Goal: Transaction & Acquisition: Subscribe to service/newsletter

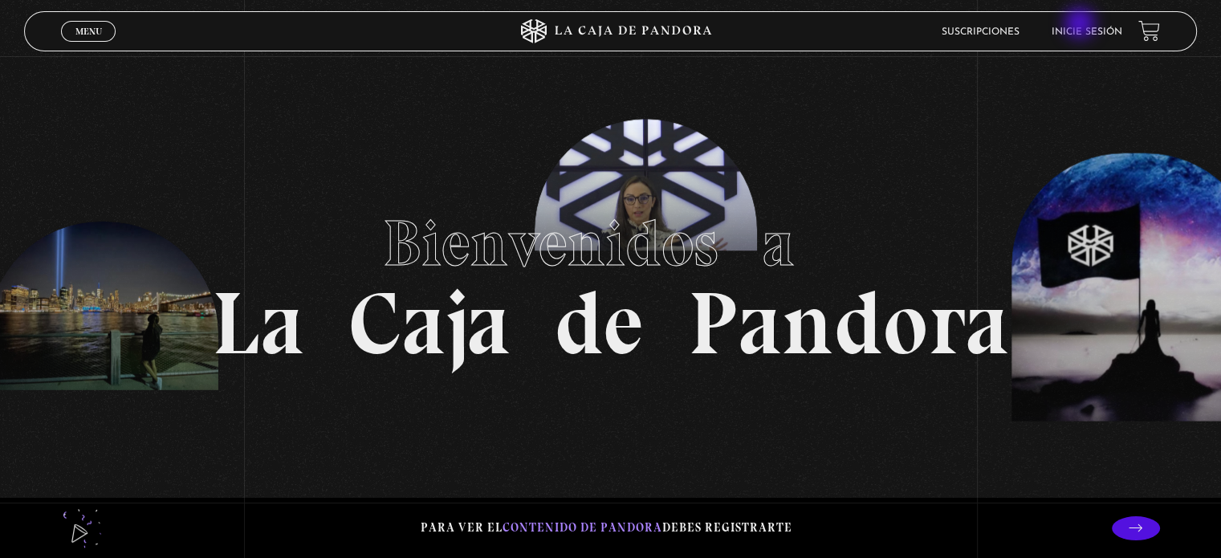
click at [1081, 25] on li "Inicie sesión" at bounding box center [1087, 31] width 71 height 25
click at [1077, 32] on link "Inicie sesión" at bounding box center [1087, 32] width 71 height 10
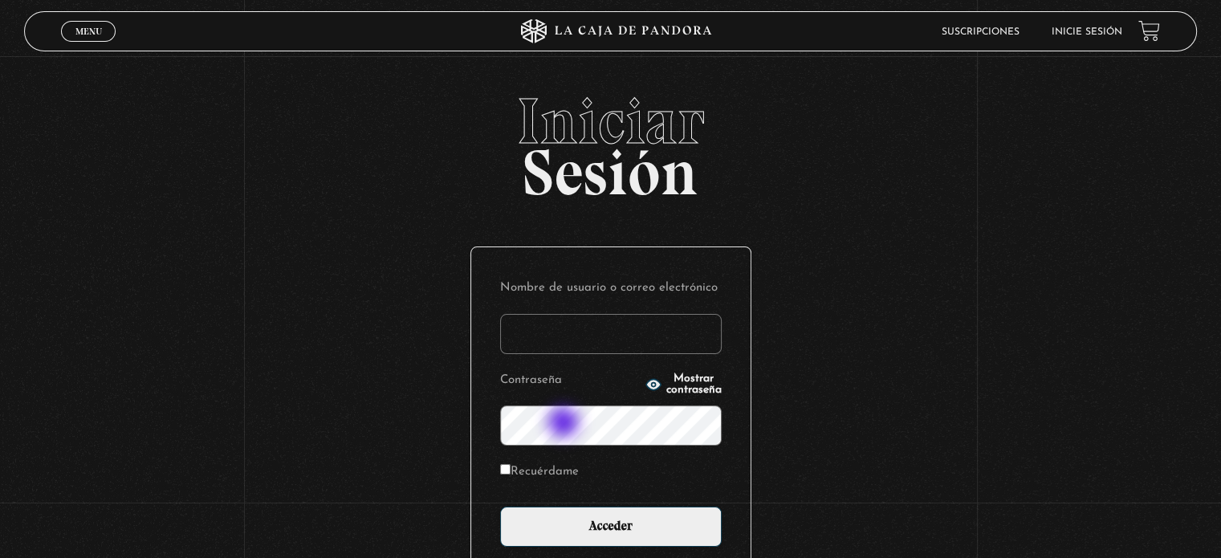
type input "[EMAIL_ADDRESS][DOMAIN_NAME]"
click at [456, 425] on div "Iniciar Sesión Nombre de usuario o correo electrónico [EMAIL_ADDRESS][DOMAIN_NA…" at bounding box center [610, 396] width 1221 height 614
click at [419, 434] on div "Iniciar Sesión Nombre de usuario o correo electrónico t.picadoespinoza@gmail.co…" at bounding box center [610, 396] width 1221 height 614
click at [500, 507] on input "Acceder" at bounding box center [611, 527] width 222 height 40
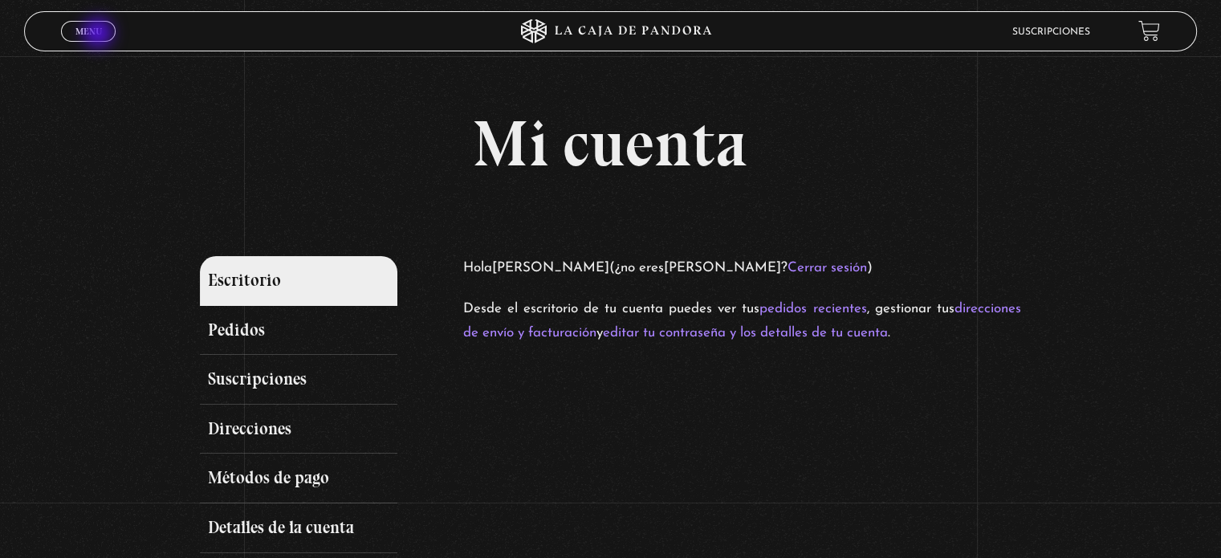
click at [100, 35] on span "Menu" at bounding box center [88, 31] width 26 height 10
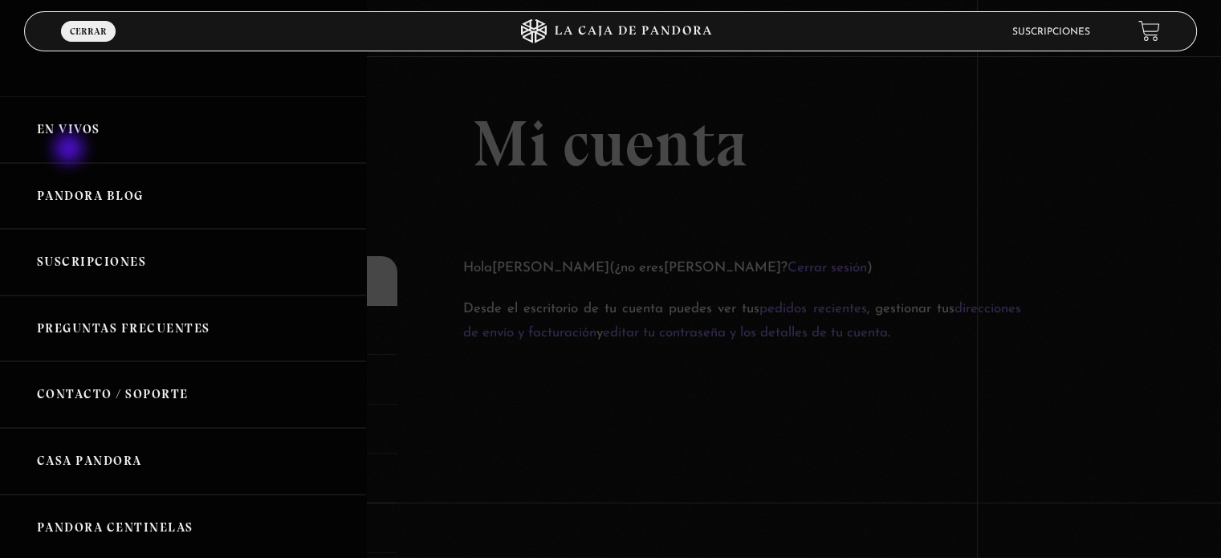
click at [71, 150] on link "En vivos" at bounding box center [183, 129] width 366 height 67
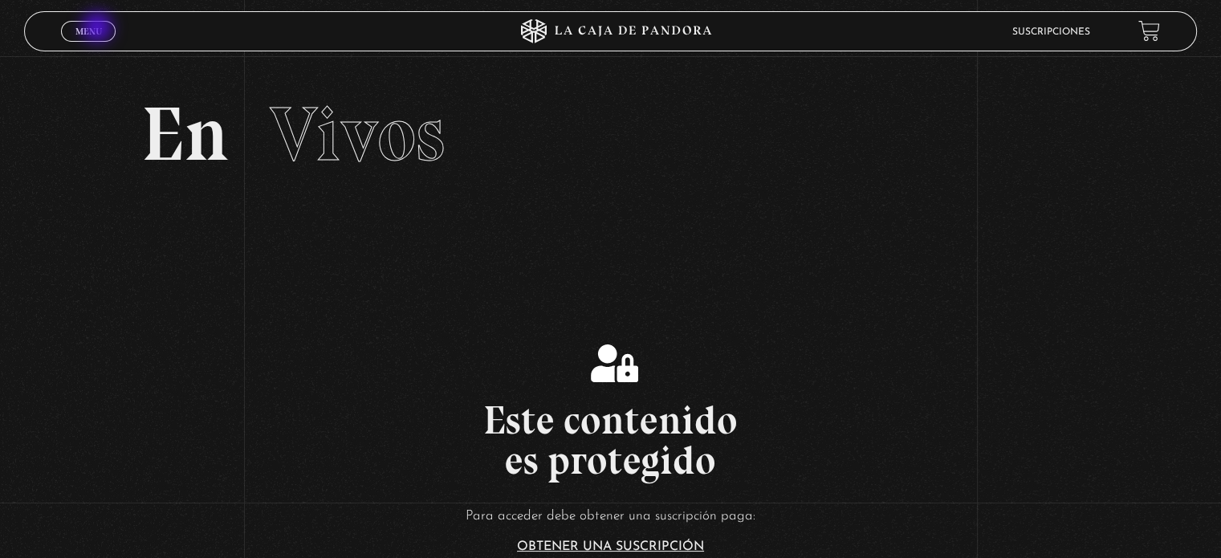
click at [99, 29] on span "Menu" at bounding box center [88, 31] width 26 height 10
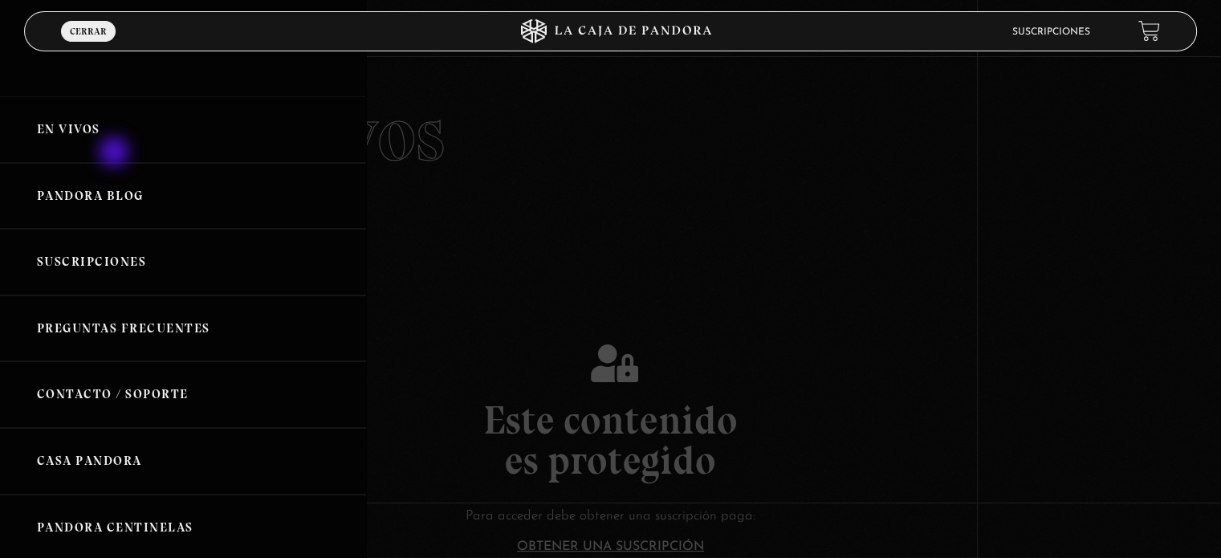
click at [116, 153] on link "En vivos" at bounding box center [183, 129] width 366 height 67
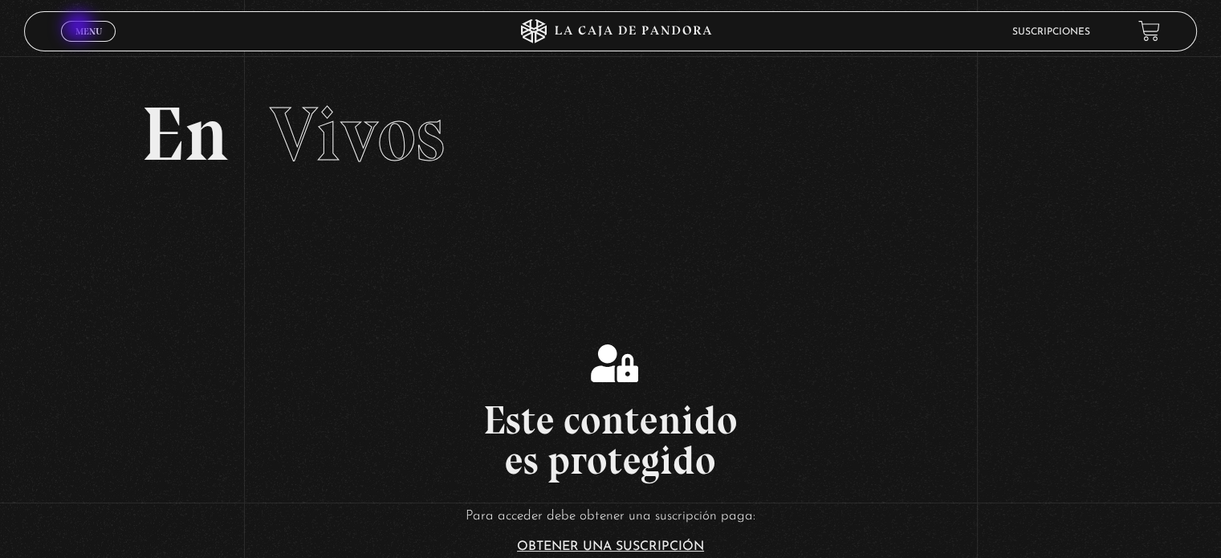
click at [80, 28] on span "Menu" at bounding box center [88, 31] width 26 height 10
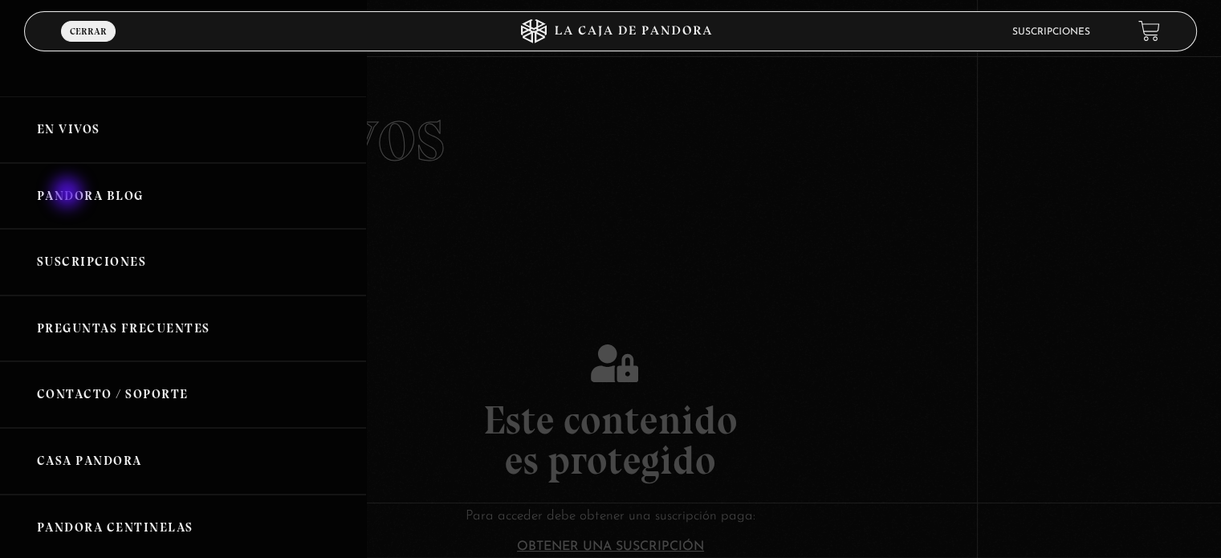
click at [69, 194] on link "Pandora Blog" at bounding box center [183, 196] width 366 height 67
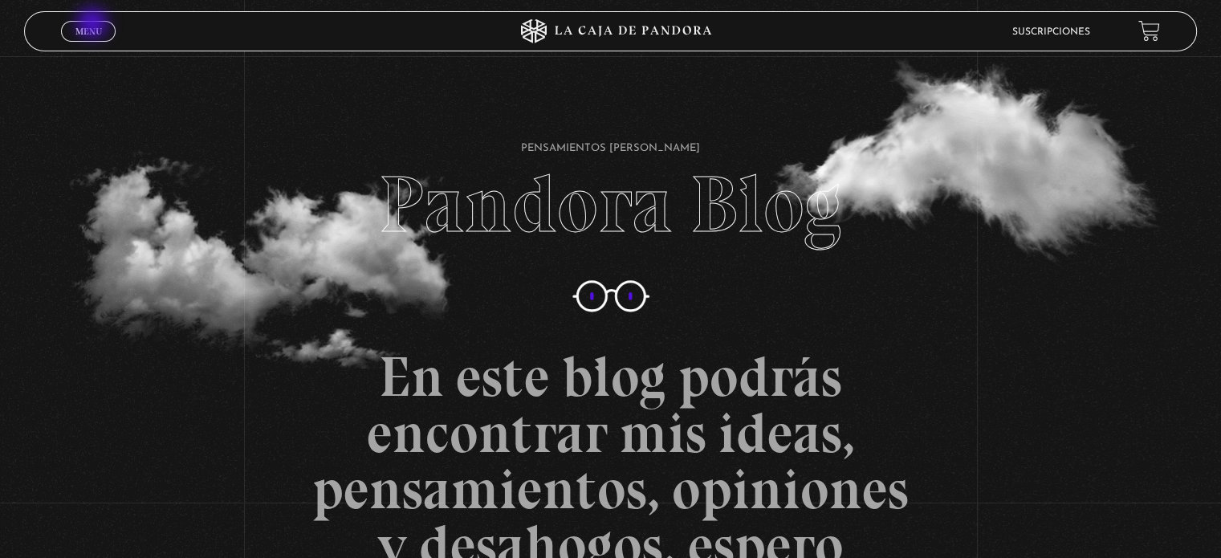
click at [94, 26] on span "Menu" at bounding box center [88, 31] width 26 height 10
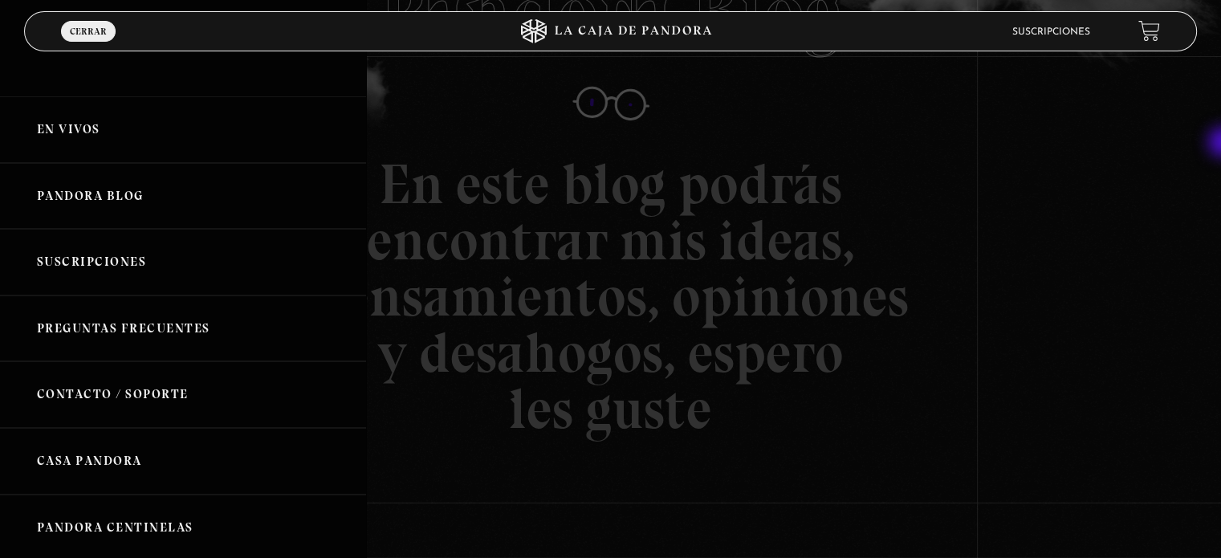
scroll to position [197, 0]
click at [70, 533] on link "Pandora Centinelas" at bounding box center [183, 528] width 366 height 67
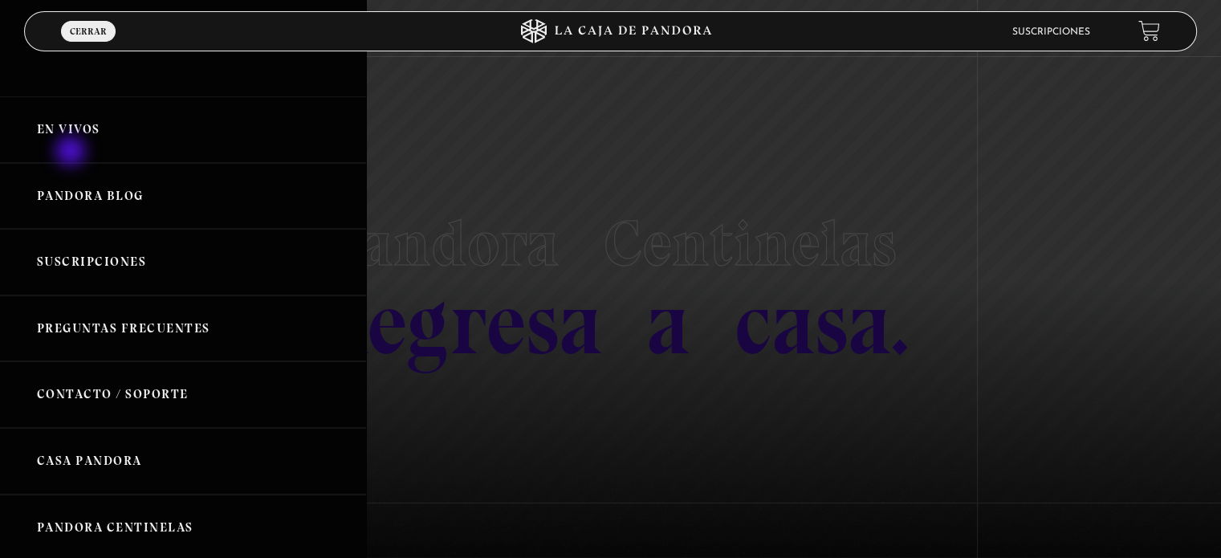
click at [72, 153] on link "En vivos" at bounding box center [183, 129] width 366 height 67
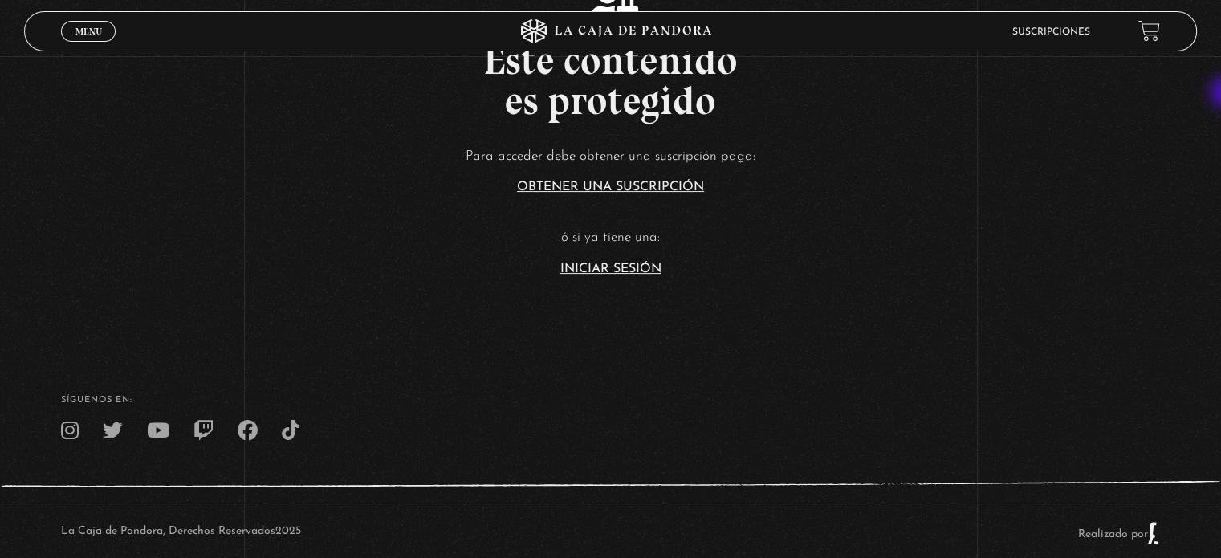
scroll to position [354, 0]
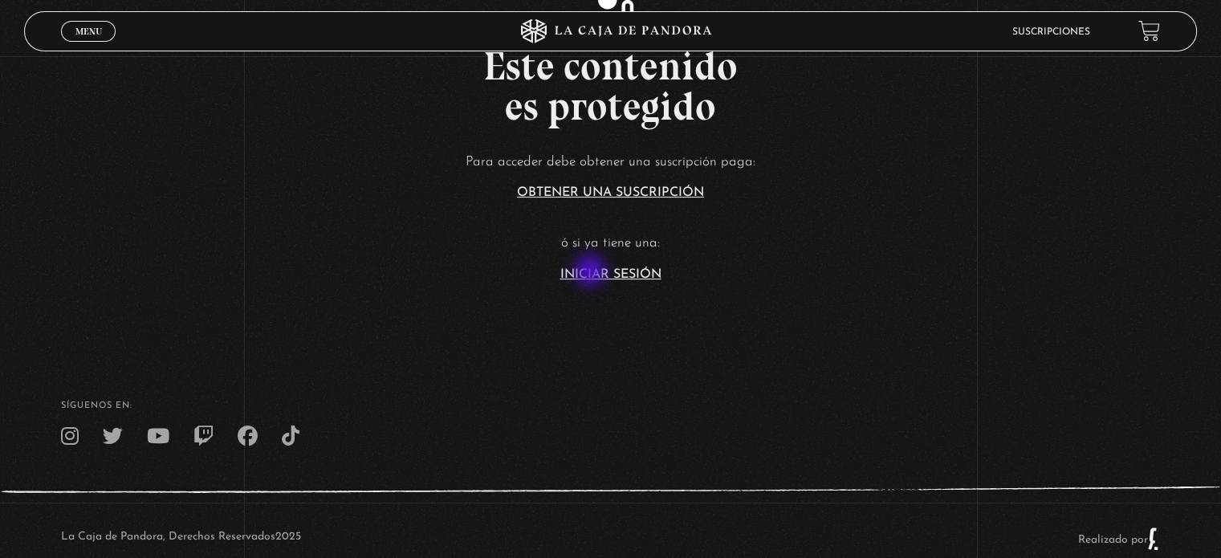
click at [592, 272] on link "Iniciar Sesión" at bounding box center [610, 274] width 101 height 13
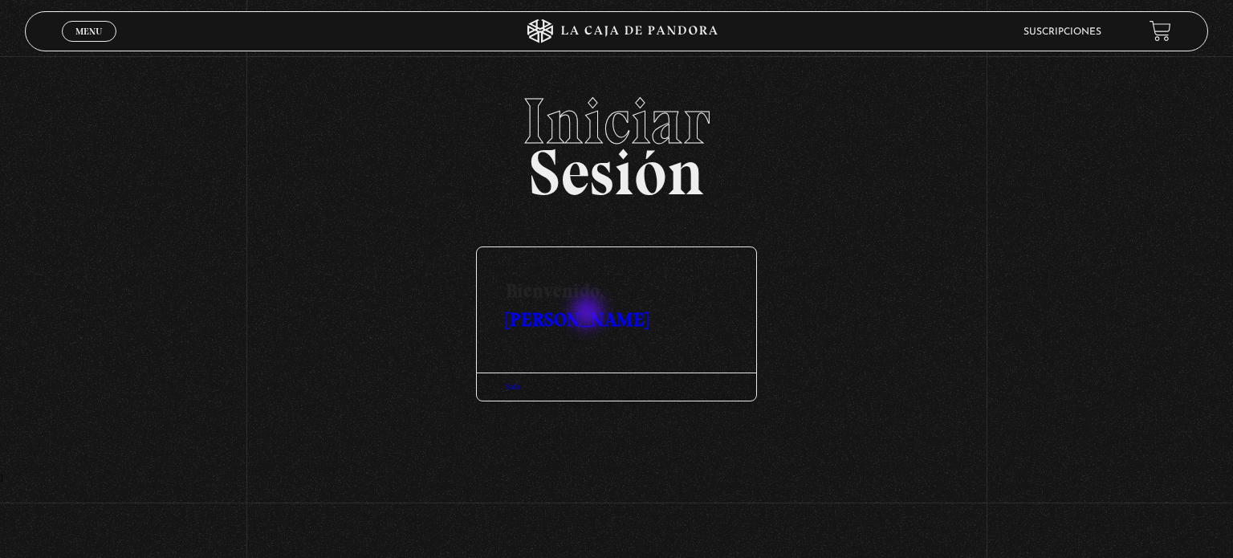
click at [589, 314] on link "[PERSON_NAME]" at bounding box center [577, 318] width 143 height 23
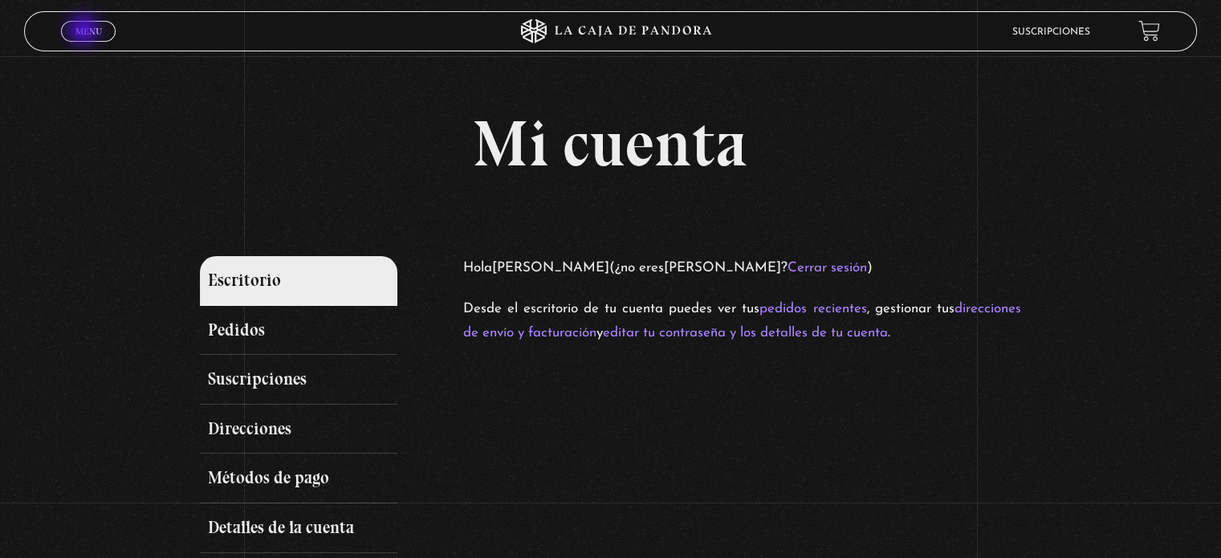
click at [85, 31] on span "Menu" at bounding box center [88, 31] width 26 height 10
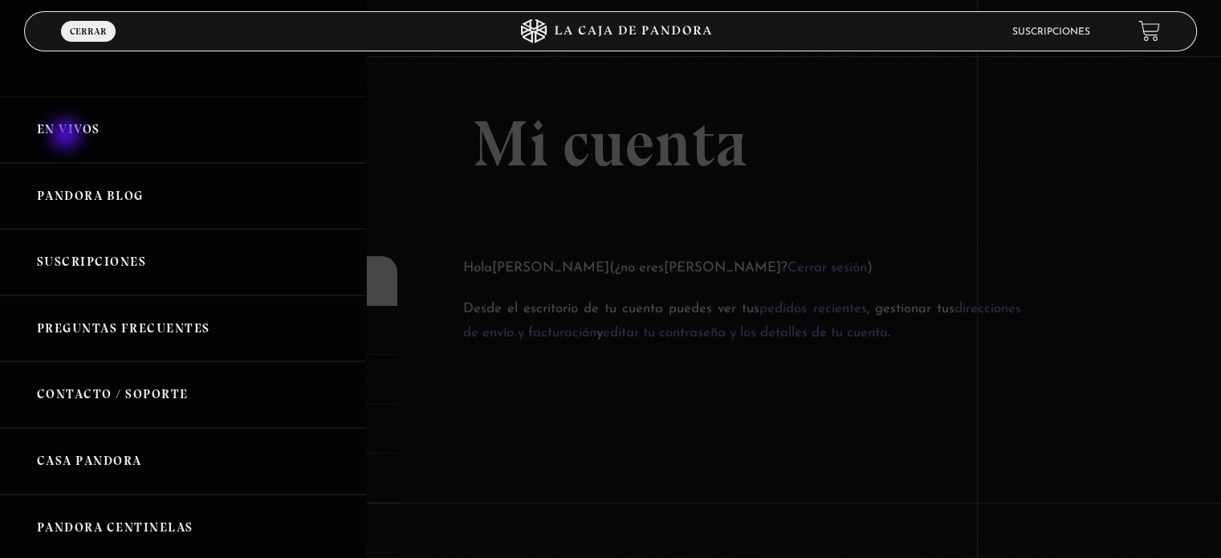
click at [67, 136] on link "En vivos" at bounding box center [183, 129] width 366 height 67
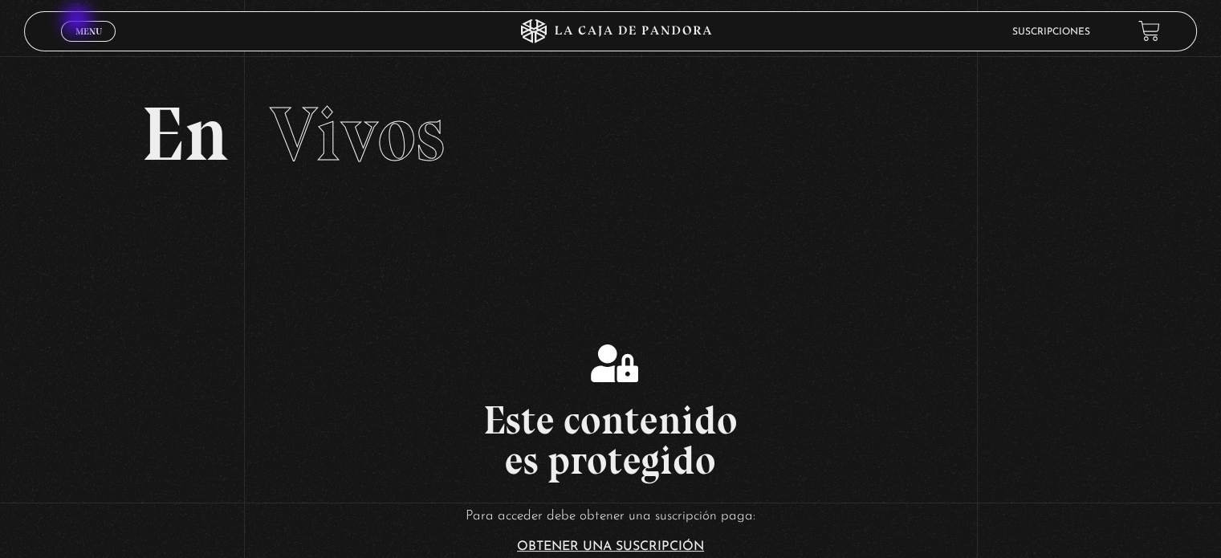
click at [79, 22] on link "Menu Cerrar" at bounding box center [88, 31] width 55 height 21
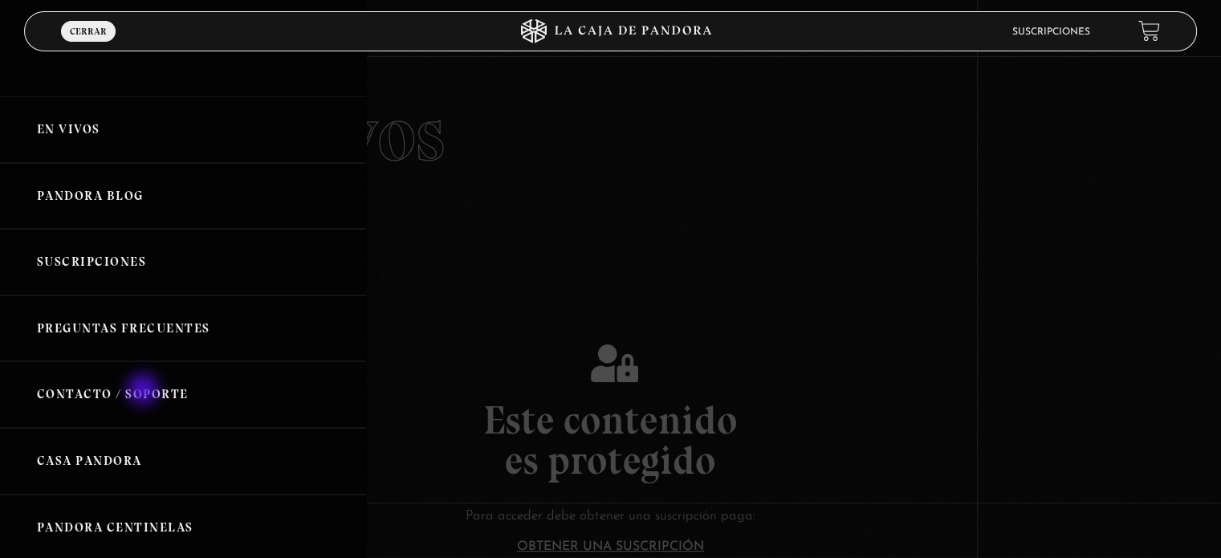
click at [145, 391] on link "Contacto / Soporte" at bounding box center [183, 394] width 366 height 67
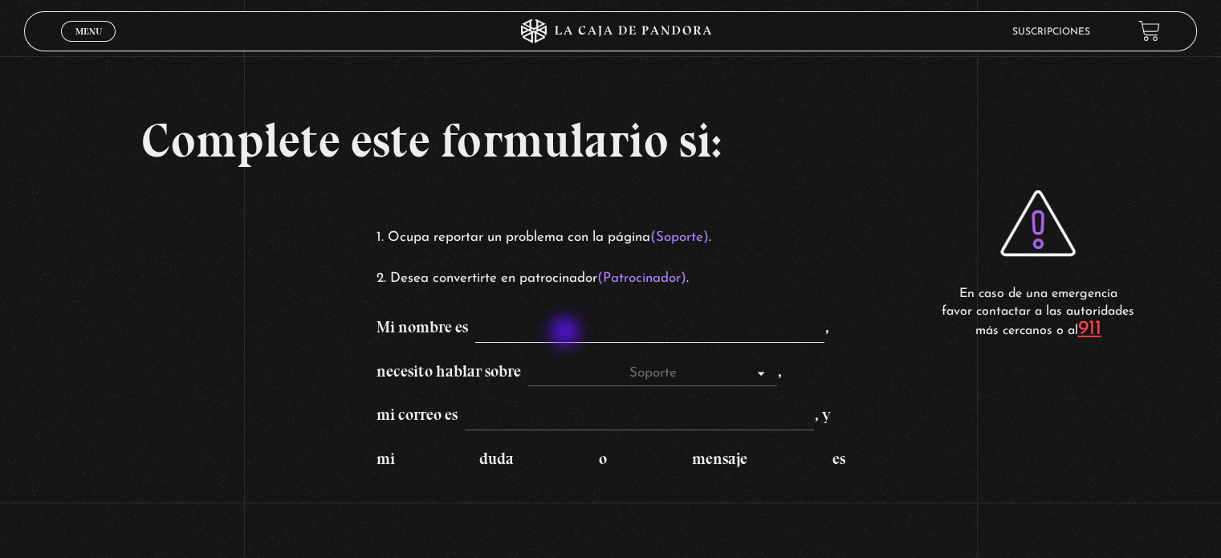
click at [567, 333] on input "Mi nombre es ," at bounding box center [649, 330] width 349 height 26
type input "Thamara Picado"
type input "t.picadoespinoza@gmail.com"
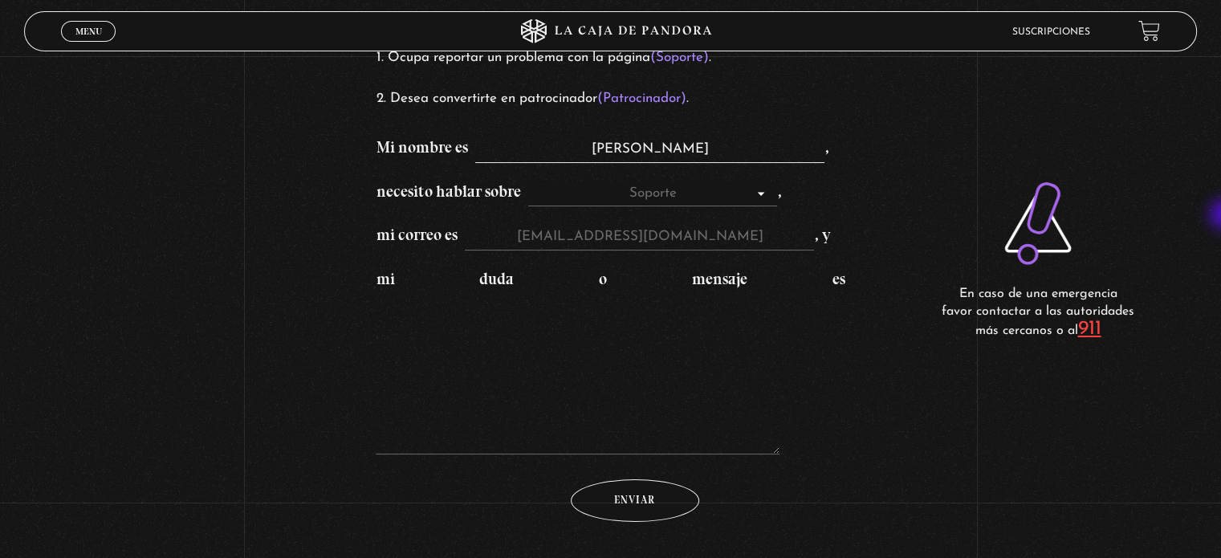
scroll to position [185, 0]
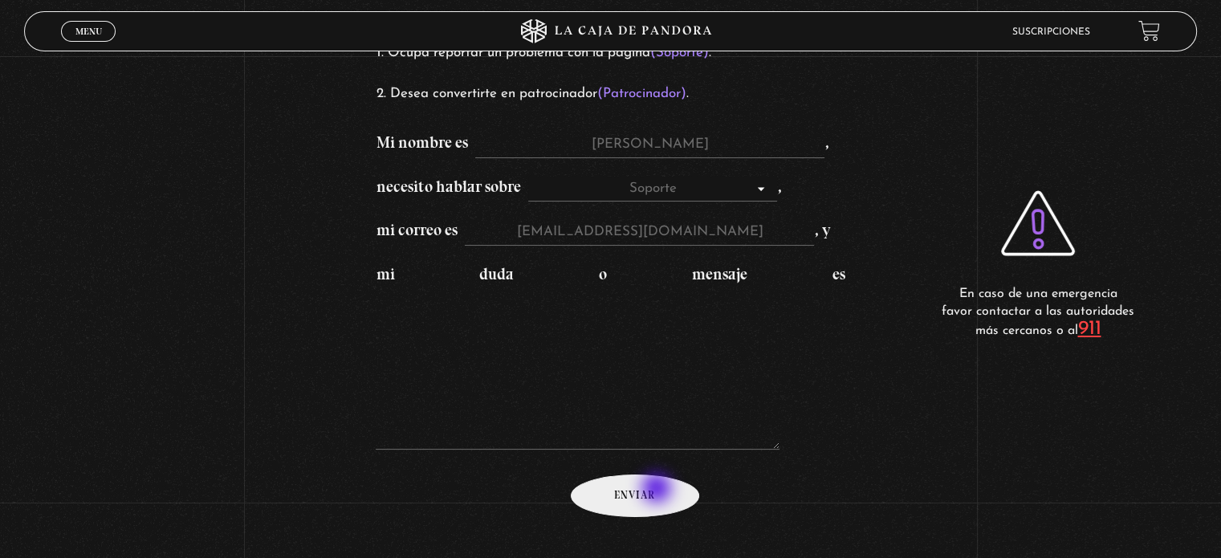
click at [658, 490] on input "Enviar" at bounding box center [635, 495] width 128 height 43
click at [652, 494] on input "Enviar" at bounding box center [635, 495] width 128 height 43
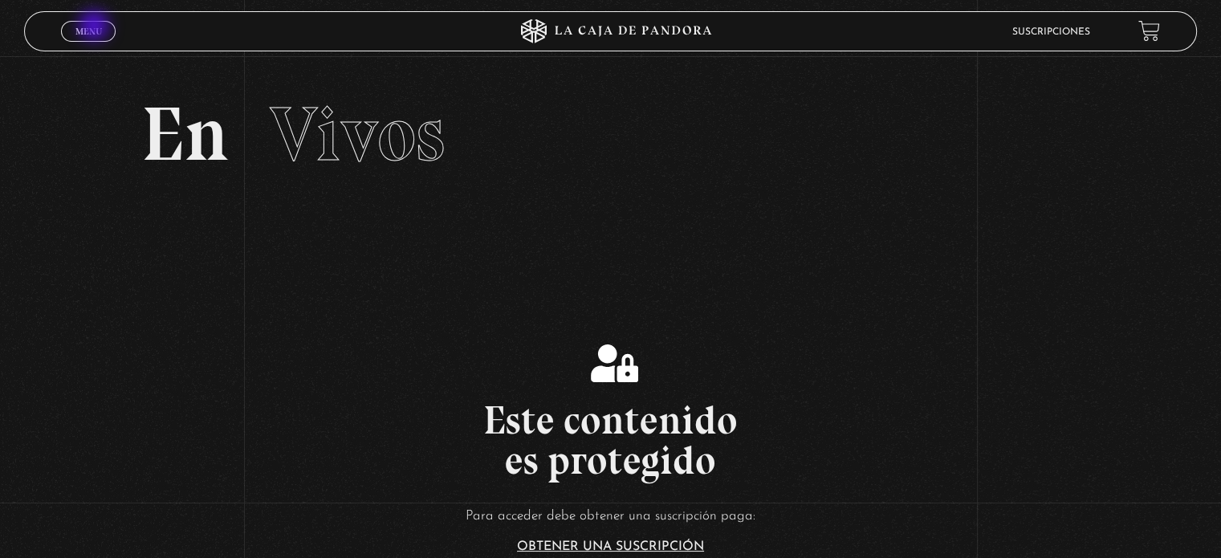
click at [96, 27] on span "Menu" at bounding box center [88, 31] width 26 height 10
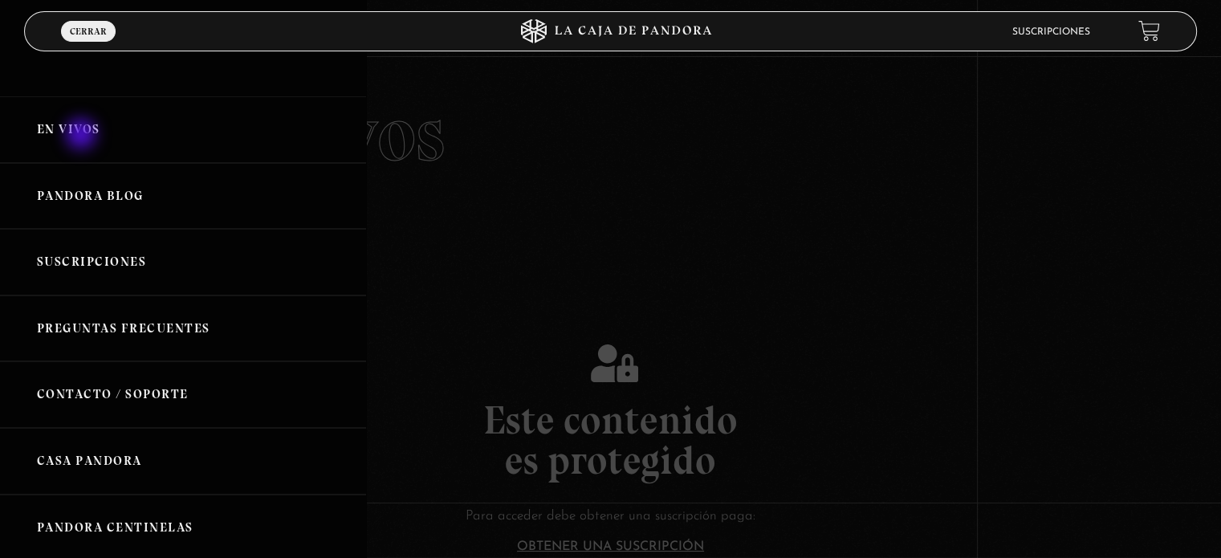
click at [83, 136] on link "En vivos" at bounding box center [183, 129] width 366 height 67
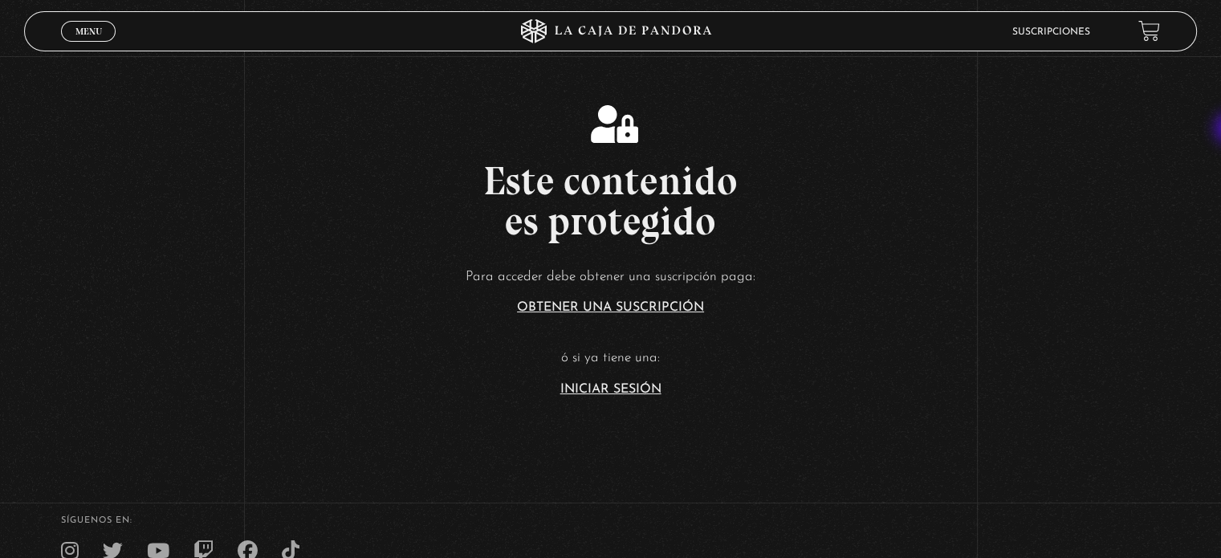
scroll to position [242, 0]
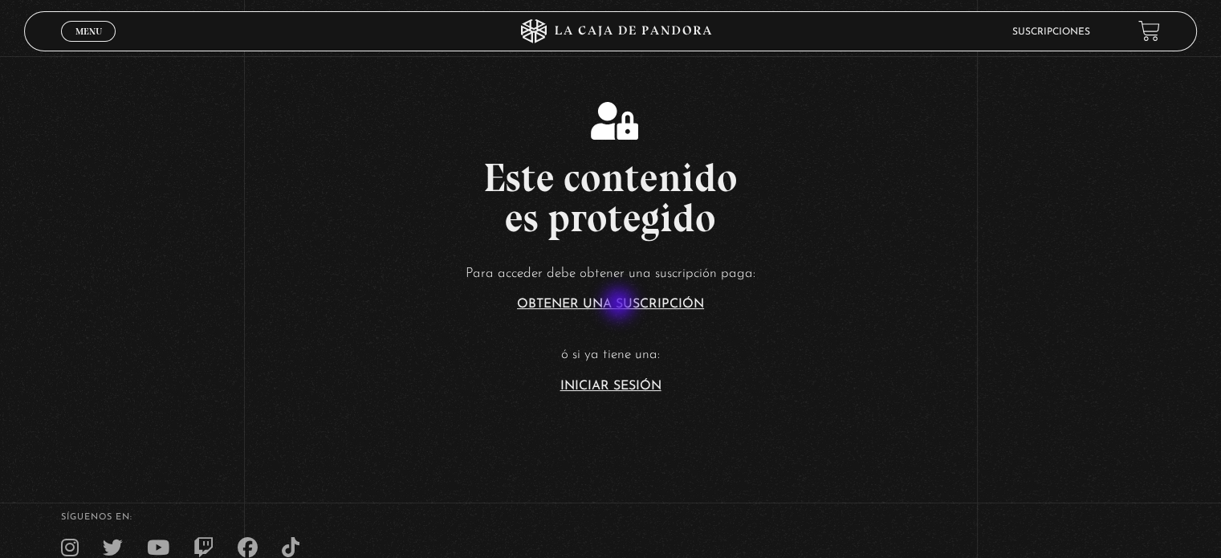
click at [621, 305] on link "Obtener una suscripción" at bounding box center [610, 304] width 187 height 13
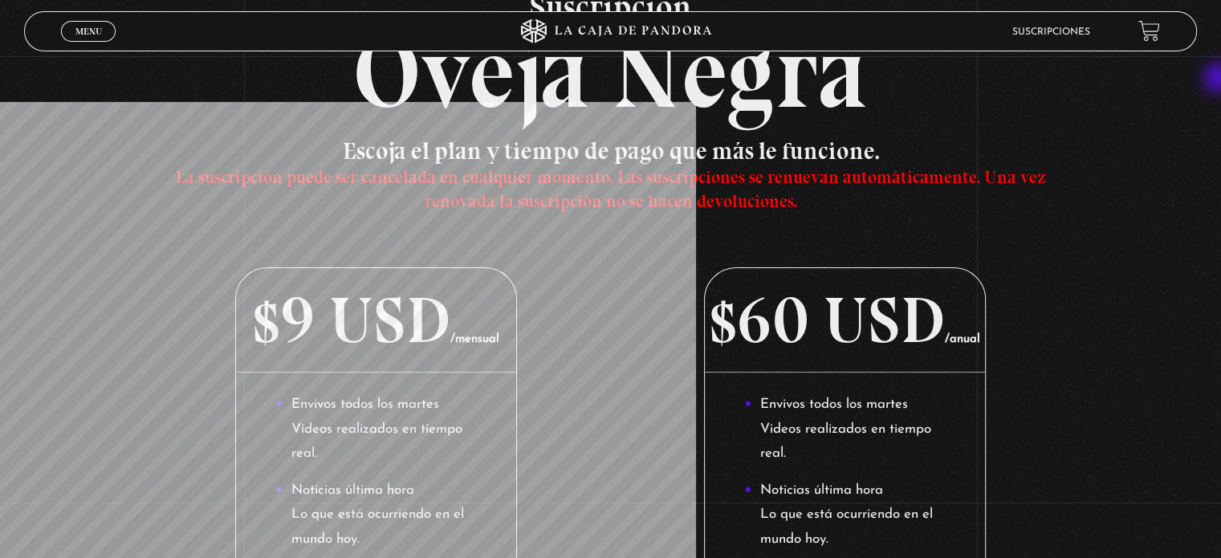
scroll to position [104, 0]
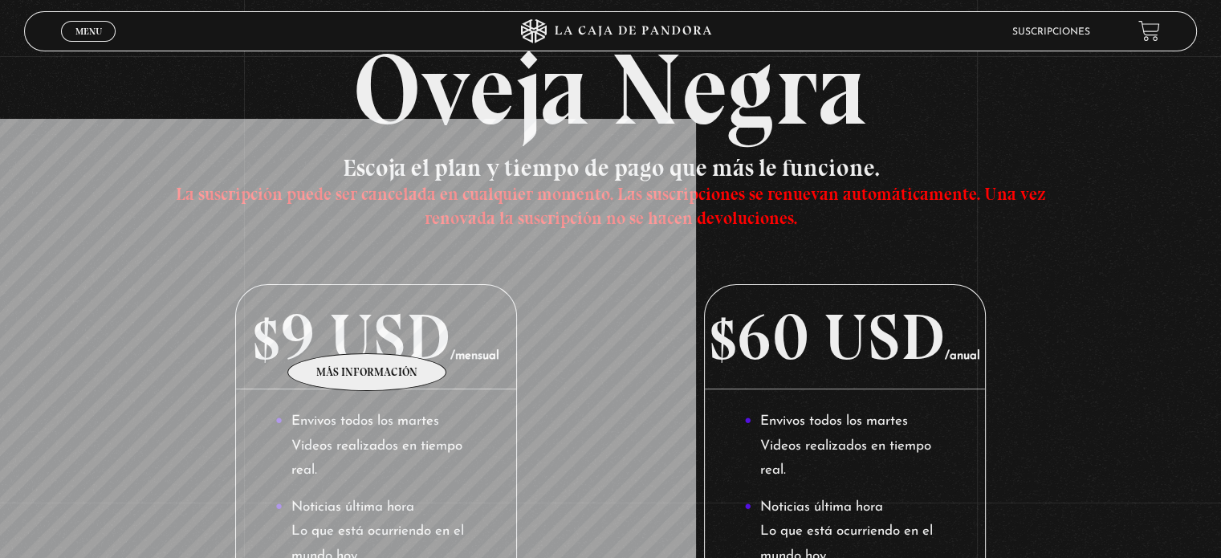
click at [368, 329] on p "$9 USD /mensual" at bounding box center [375, 337] width 279 height 104
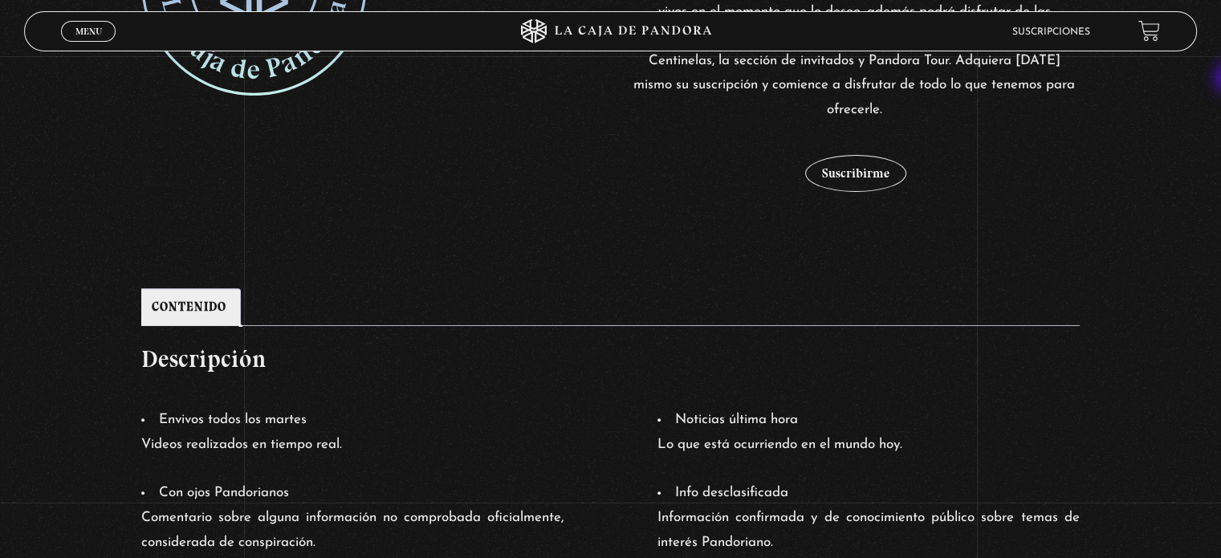
scroll to position [494, 0]
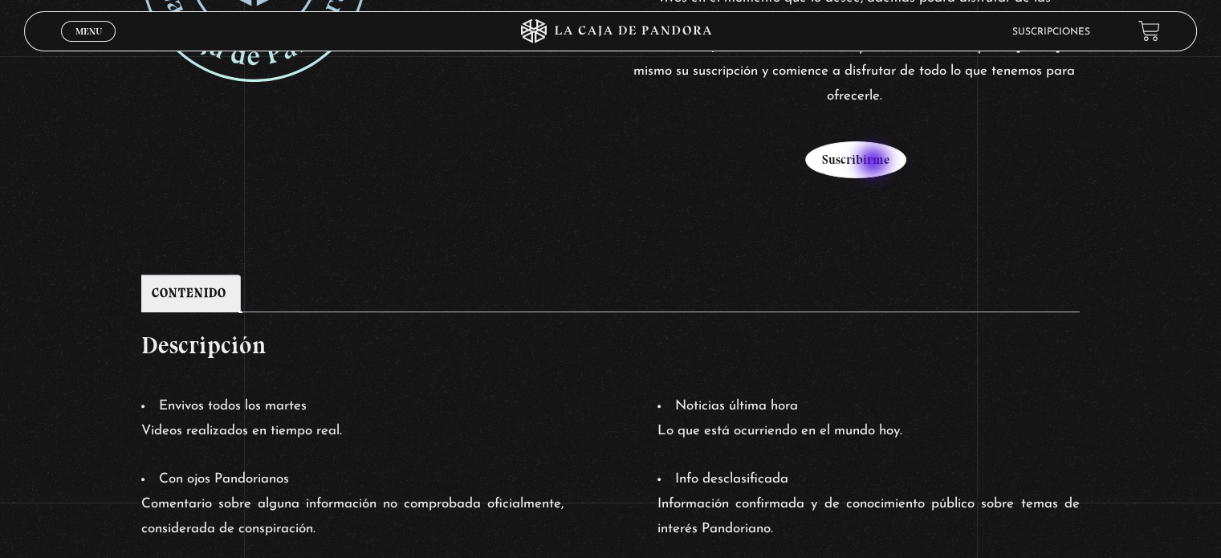
click at [875, 163] on button "Suscribirme" at bounding box center [855, 159] width 101 height 37
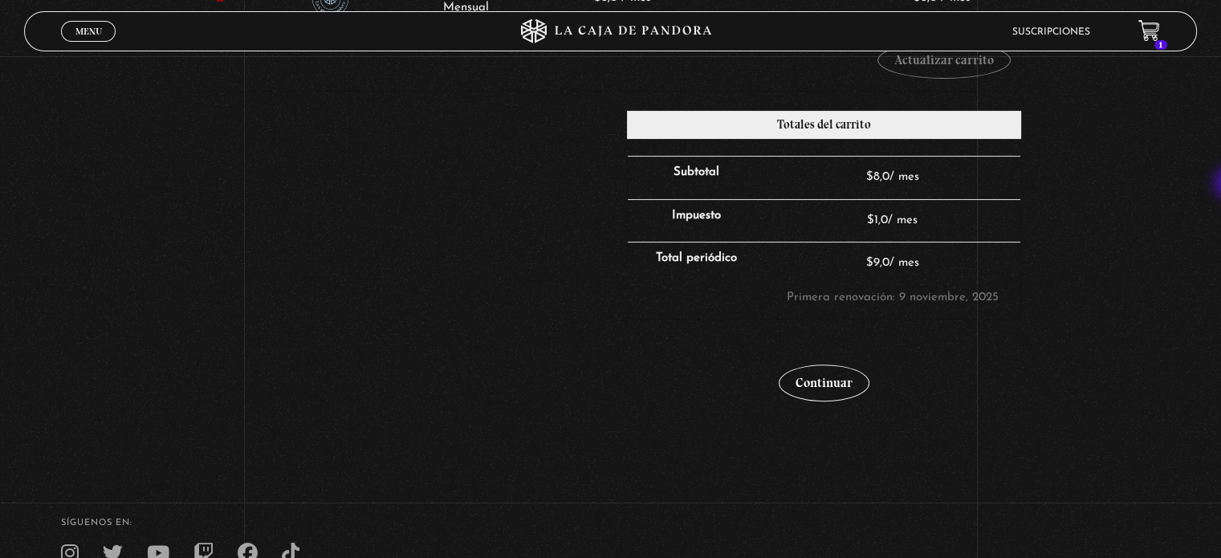
scroll to position [462, 0]
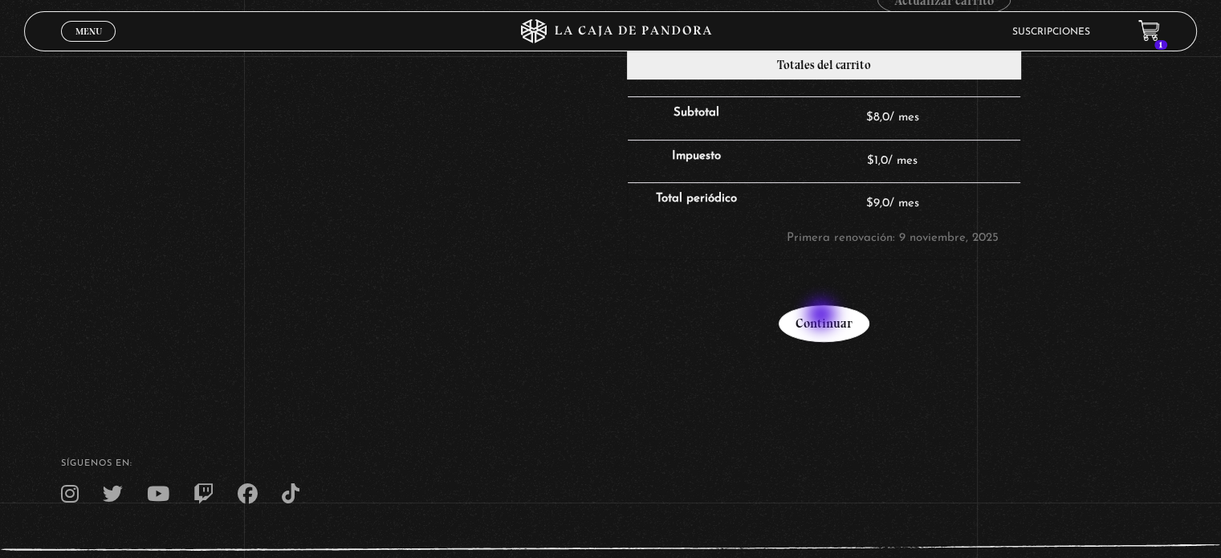
click at [823, 316] on link "Continuar" at bounding box center [824, 323] width 91 height 37
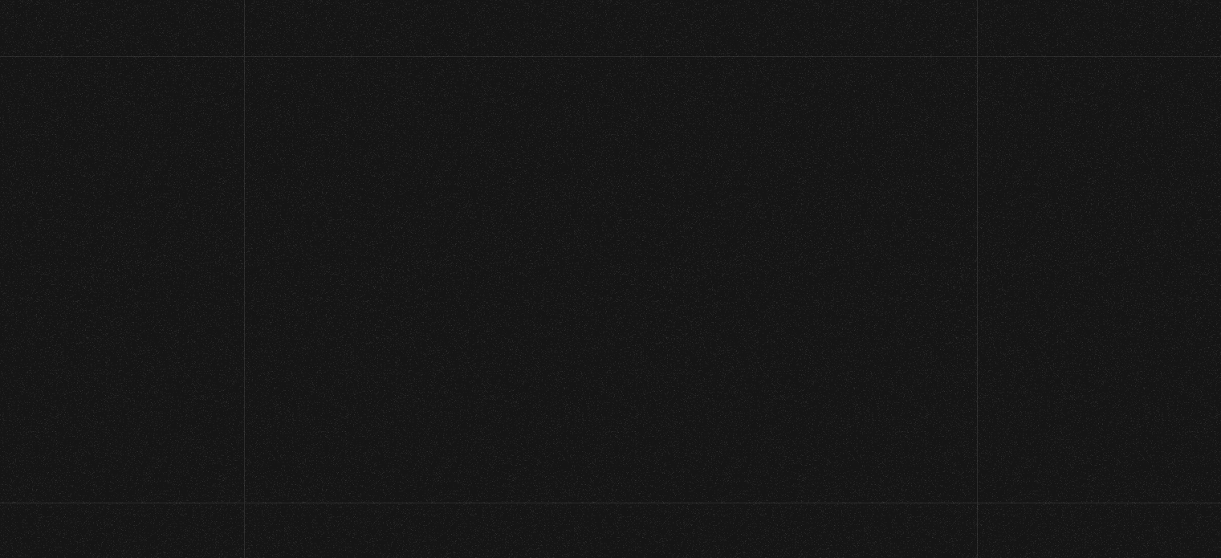
select select "CR-SJ"
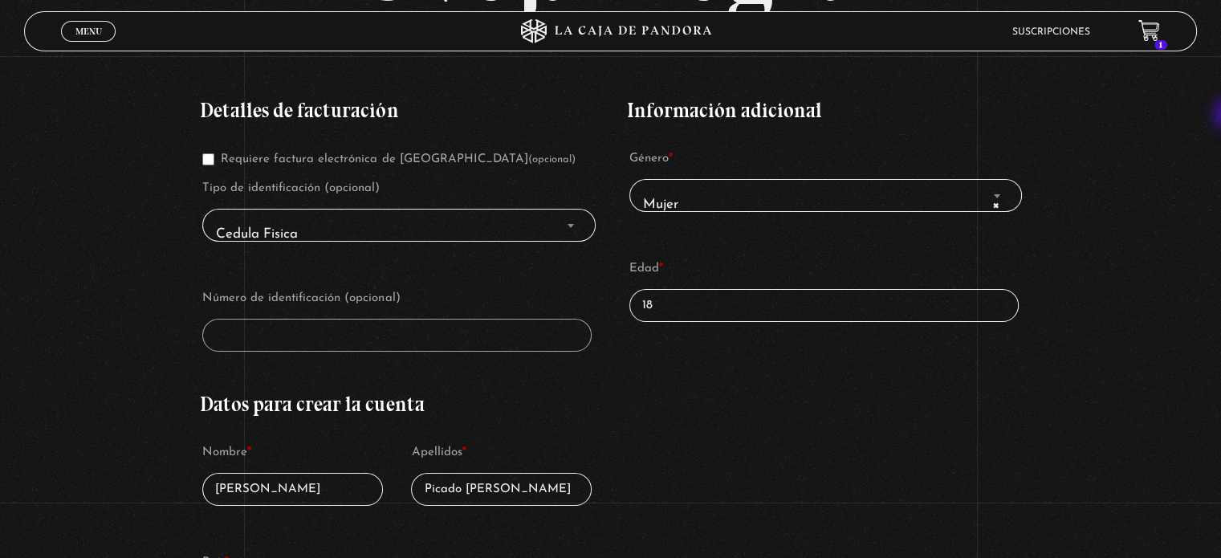
scroll to position [238, 0]
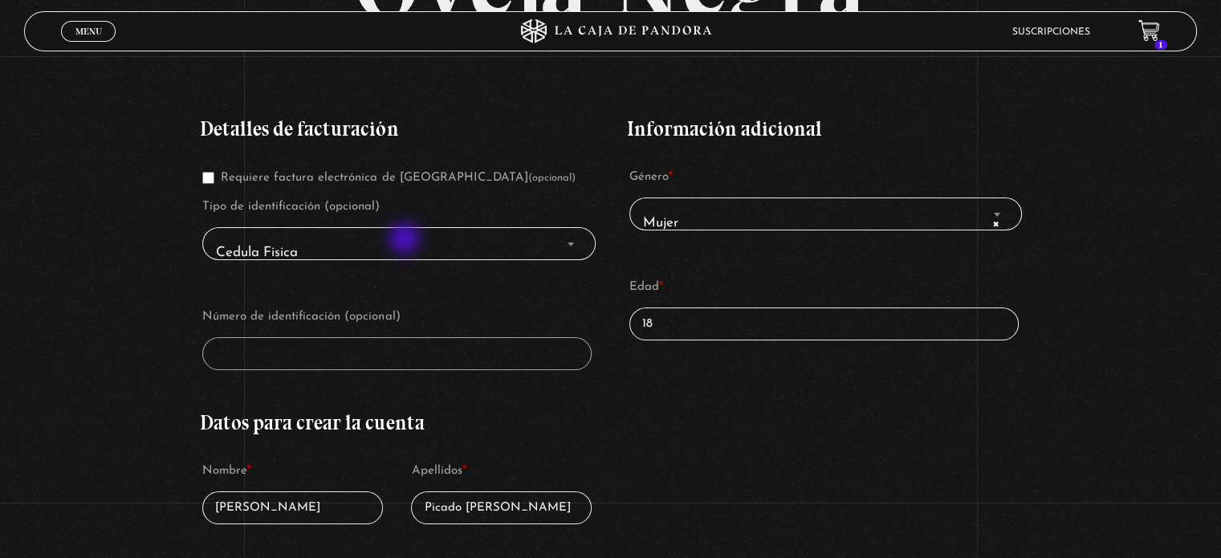
click at [406, 240] on span "Cedula Fisica" at bounding box center [399, 252] width 378 height 36
click at [572, 244] on b "Finalizar compra" at bounding box center [571, 244] width 6 height 4
click at [677, 324] on input "18" at bounding box center [823, 323] width 389 height 33
drag, startPoint x: 677, startPoint y: 324, endPoint x: 584, endPoint y: 320, distance: 93.2
click at [584, 320] on div "Detalles de facturación Requiere factura electrónica de Costa Rica (opcional) T…" at bounding box center [610, 551] width 820 height 912
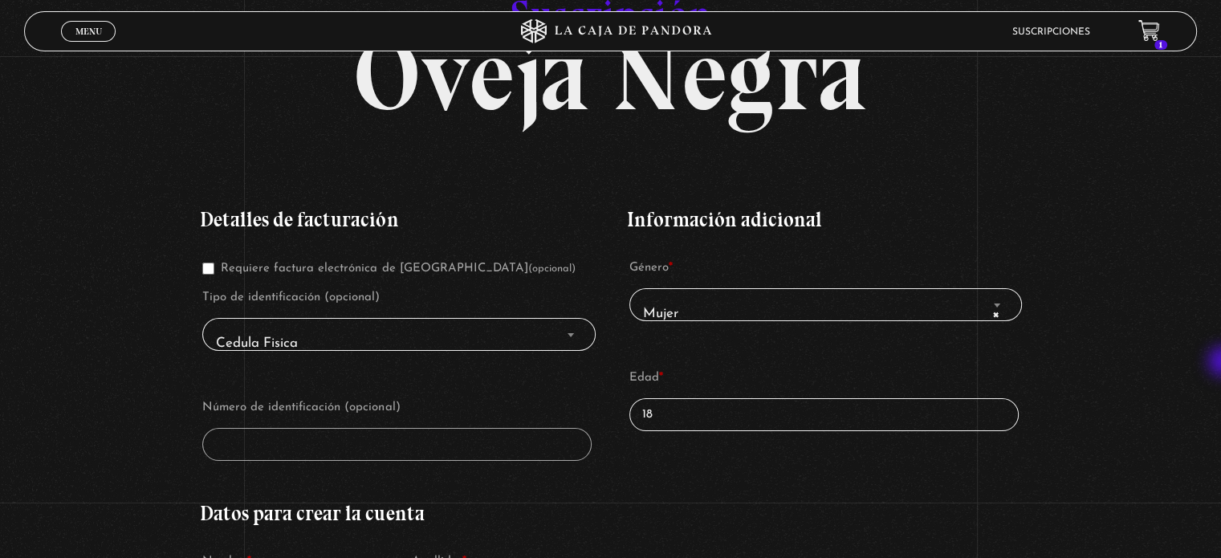
scroll to position [166, 0]
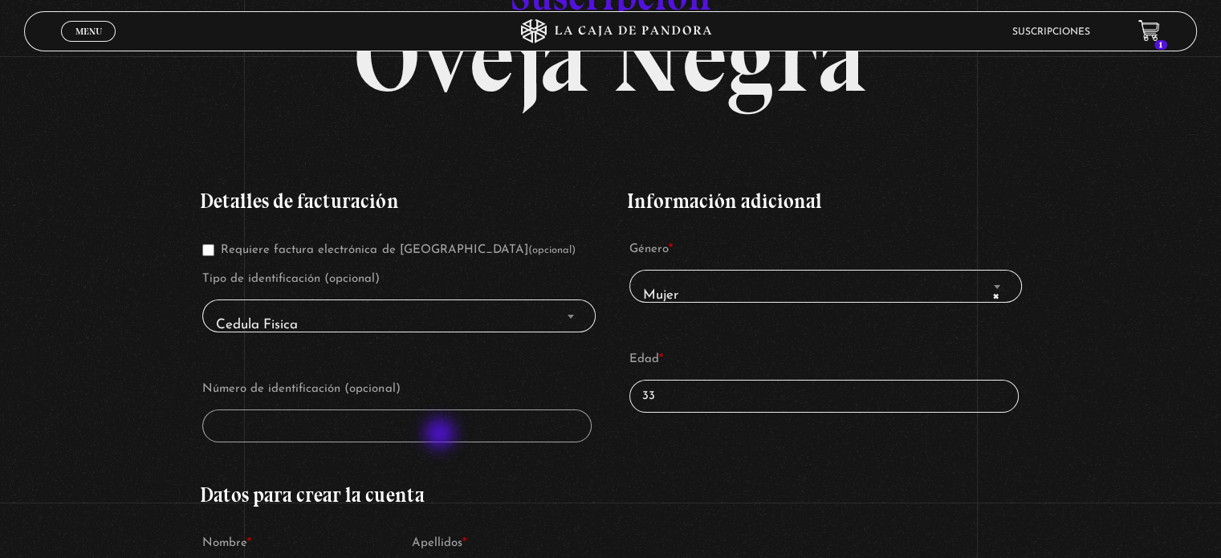
type input "33"
click at [340, 311] on span "Cedula Fisica" at bounding box center [399, 325] width 378 height 36
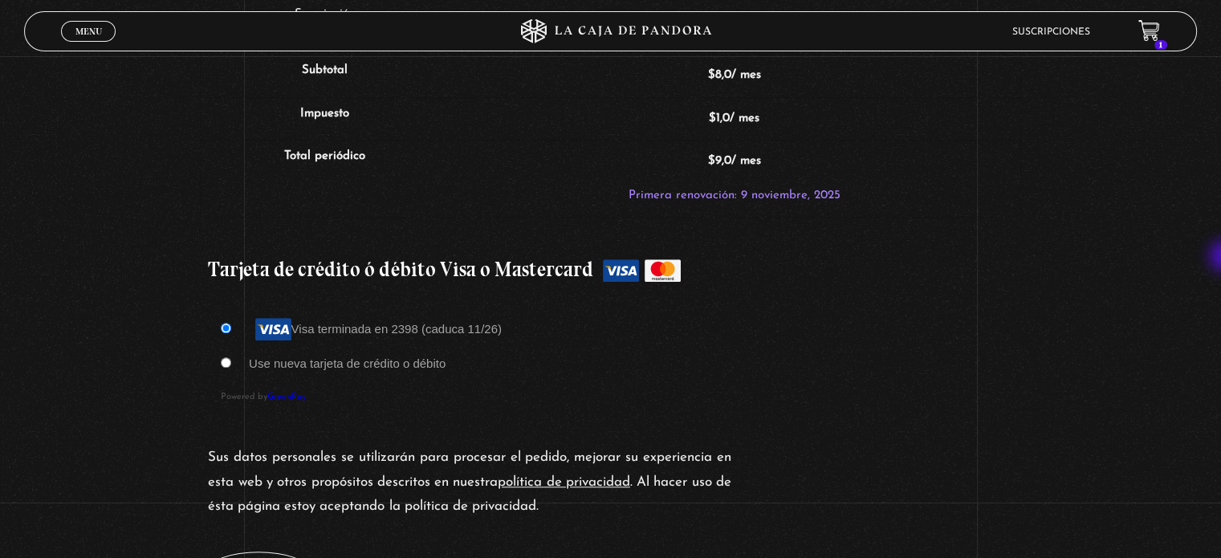
scroll to position [1622, 0]
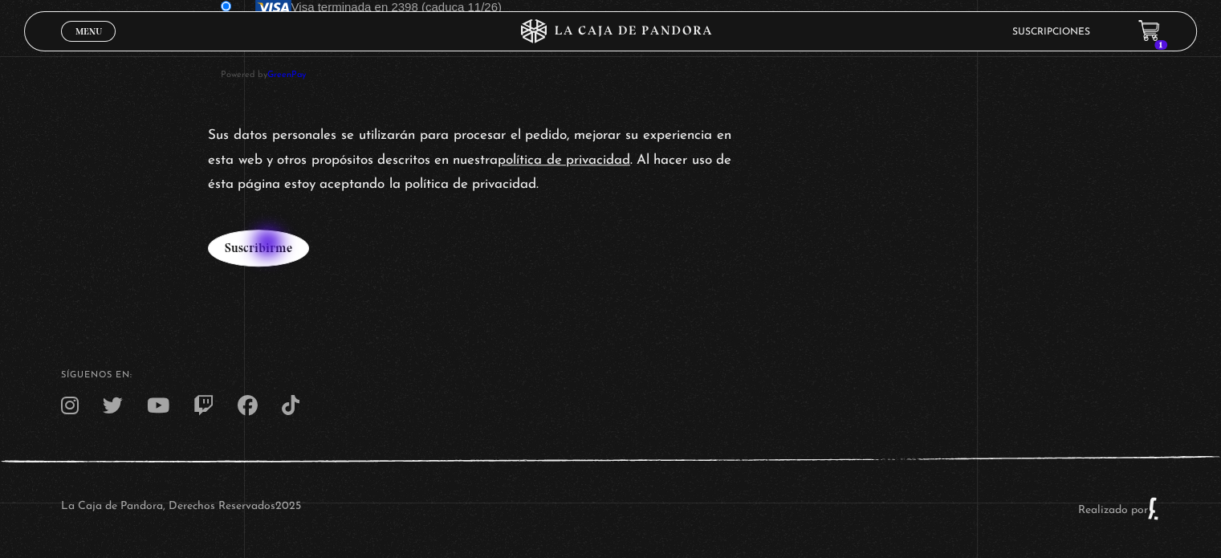
click at [270, 245] on button "Suscribirme" at bounding box center [258, 248] width 101 height 37
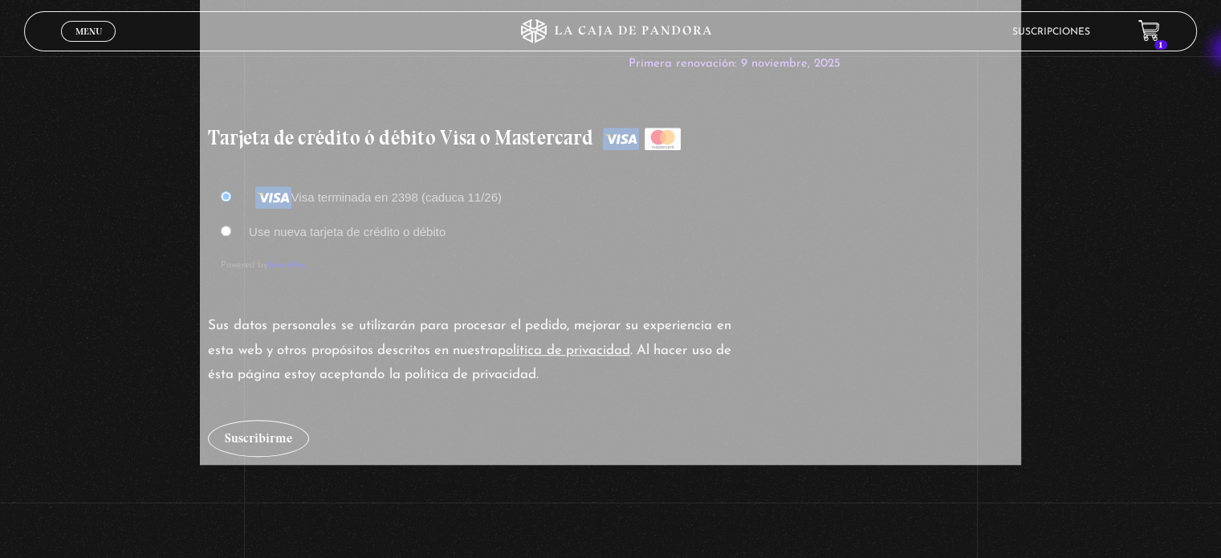
scroll to position [1452, 0]
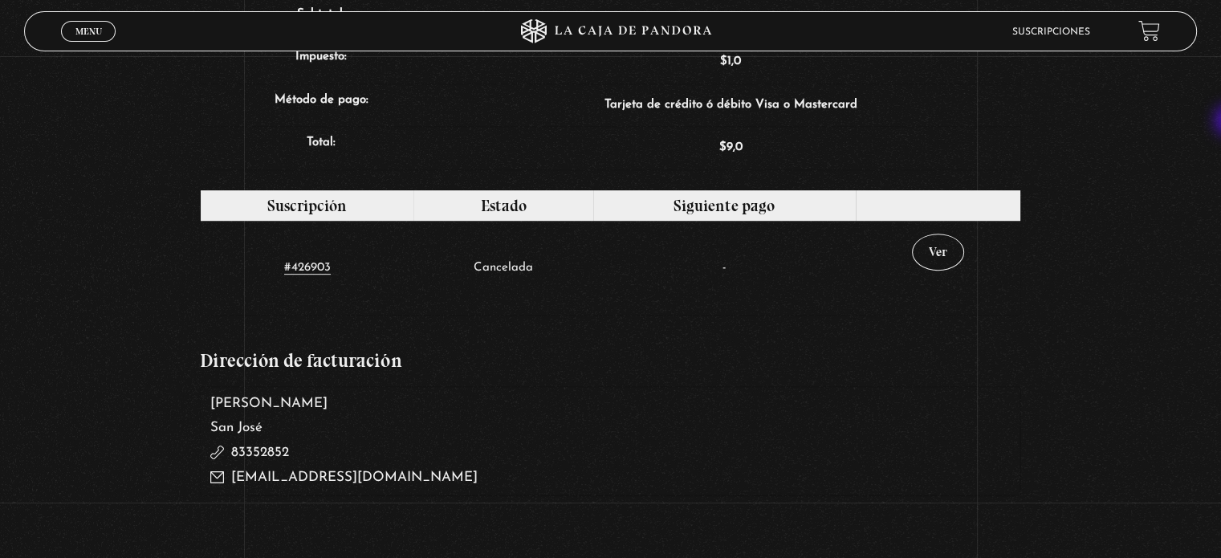
scroll to position [732, 0]
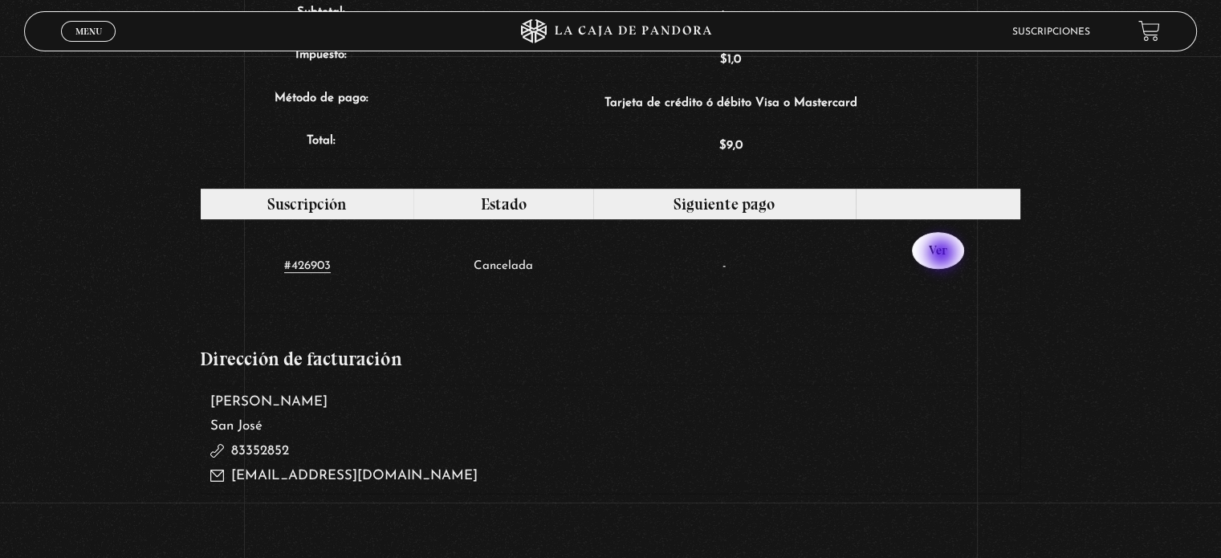
click at [943, 254] on link "Ver" at bounding box center [938, 250] width 52 height 37
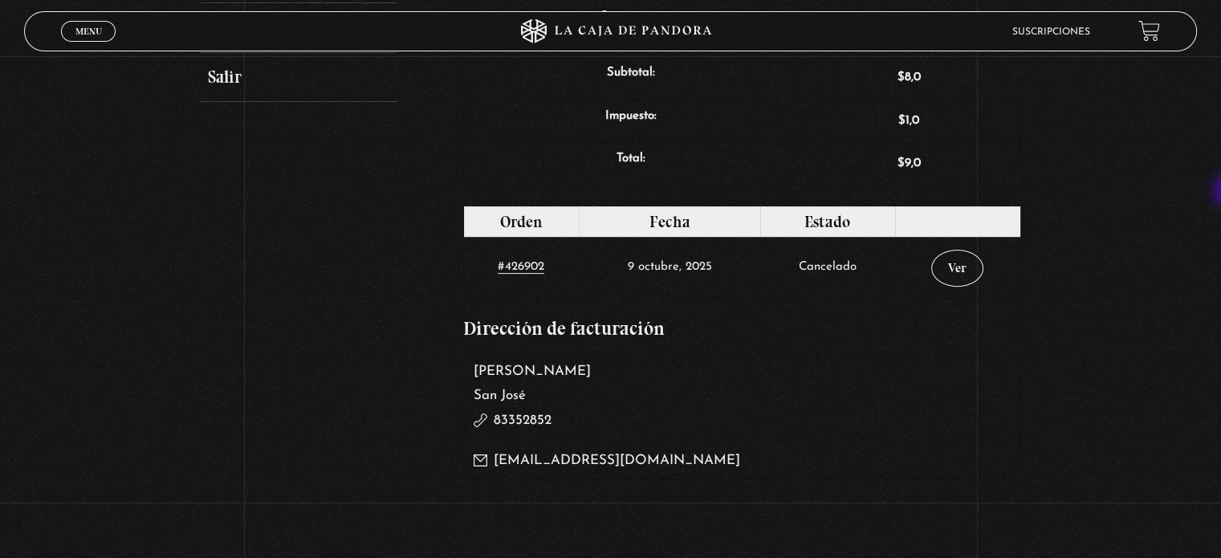
scroll to position [495, 0]
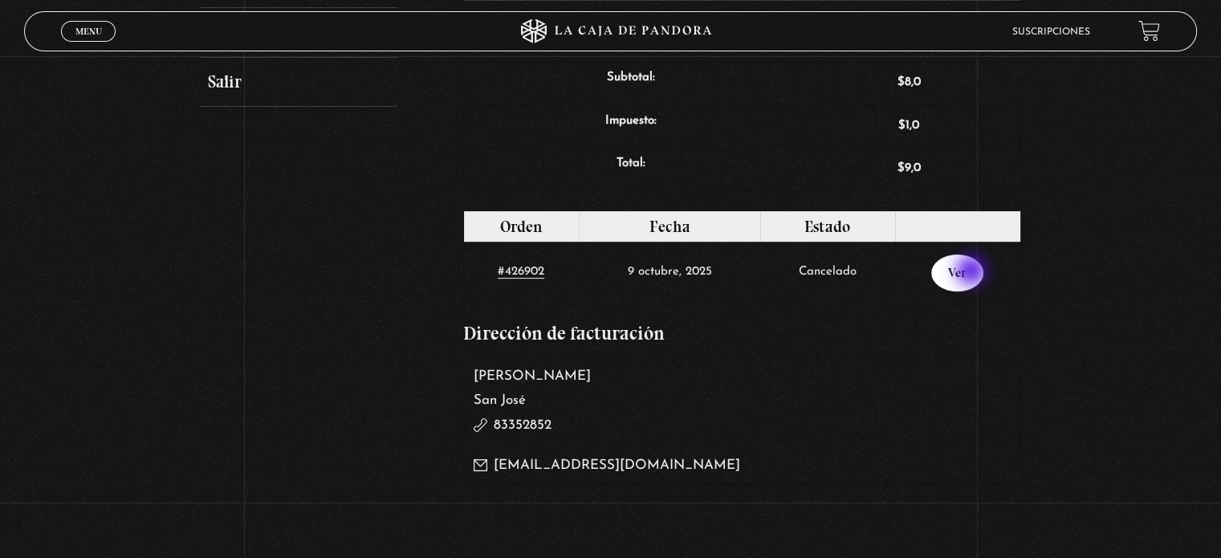
click at [973, 272] on link "Ver" at bounding box center [957, 272] width 52 height 37
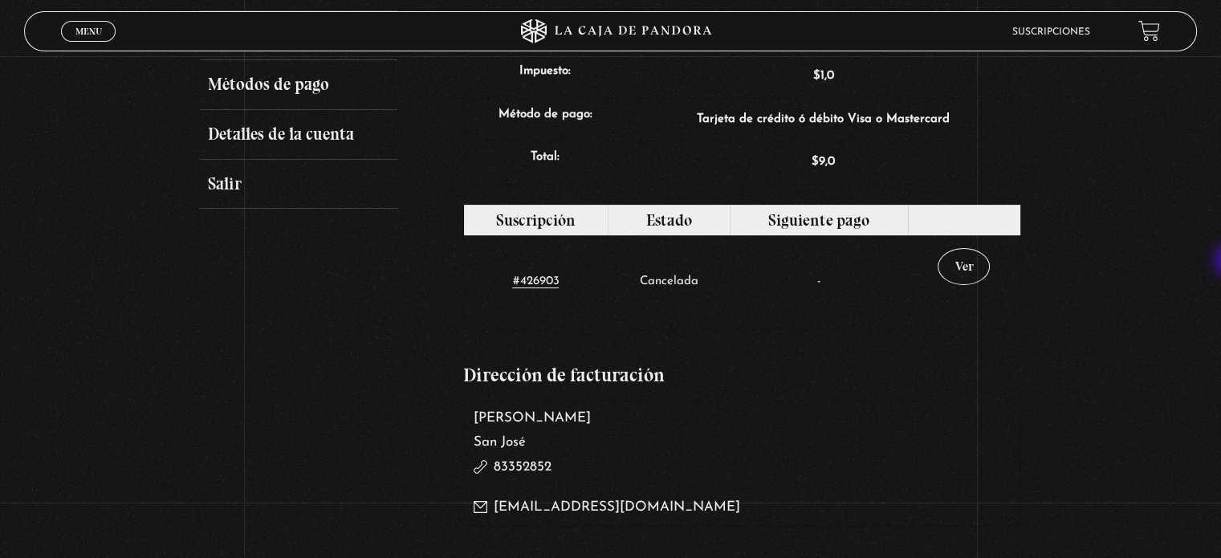
scroll to position [370, 0]
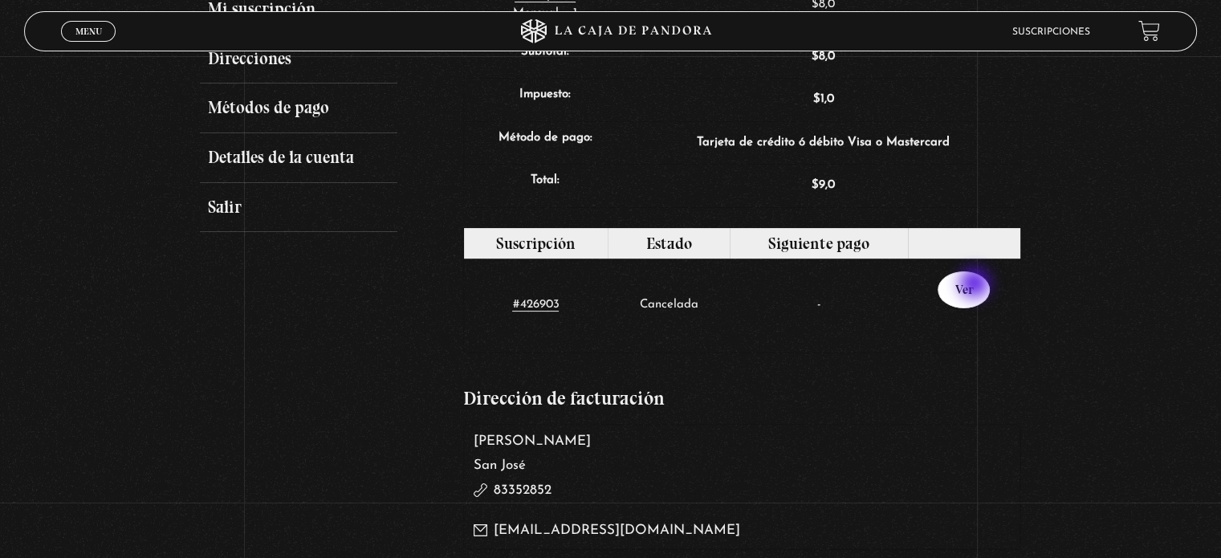
click at [976, 285] on link "Ver" at bounding box center [964, 289] width 52 height 37
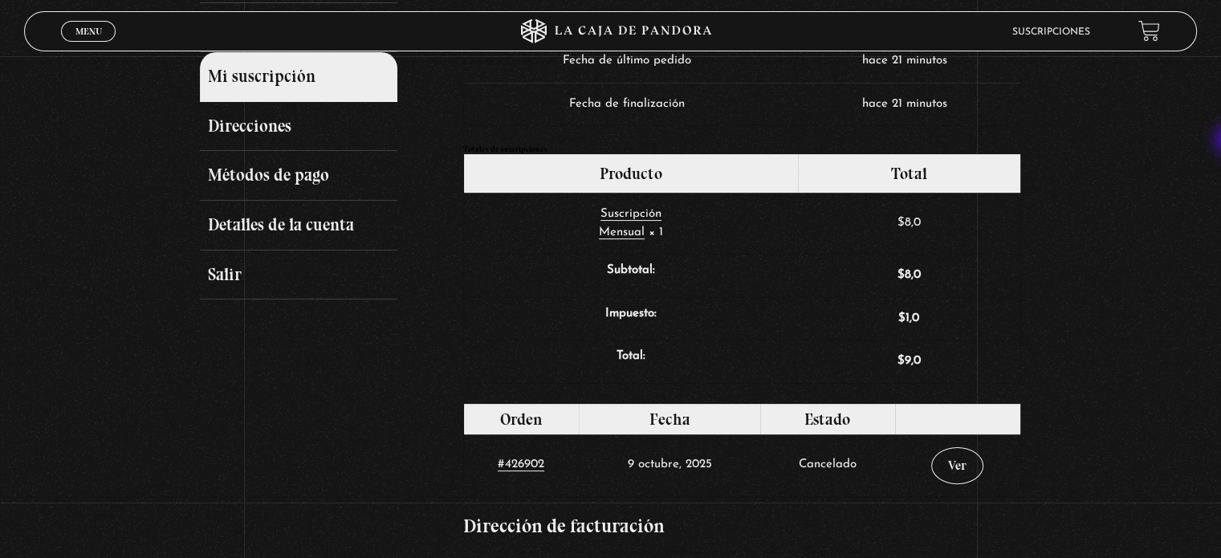
scroll to position [296, 0]
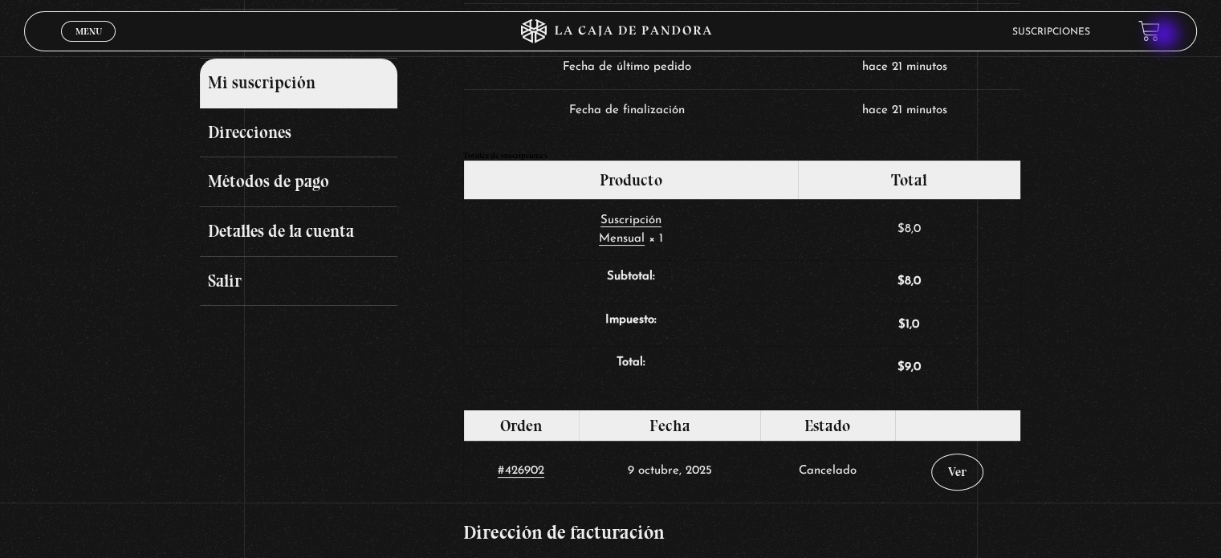
click at [1160, 36] on link at bounding box center [1149, 31] width 22 height 22
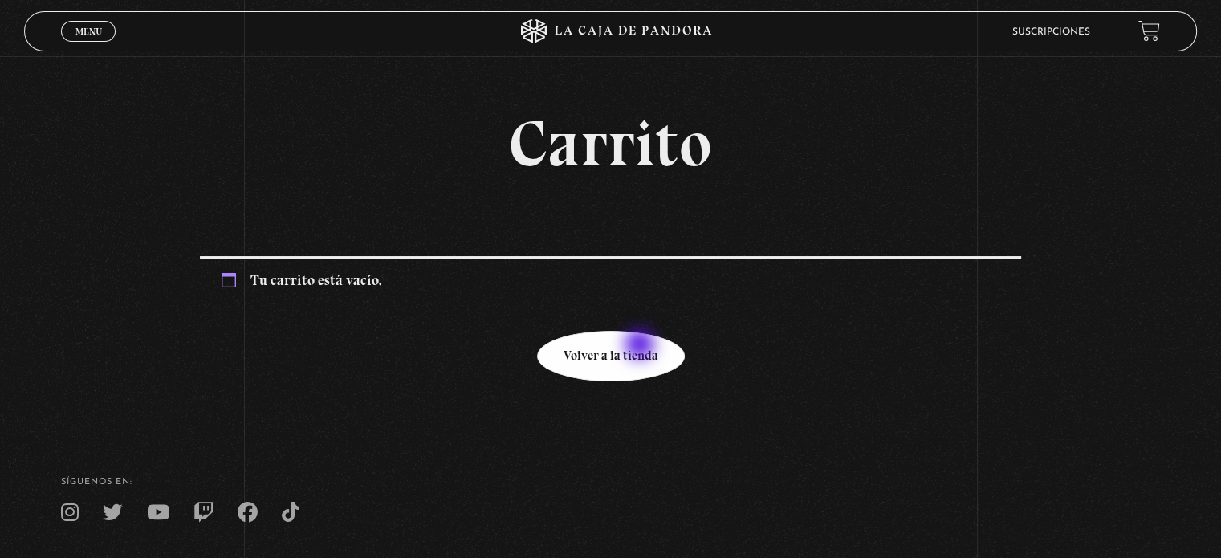
click at [641, 346] on link "Volver a la tienda" at bounding box center [611, 356] width 148 height 51
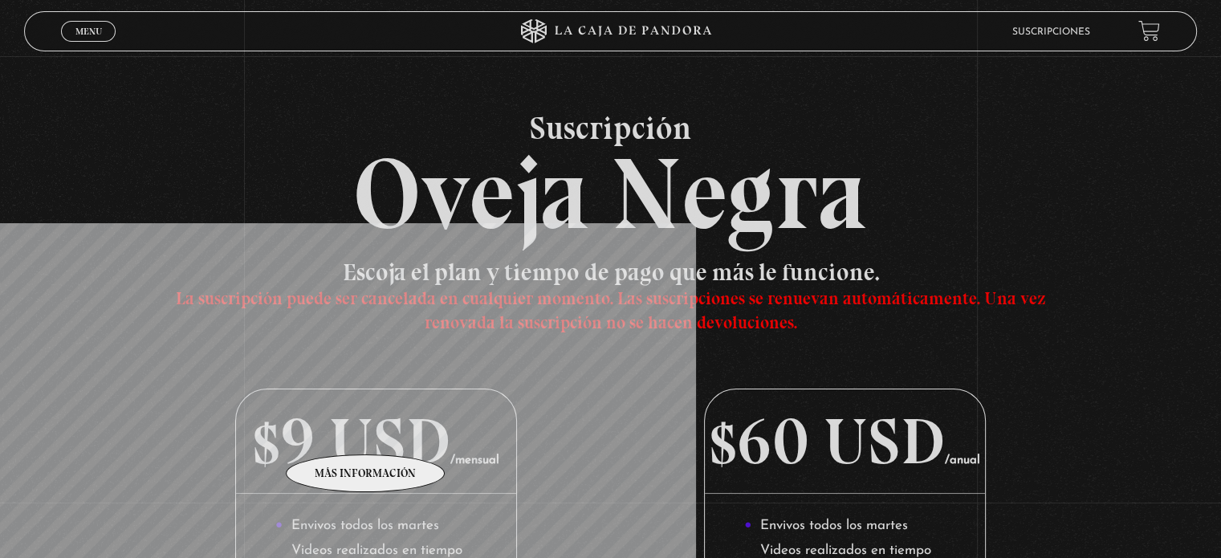
click at [366, 431] on p "$9 USD /mensual" at bounding box center [375, 441] width 279 height 104
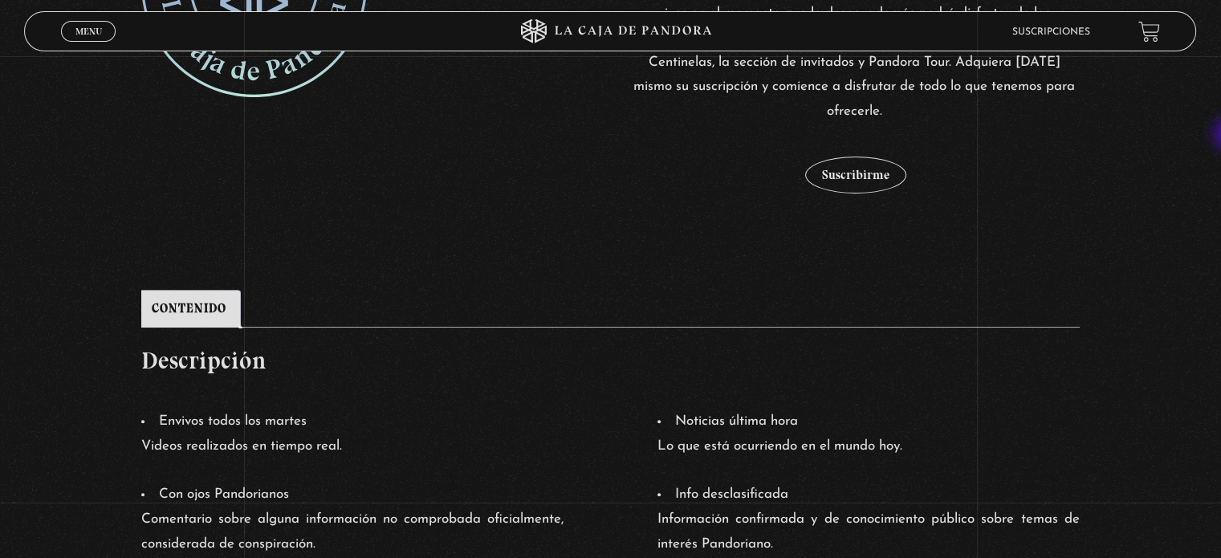
scroll to position [504, 0]
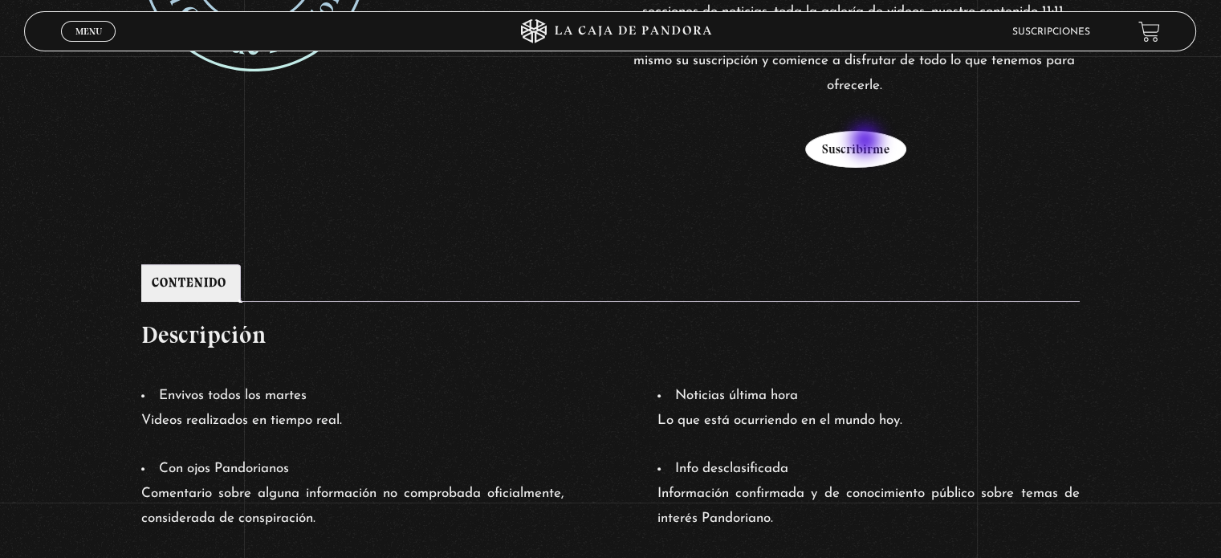
click at [867, 142] on button "Suscribirme" at bounding box center [855, 149] width 101 height 37
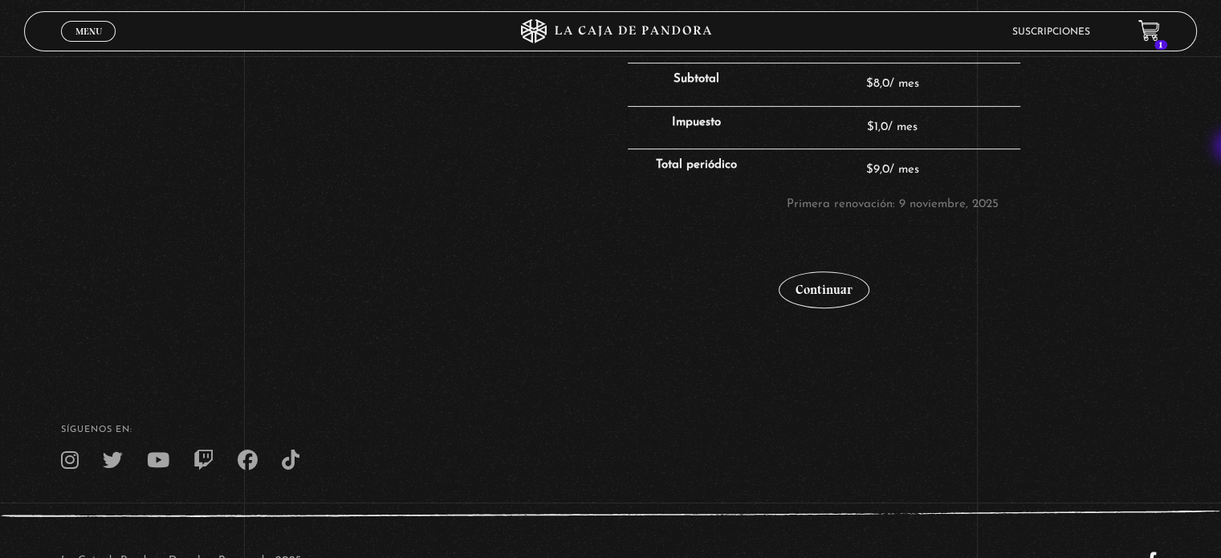
scroll to position [497, 0]
click at [832, 287] on link "Continuar" at bounding box center [824, 288] width 91 height 37
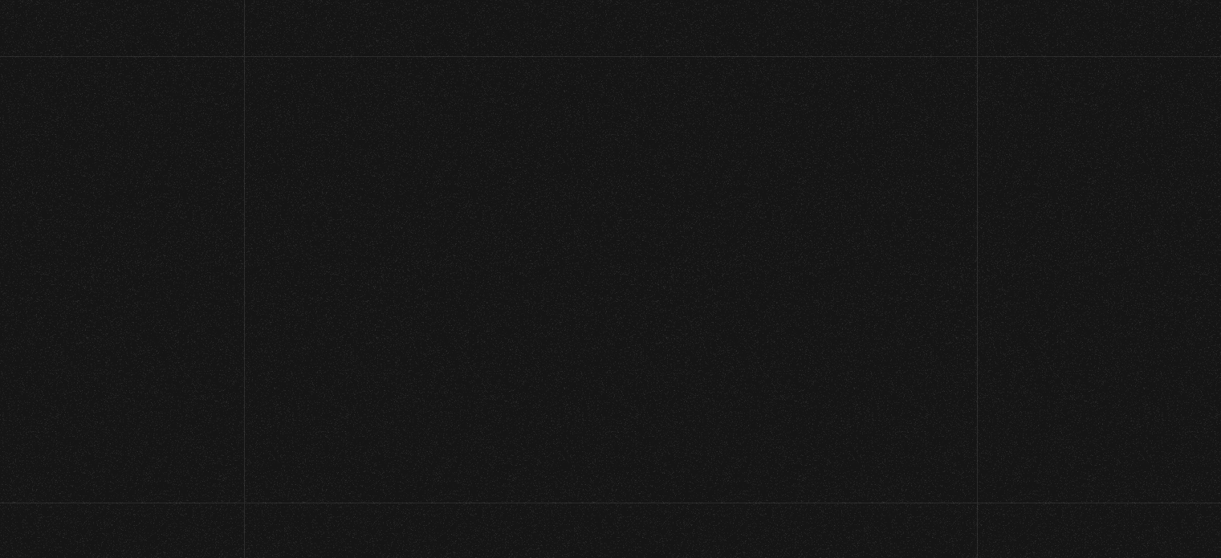
select select "CR-SJ"
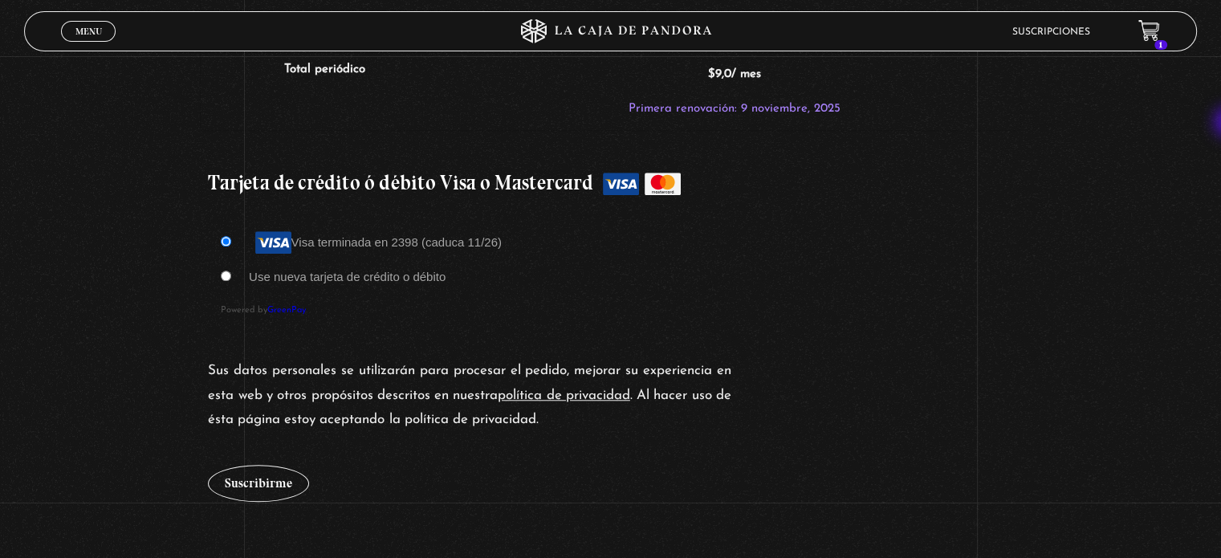
scroll to position [1389, 0]
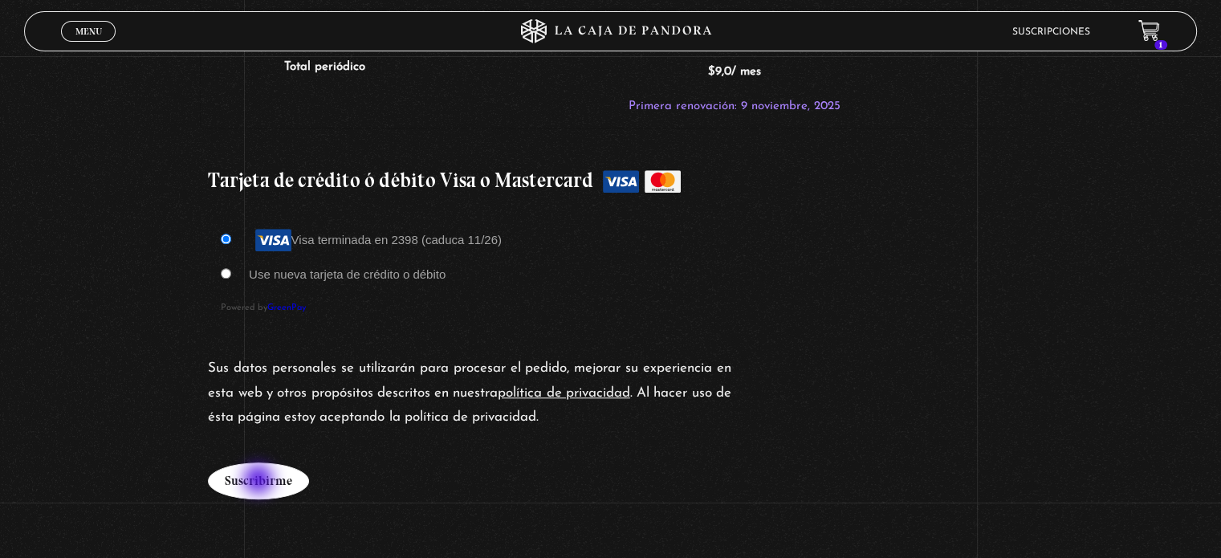
click at [260, 481] on button "Suscribirme" at bounding box center [258, 480] width 101 height 37
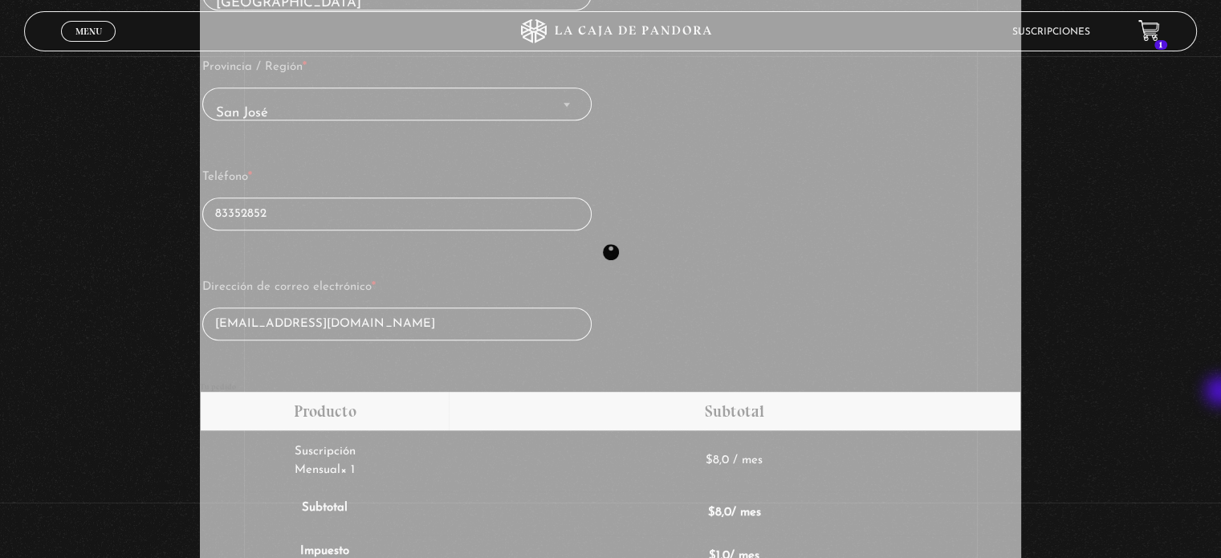
scroll to position [854, 0]
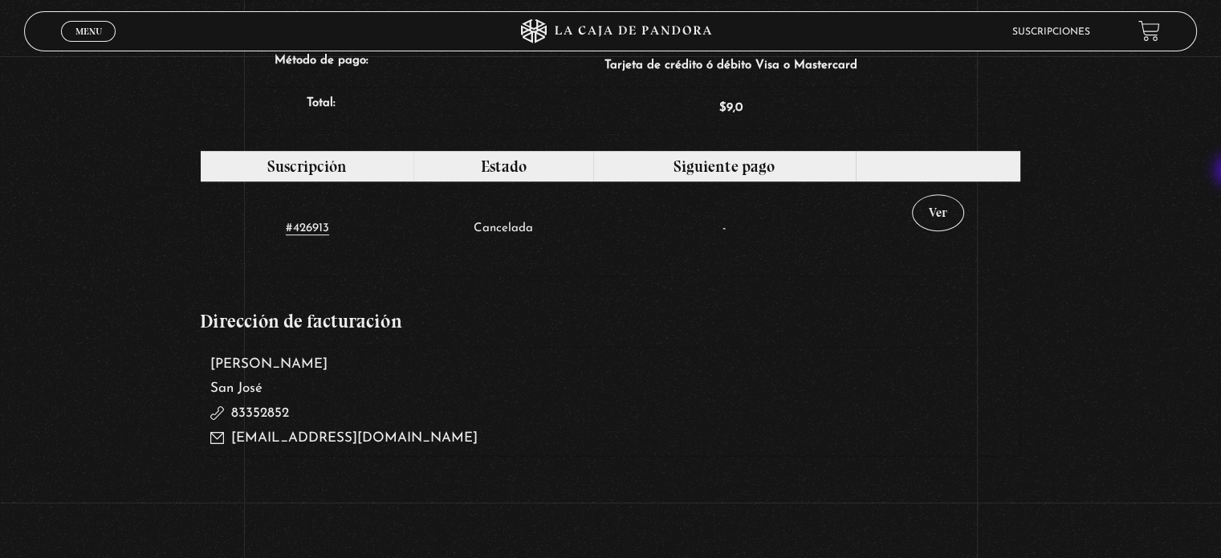
scroll to position [775, 0]
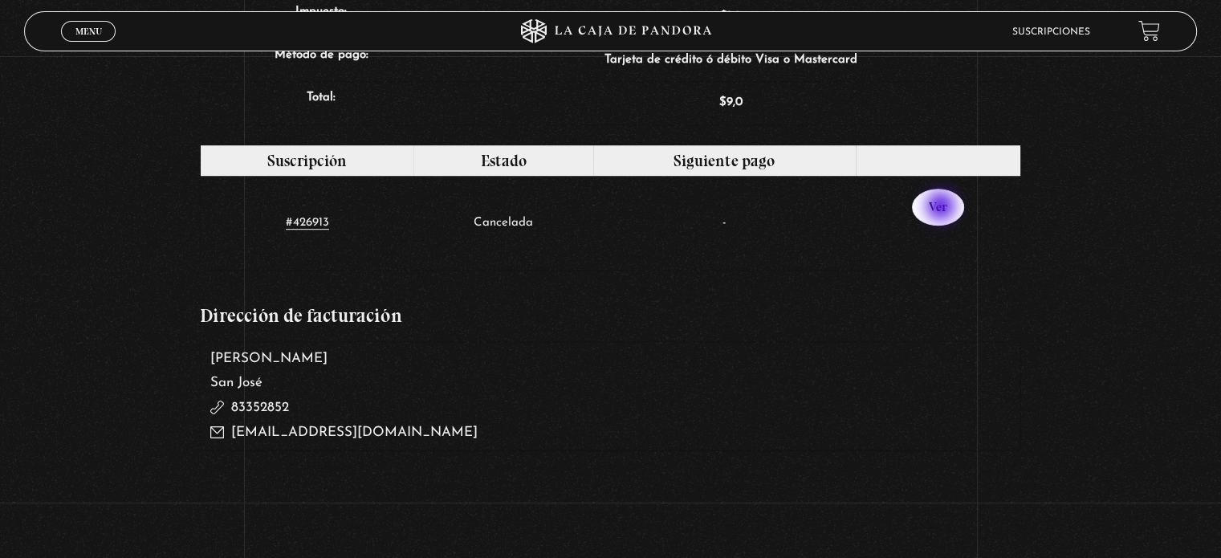
click at [942, 208] on link "Ver" at bounding box center [938, 207] width 52 height 37
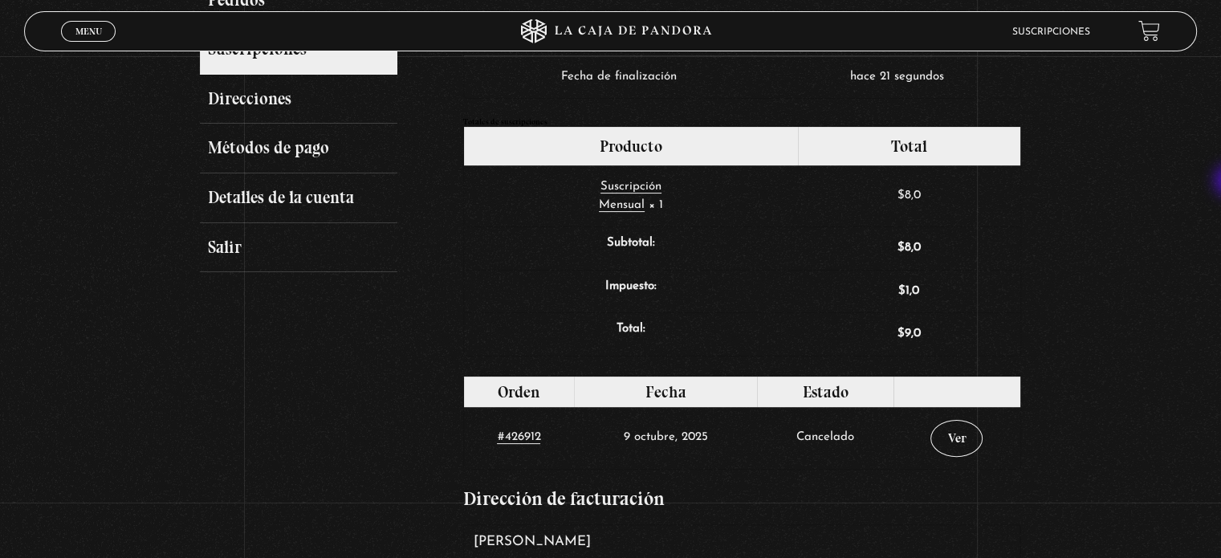
scroll to position [327, 0]
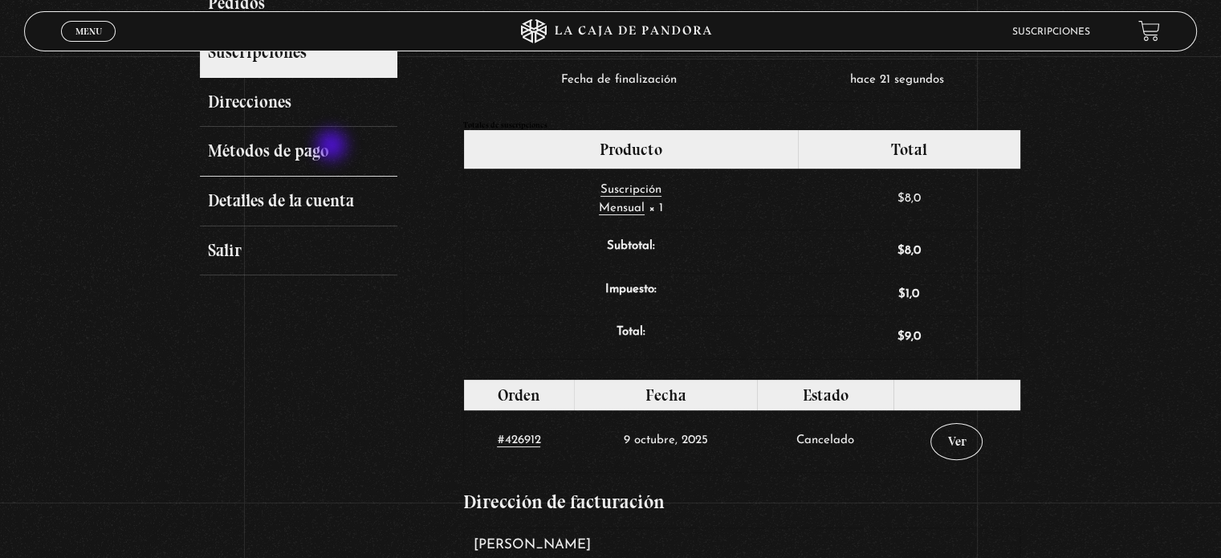
click at [333, 147] on link "Métodos de pago" at bounding box center [298, 152] width 197 height 50
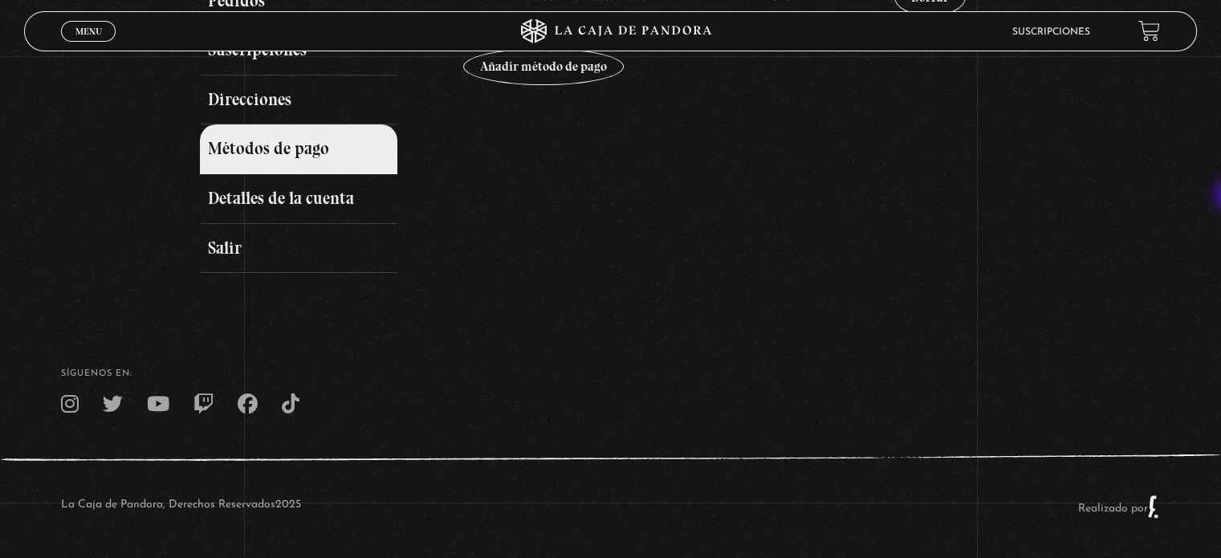
scroll to position [148, 0]
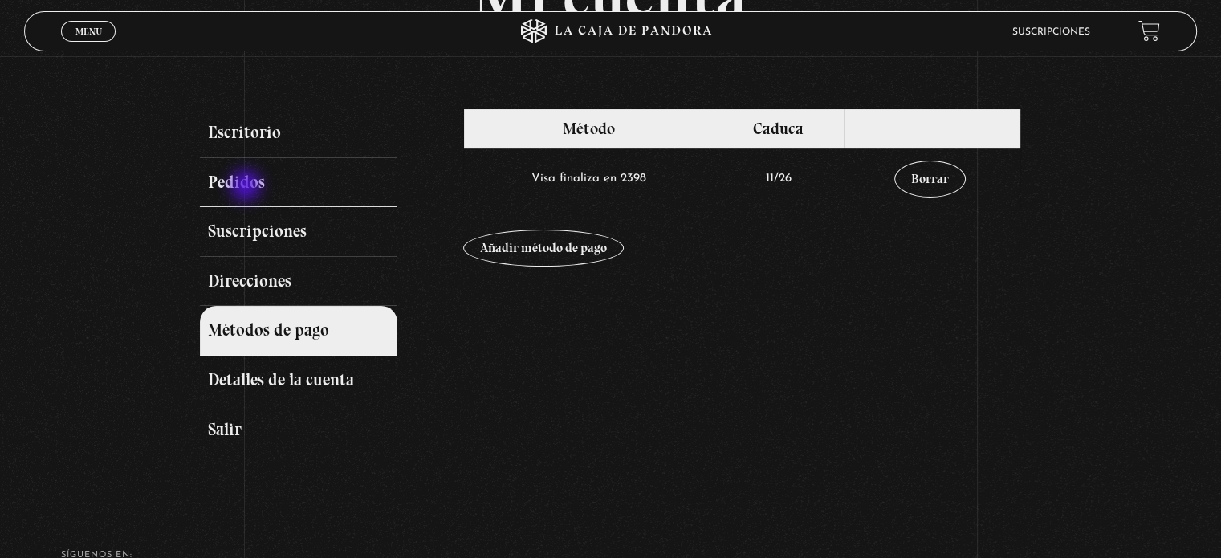
click at [247, 187] on link "Pedidos" at bounding box center [298, 183] width 197 height 50
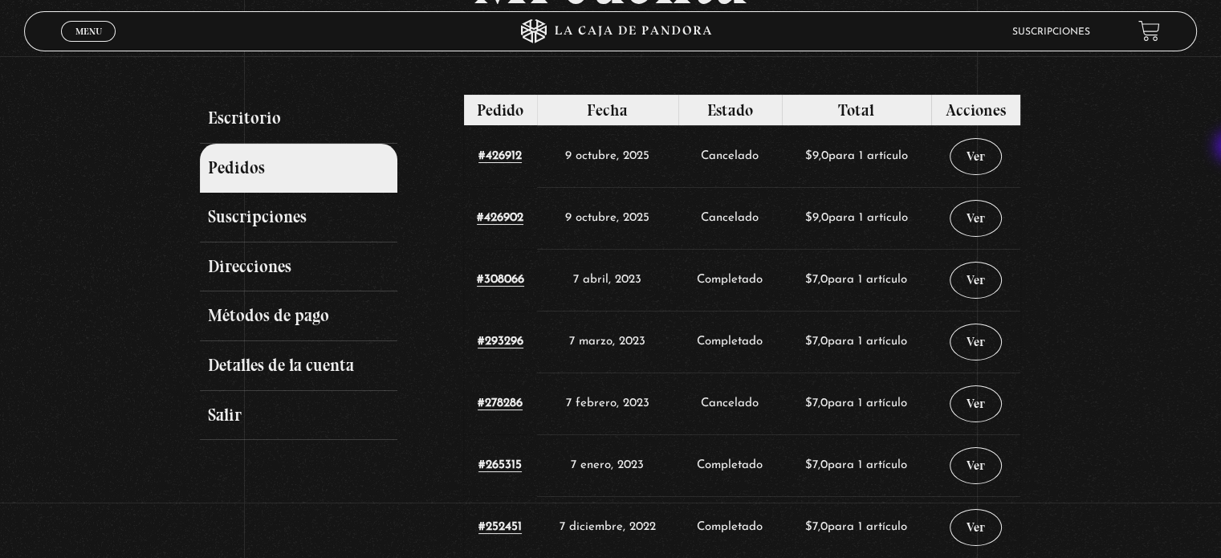
scroll to position [160, 0]
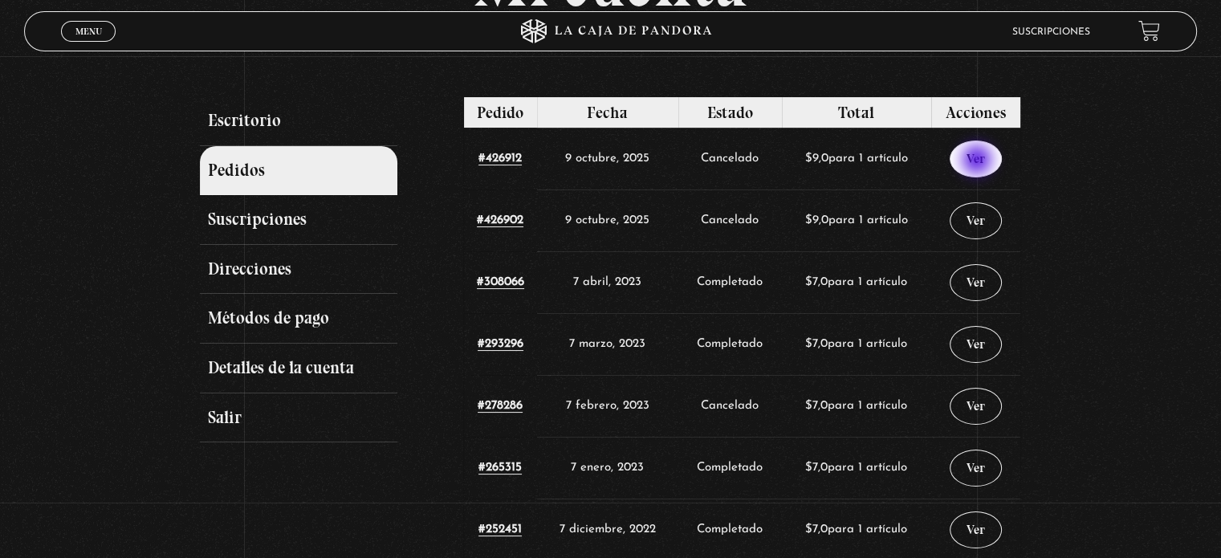
click at [979, 161] on link "Ver" at bounding box center [976, 158] width 52 height 37
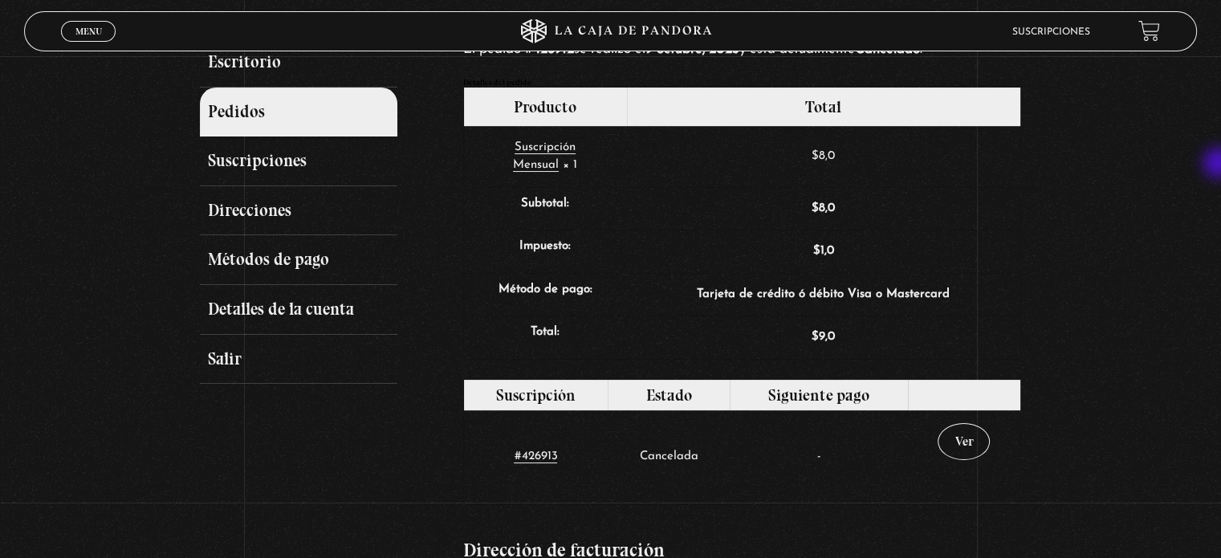
scroll to position [218, 0]
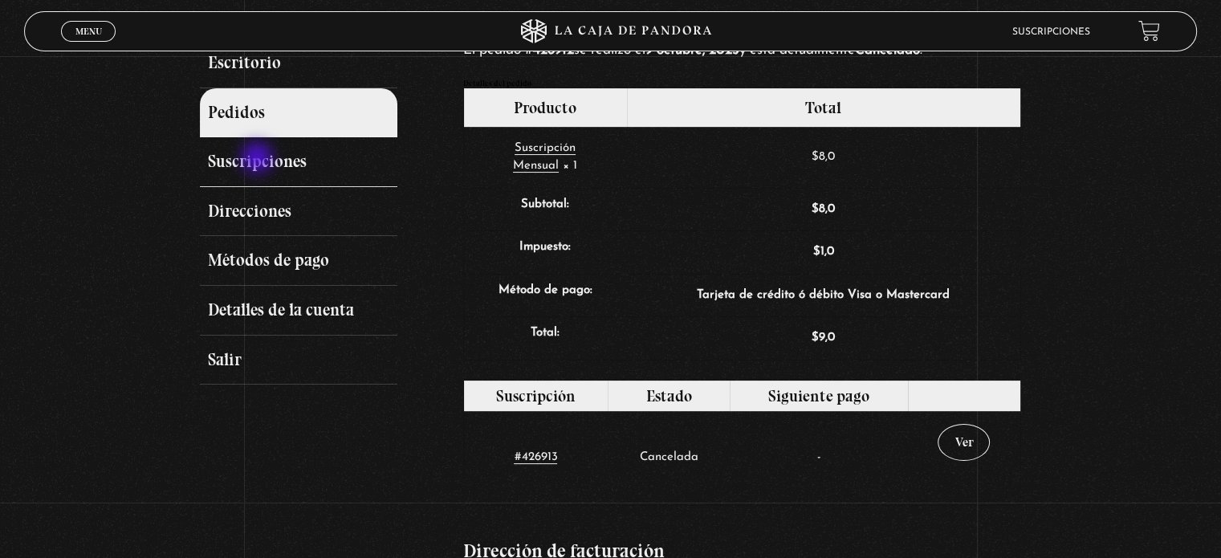
click at [258, 159] on link "Suscripciones" at bounding box center [298, 162] width 197 height 50
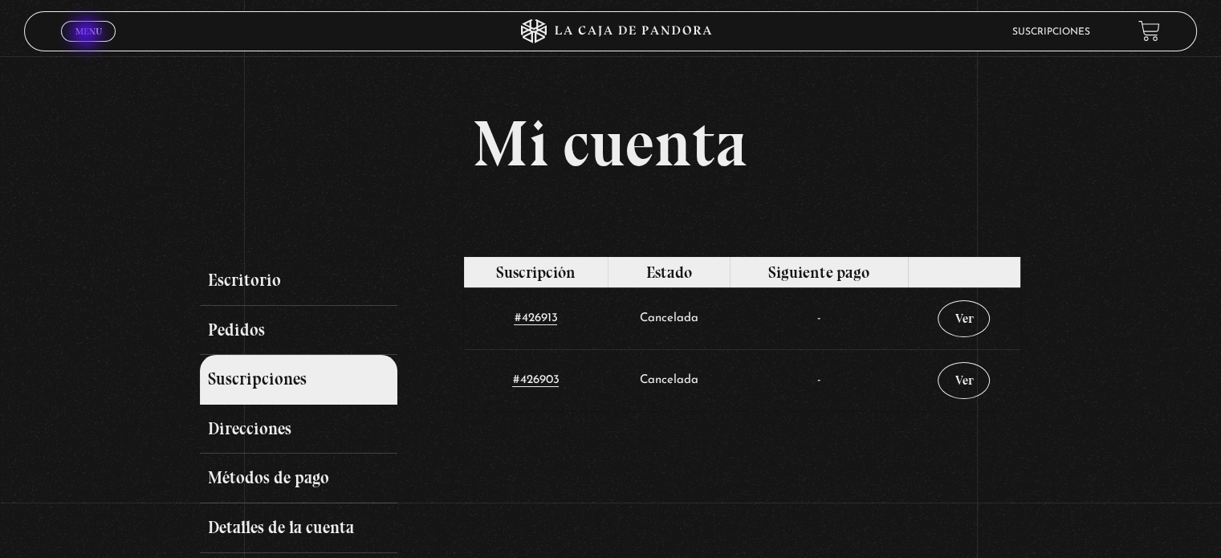
click at [88, 35] on span "Menu" at bounding box center [88, 31] width 26 height 10
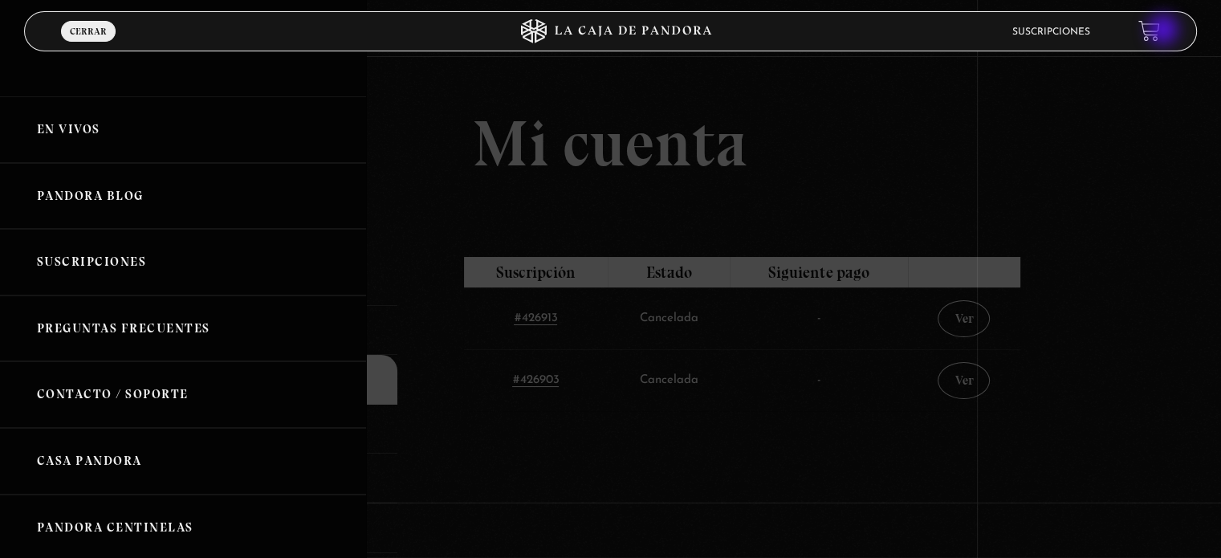
click at [1160, 31] on link at bounding box center [1149, 31] width 22 height 22
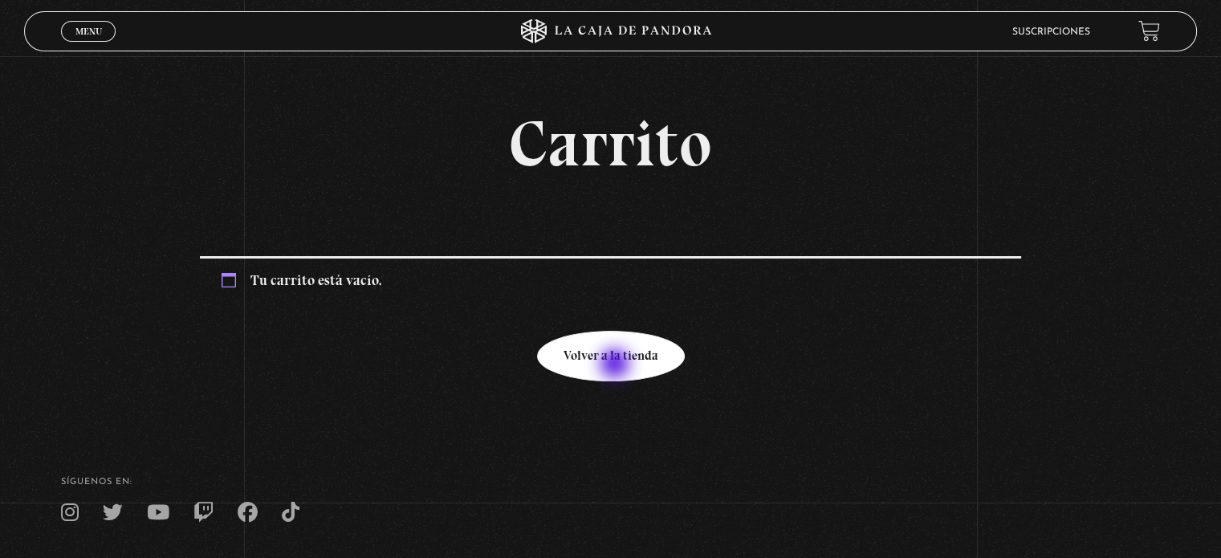
click at [617, 365] on link "Volver a la tienda" at bounding box center [611, 356] width 148 height 51
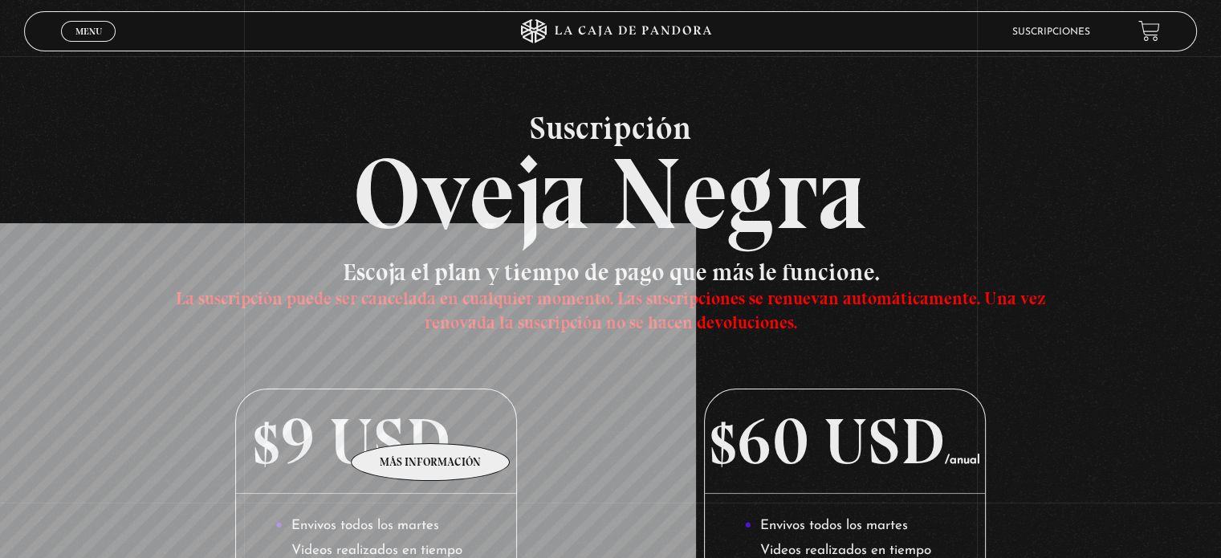
click at [431, 419] on p "$9 USD /mensual" at bounding box center [375, 441] width 279 height 104
click at [401, 427] on p "$9 USD /mensual" at bounding box center [375, 441] width 279 height 104
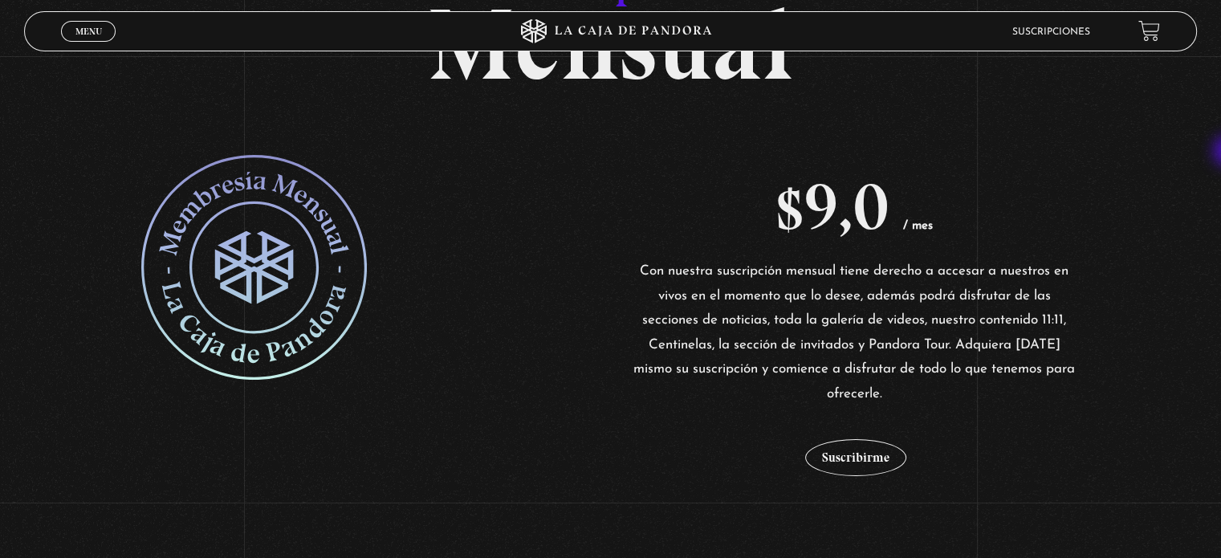
scroll to position [194, 0]
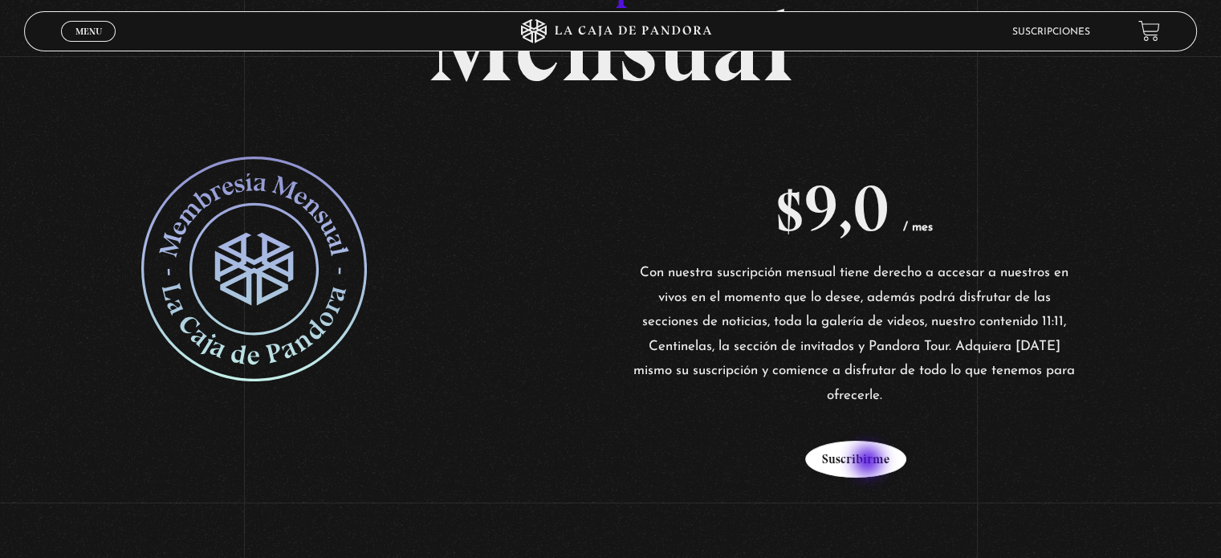
click at [869, 462] on button "Suscribirme" at bounding box center [855, 459] width 101 height 37
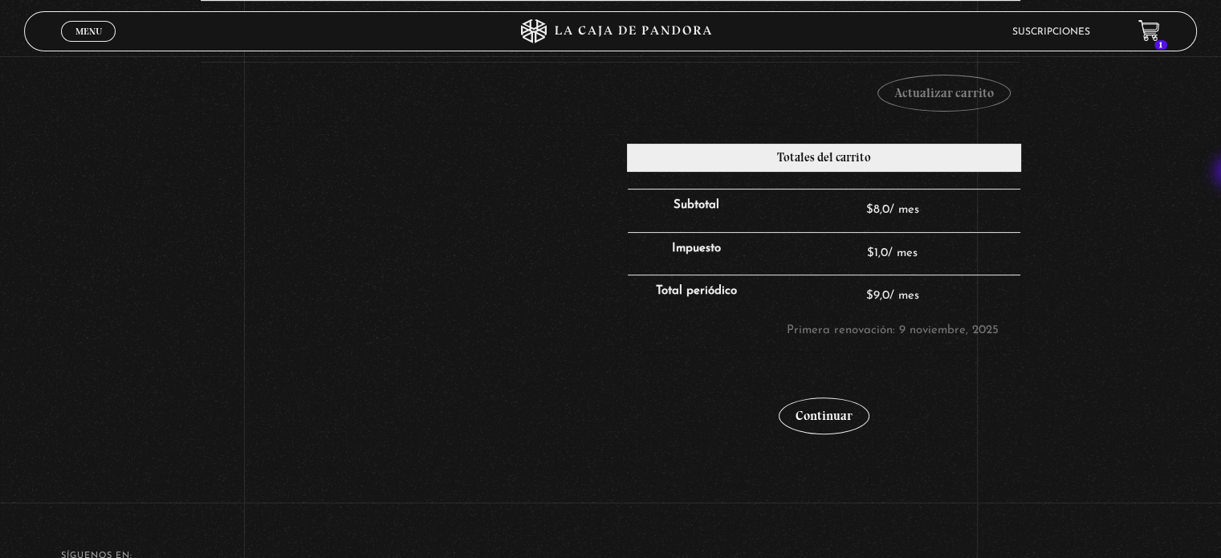
scroll to position [376, 0]
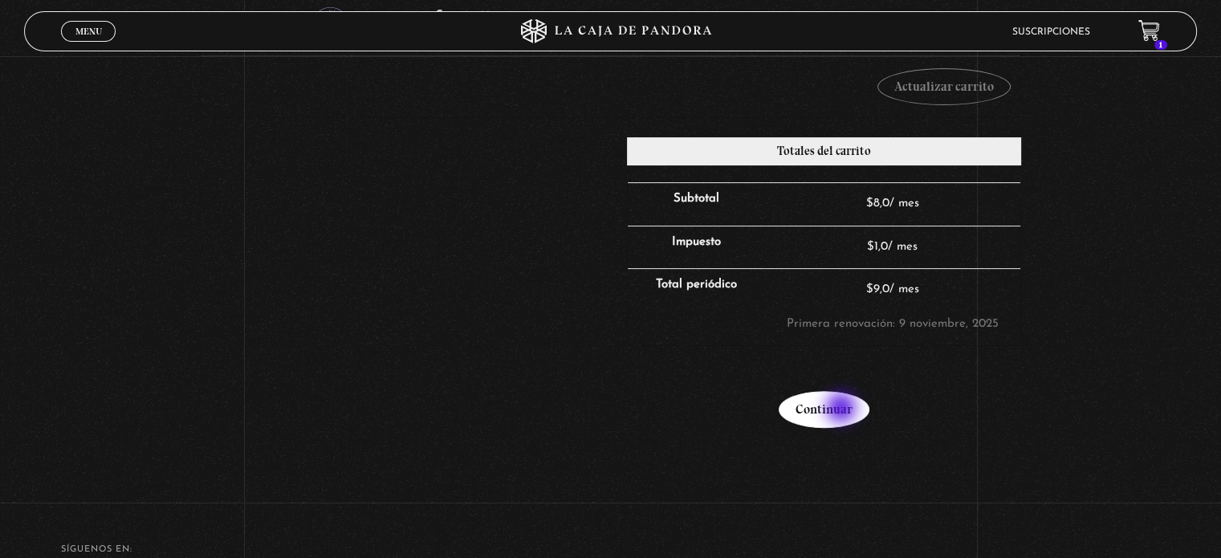
click at [843, 409] on link "Continuar" at bounding box center [824, 409] width 91 height 37
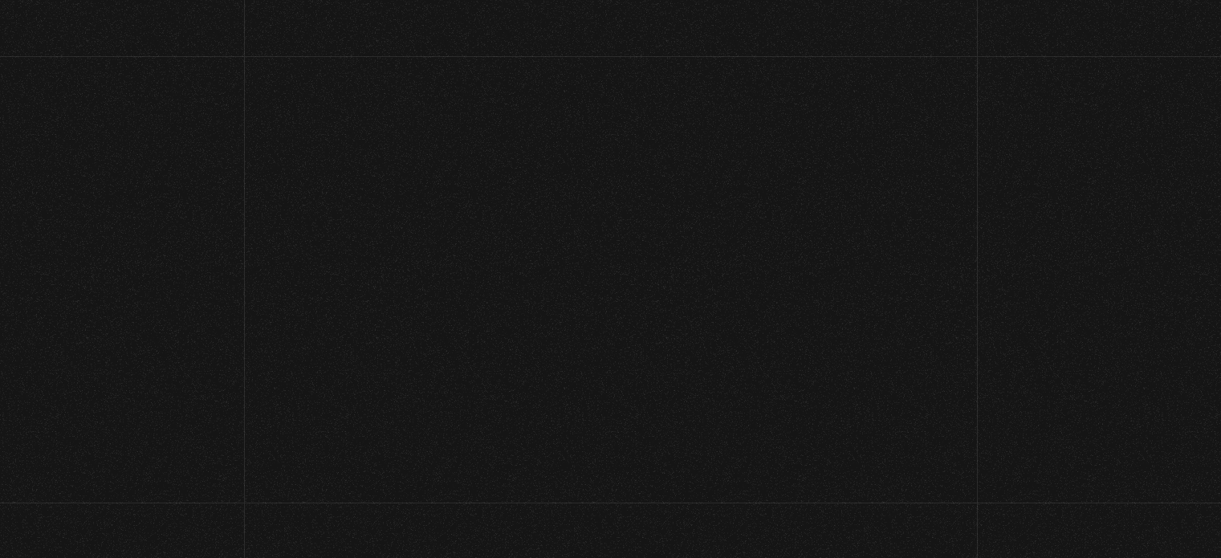
select select "CR-SJ"
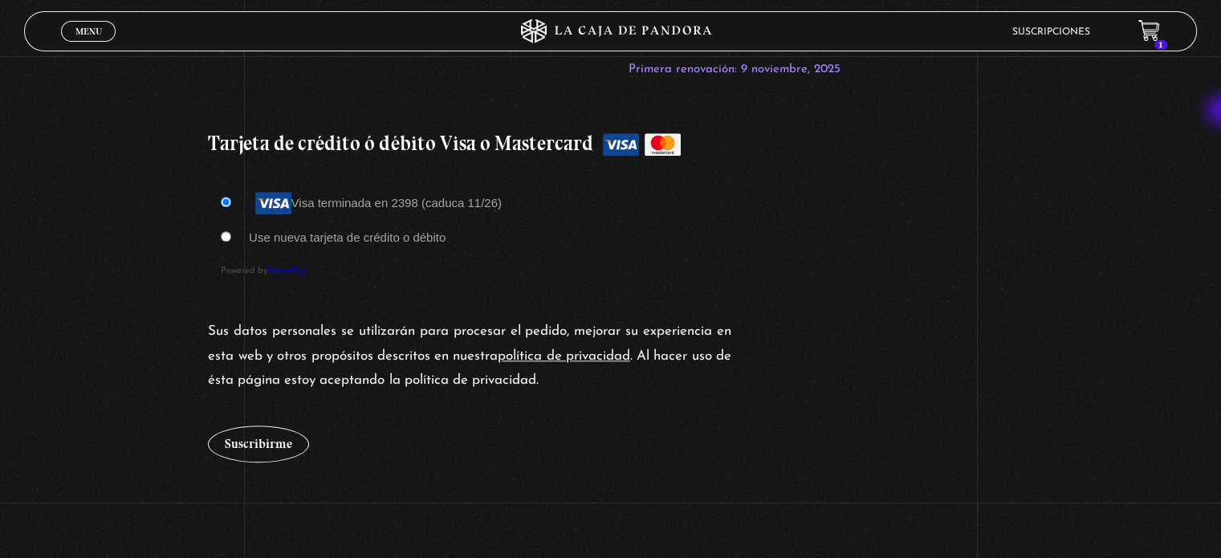
scroll to position [1429, 0]
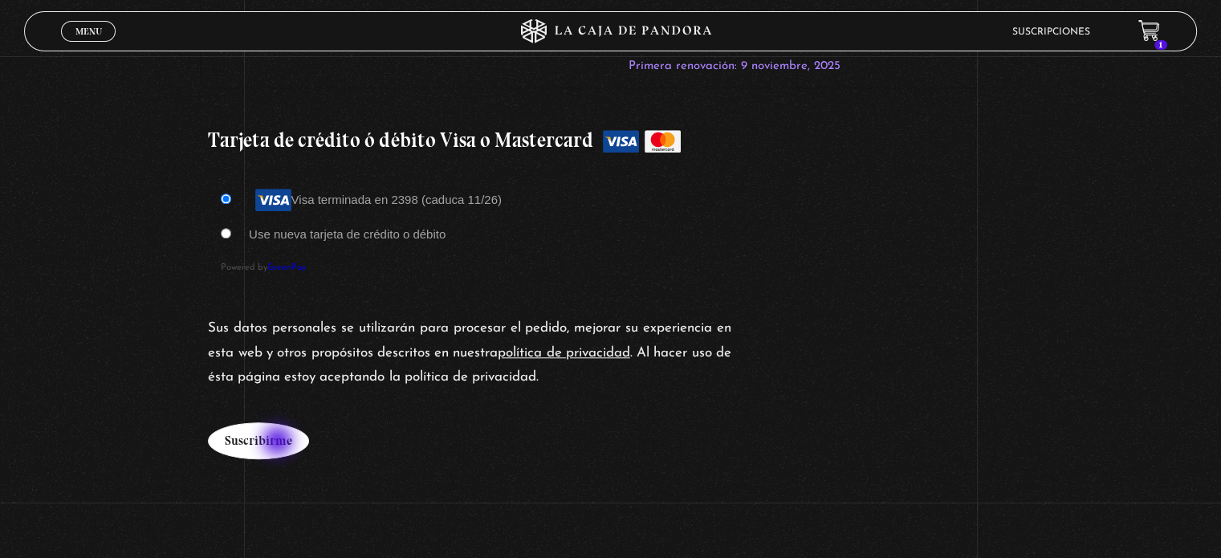
click at [279, 442] on button "Suscribirme" at bounding box center [258, 440] width 101 height 37
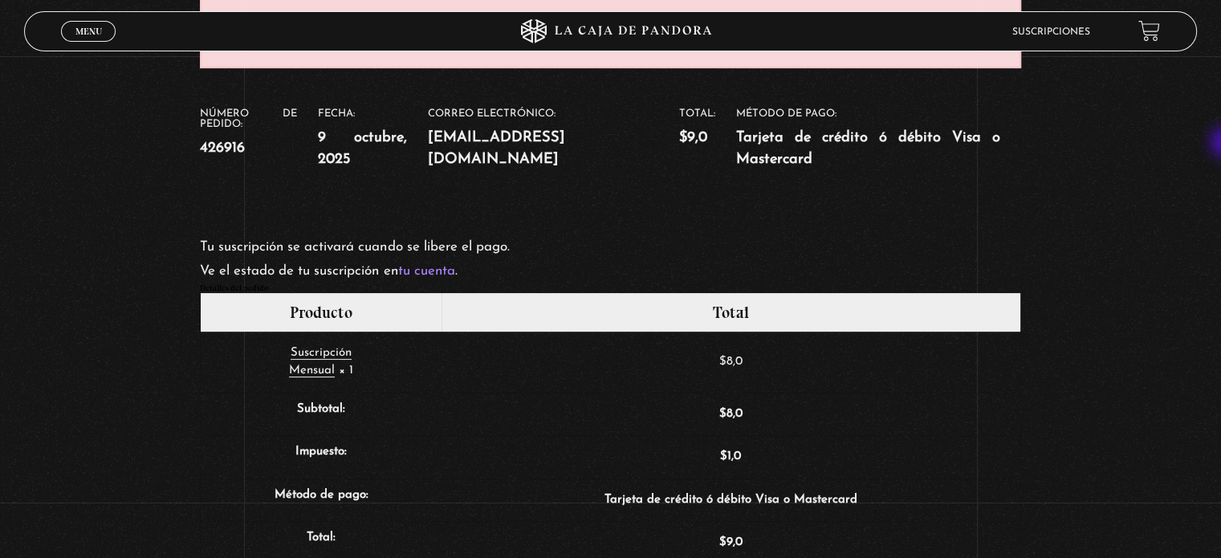
scroll to position [334, 0]
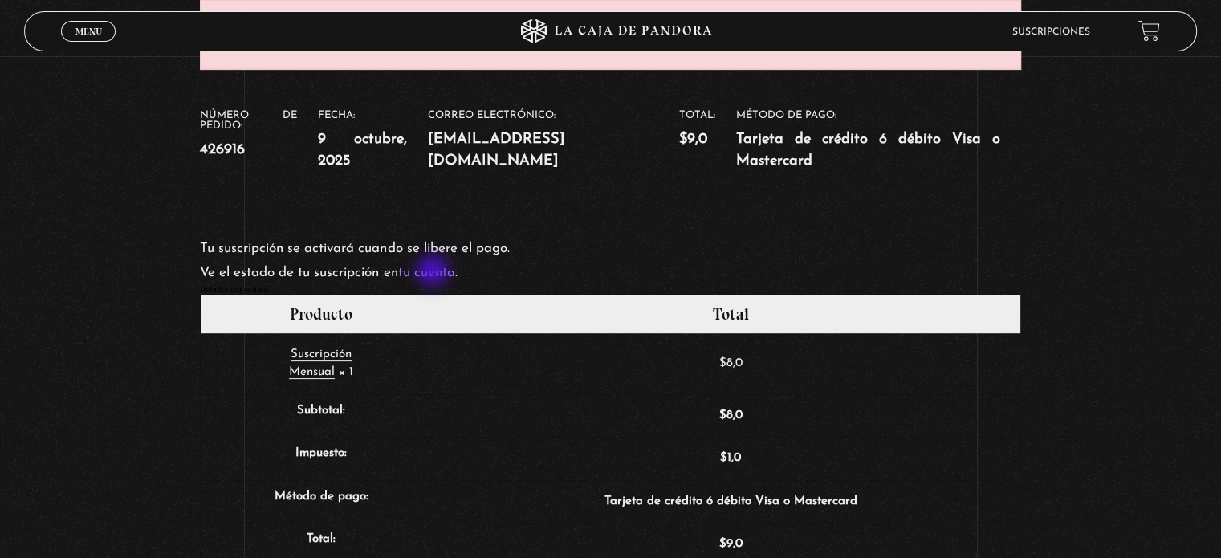
click at [434, 272] on link "tu cuenta" at bounding box center [425, 273] width 57 height 14
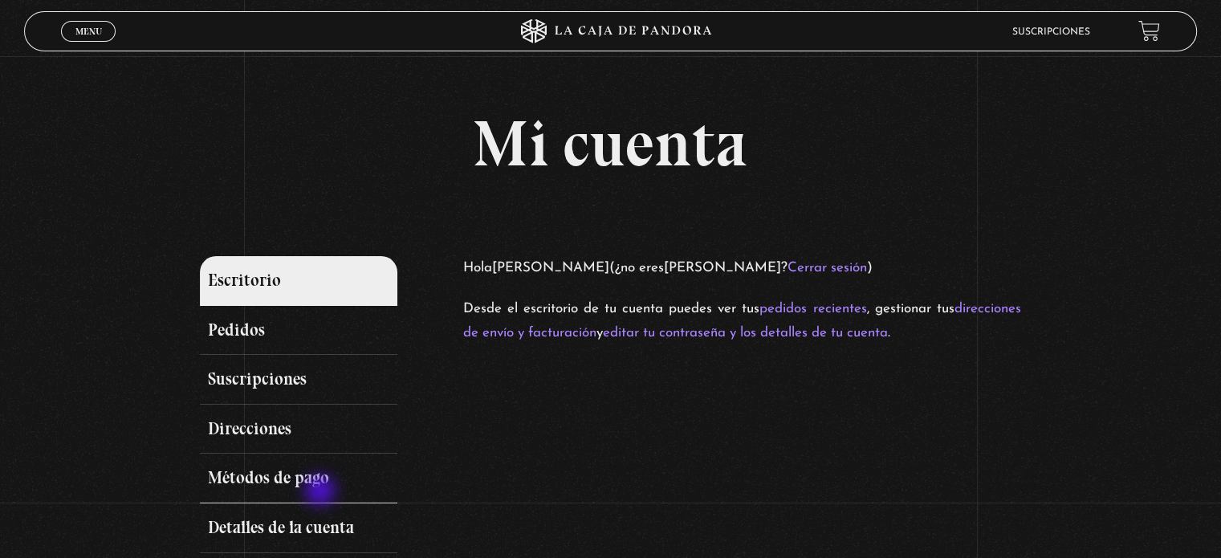
click at [322, 492] on link "Métodos de pago" at bounding box center [298, 479] width 197 height 50
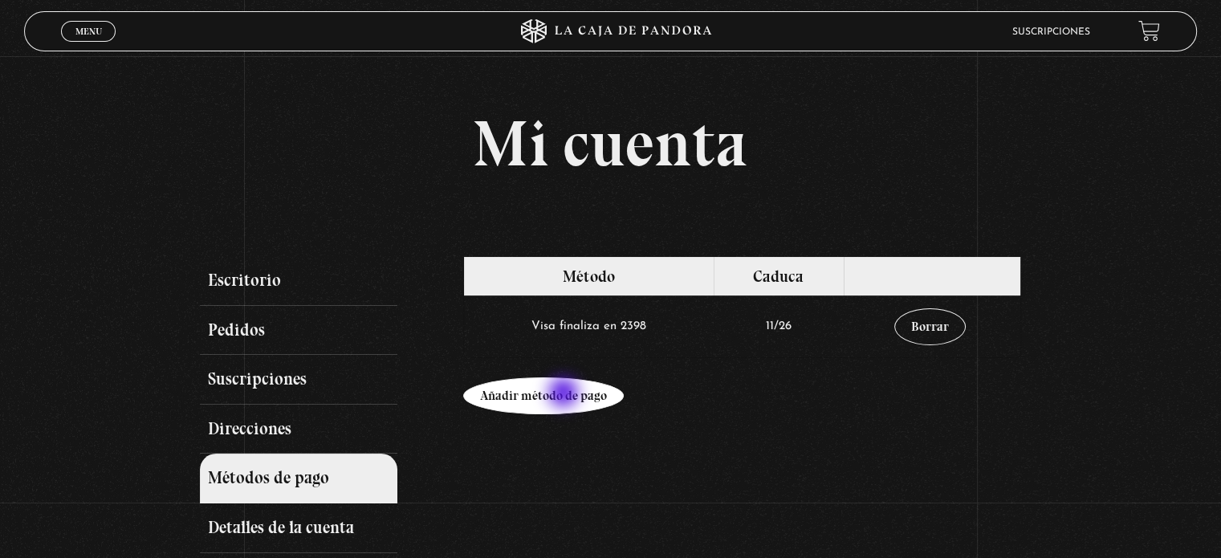
click at [565, 394] on link "Añadir método de pago" at bounding box center [543, 395] width 161 height 37
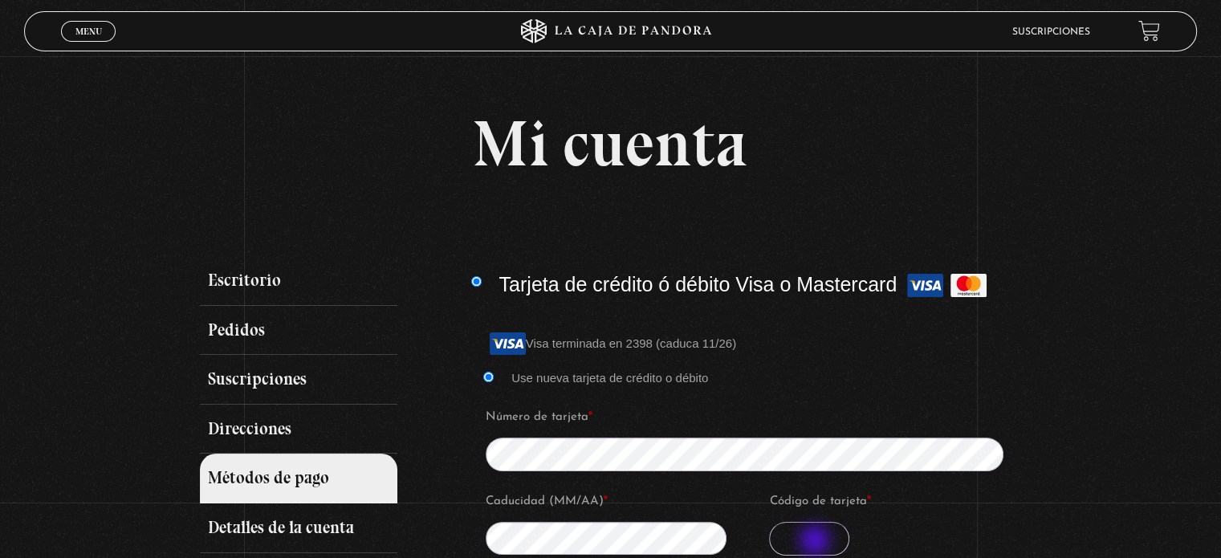
click at [816, 542] on input "Código de tarjeta *" at bounding box center [809, 539] width 80 height 34
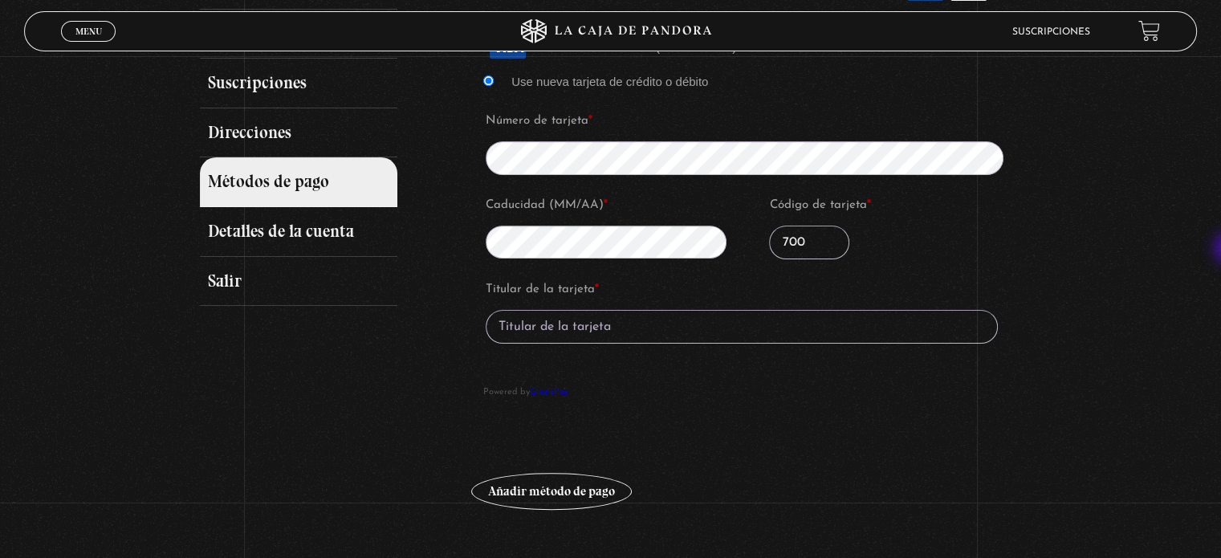
scroll to position [315, 0]
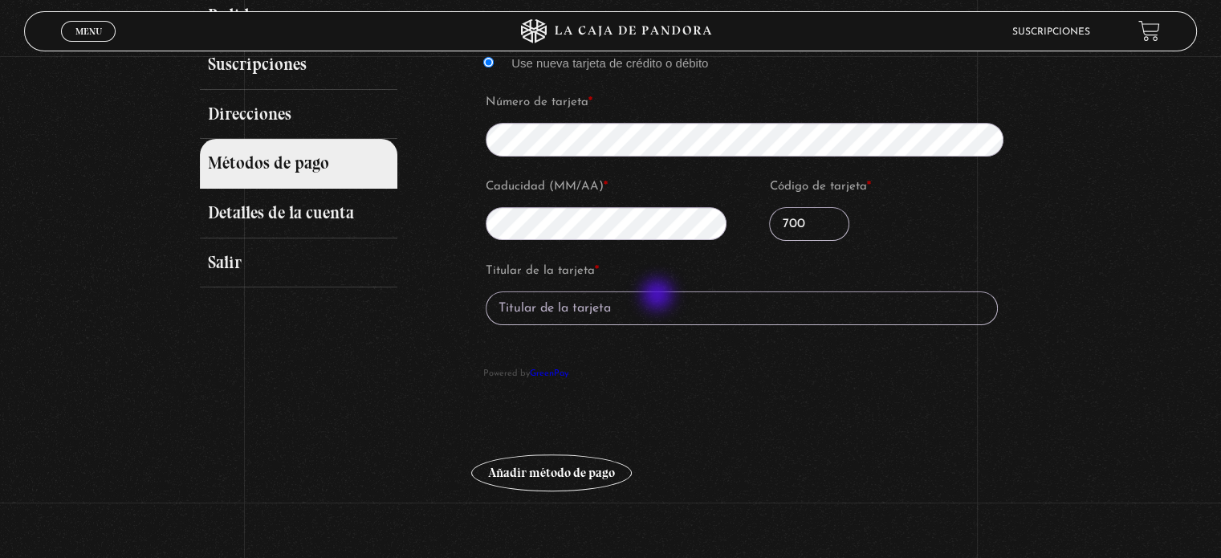
type input "700"
click at [659, 296] on input "Titular de la tarjeta *" at bounding box center [742, 308] width 512 height 34
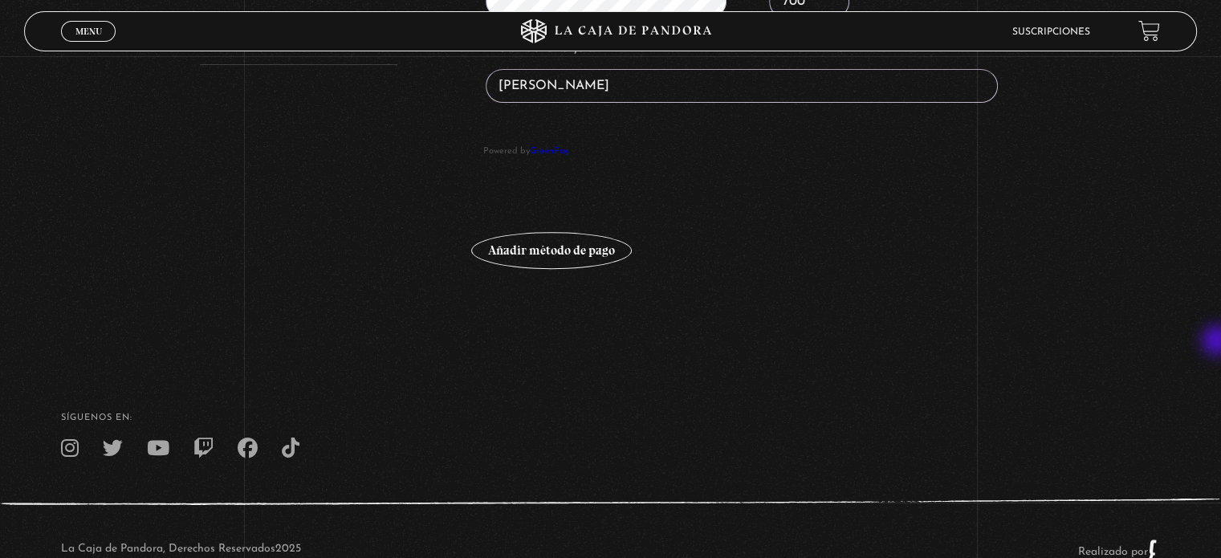
scroll to position [535, 0]
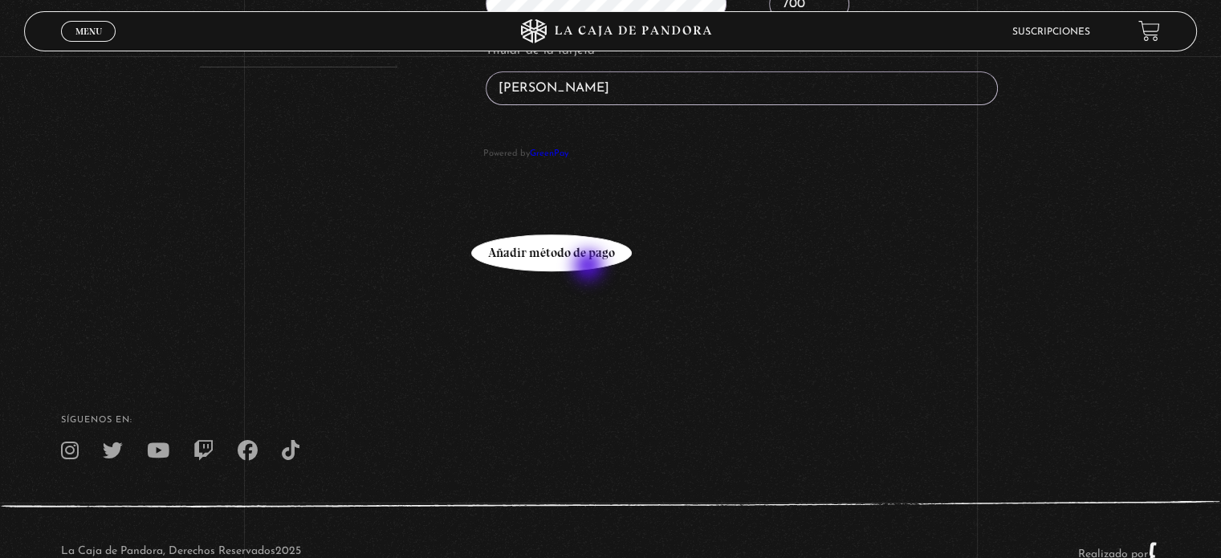
type input "Thamara Picado"
click at [578, 263] on button "Añadir método de pago" at bounding box center [551, 252] width 161 height 37
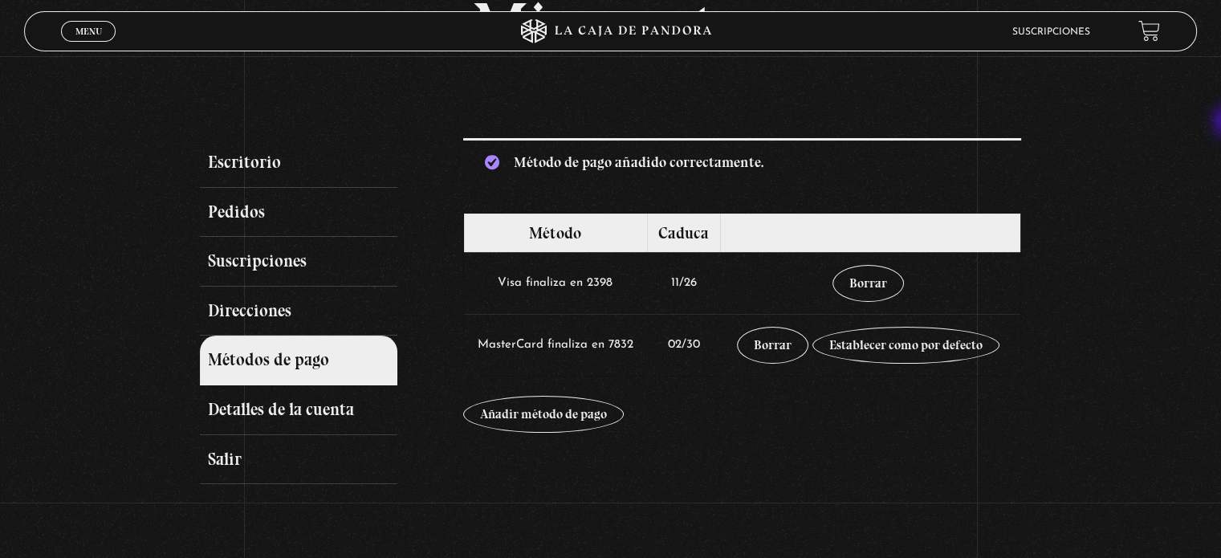
scroll to position [120, 0]
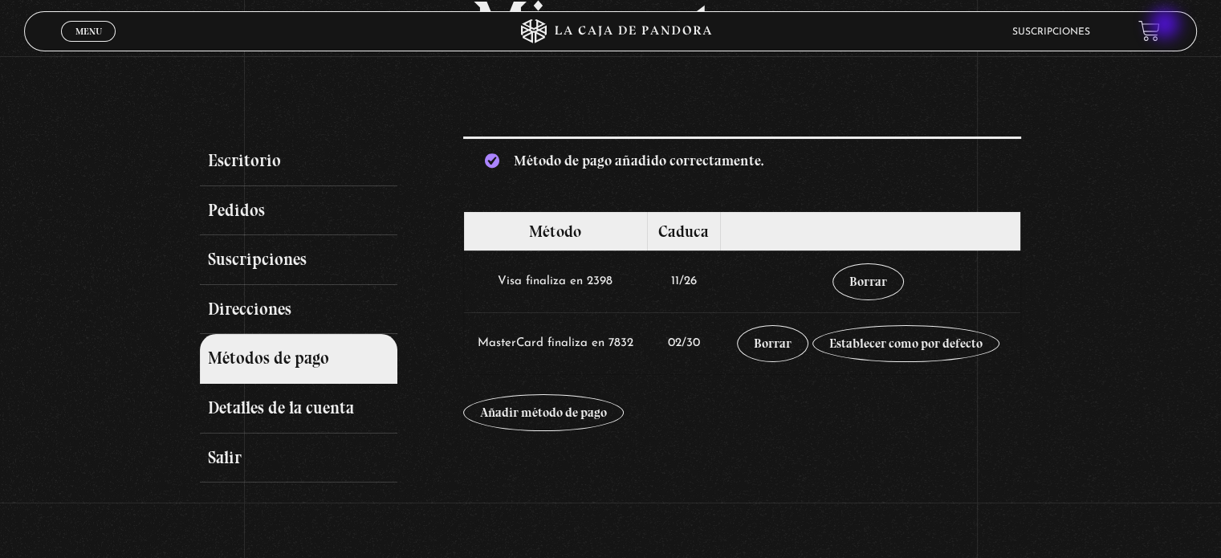
click at [1160, 26] on link at bounding box center [1149, 31] width 22 height 22
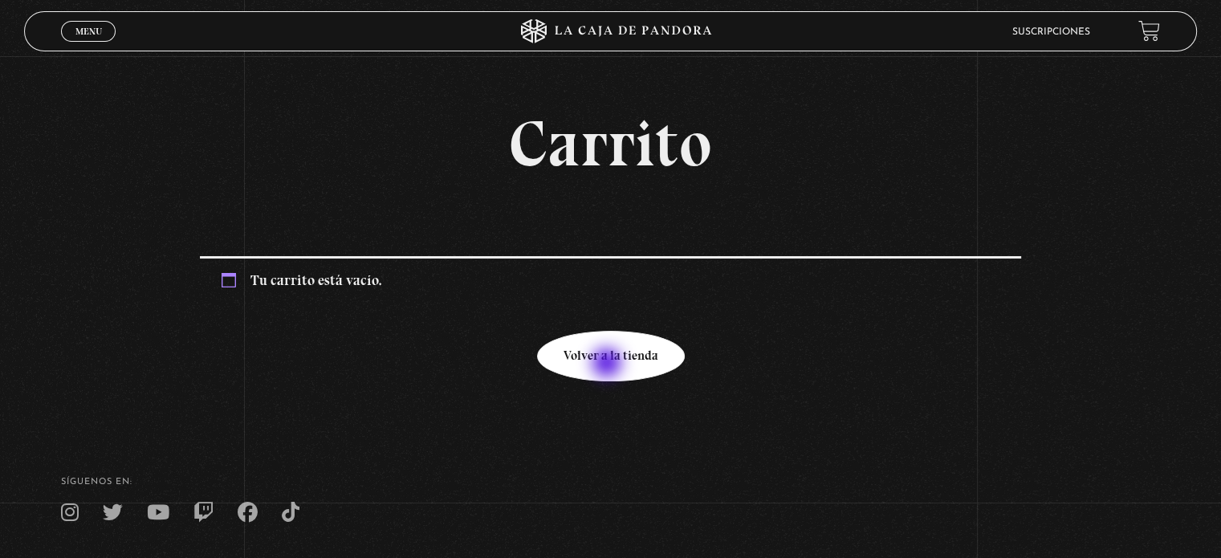
click at [609, 364] on link "Volver a la tienda" at bounding box center [611, 356] width 148 height 51
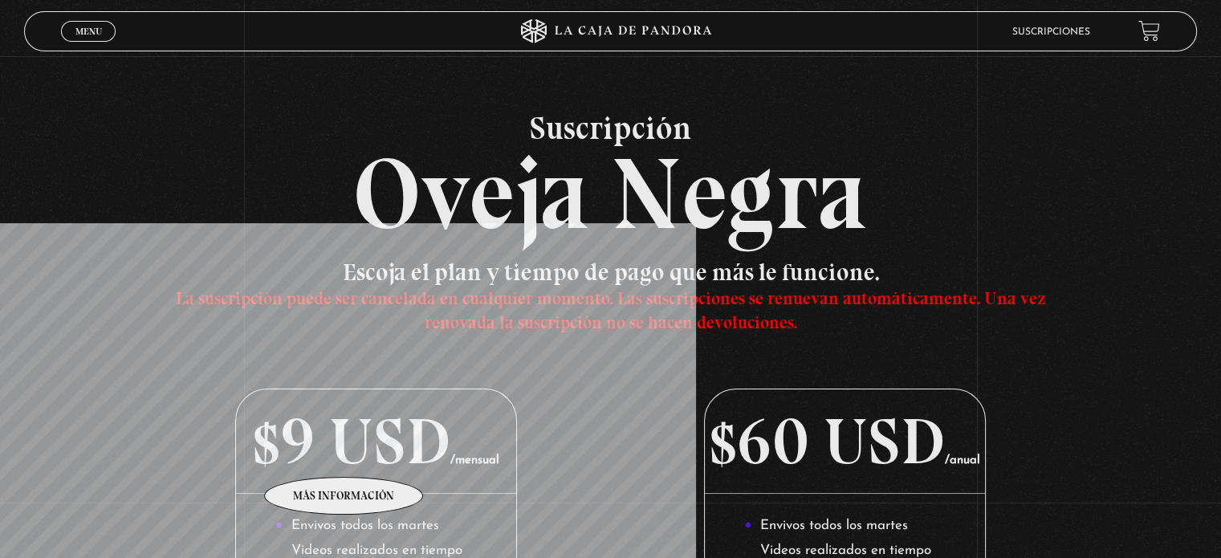
click at [344, 453] on p "$9 USD /mensual" at bounding box center [375, 441] width 279 height 104
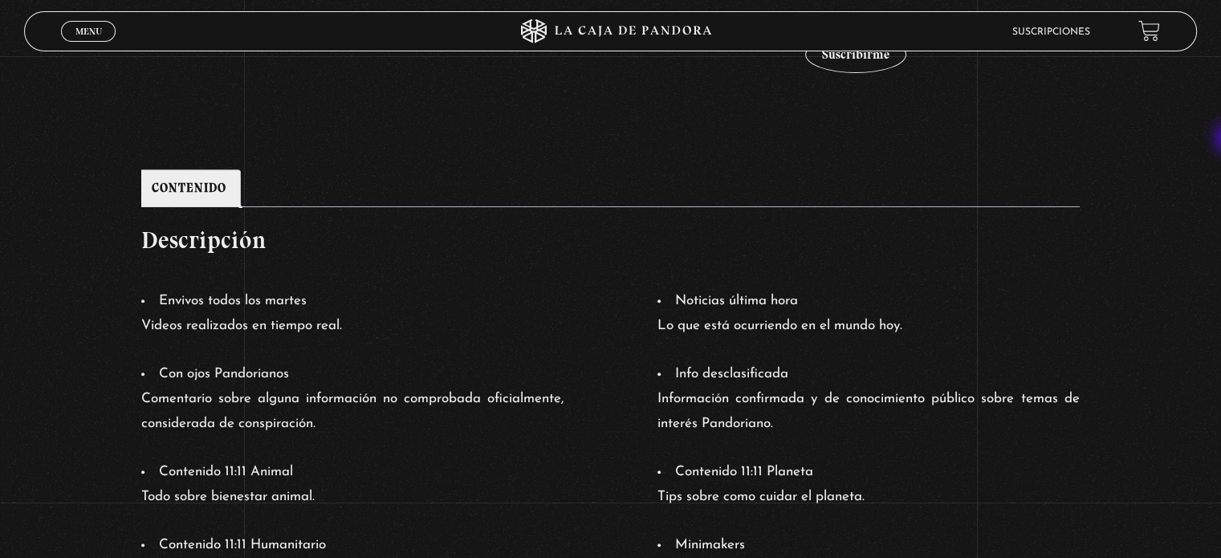
scroll to position [410, 0]
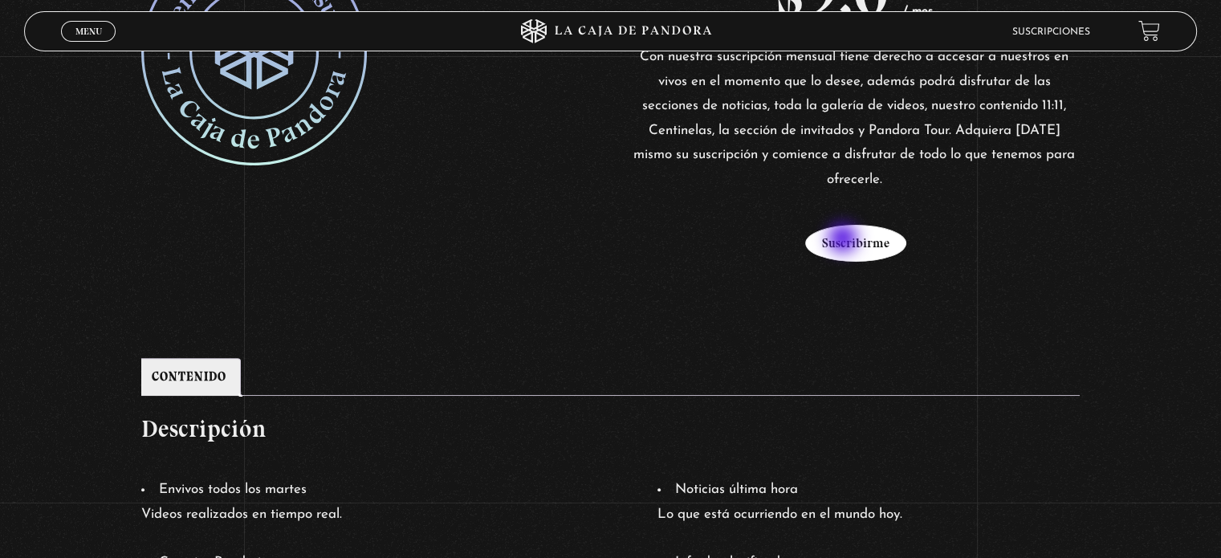
click at [845, 240] on button "Suscribirme" at bounding box center [855, 243] width 101 height 37
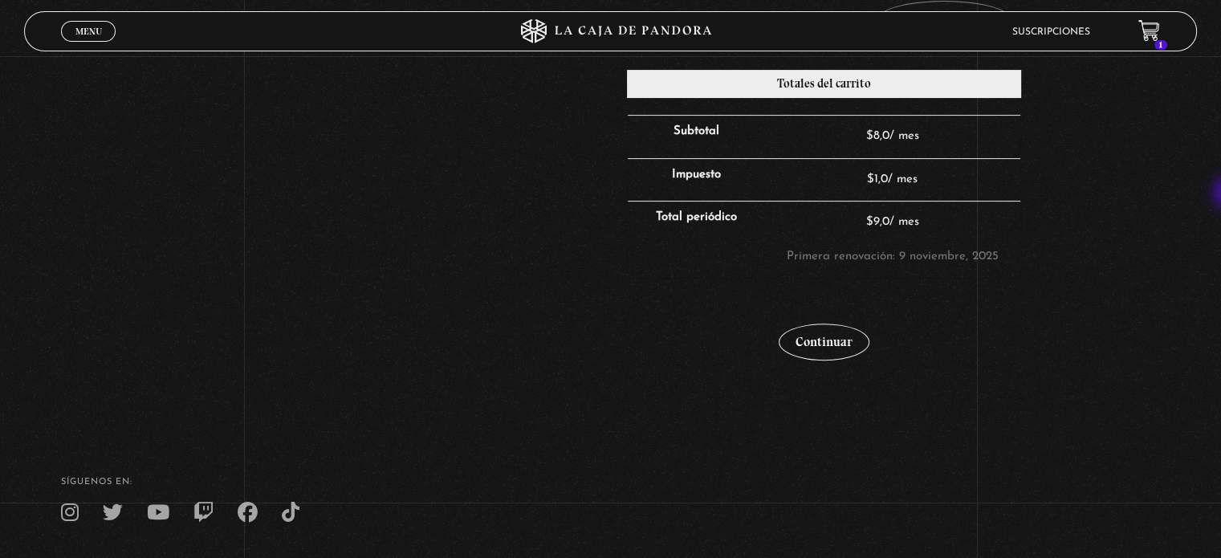
scroll to position [442, 0]
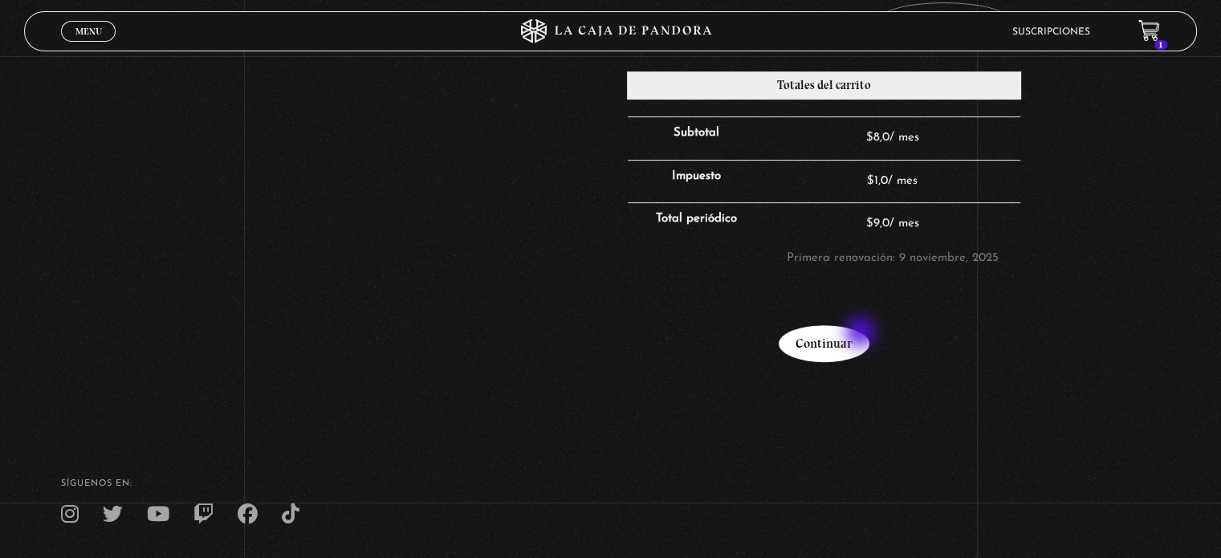
click at [862, 334] on link "Continuar" at bounding box center [824, 343] width 91 height 37
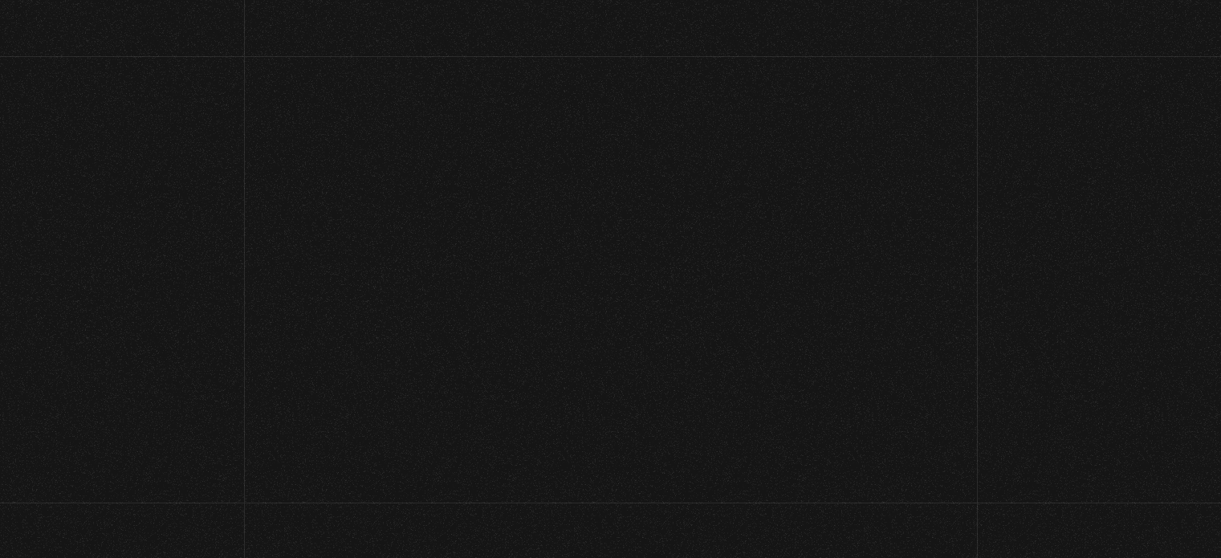
select select "CR-SJ"
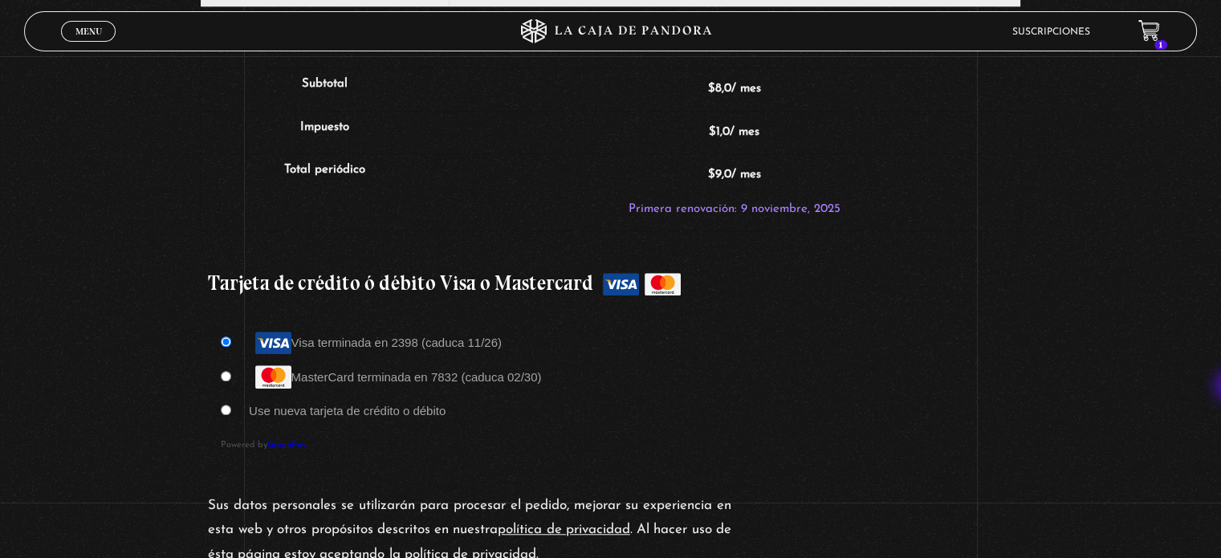
scroll to position [1288, 0]
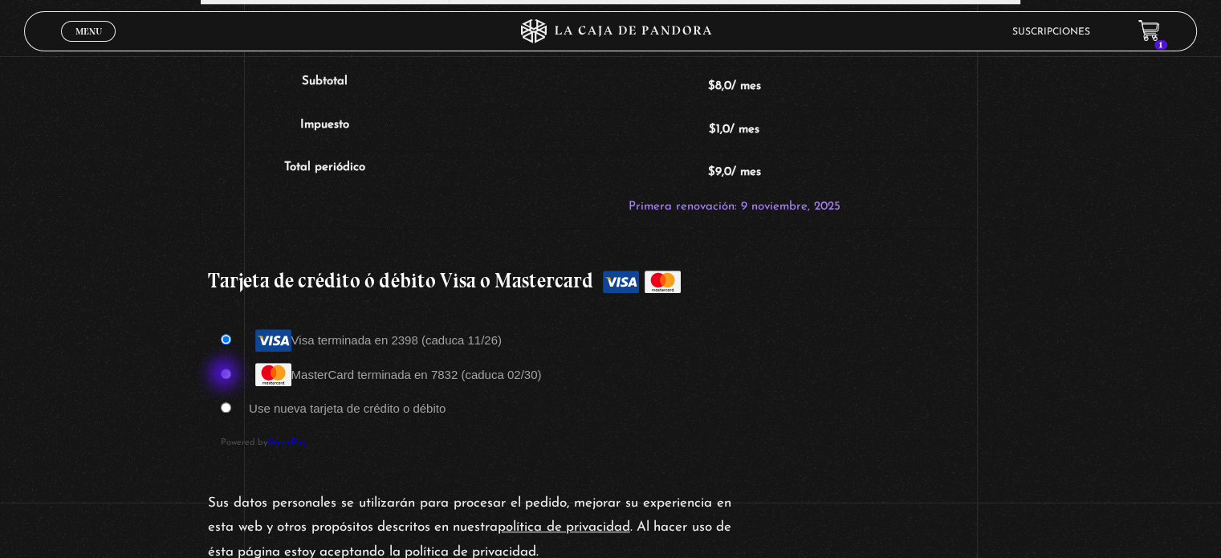
click at [226, 375] on input "MasterCard terminada en 7832 (caduca 02/30)" at bounding box center [226, 373] width 10 height 10
radio input "true"
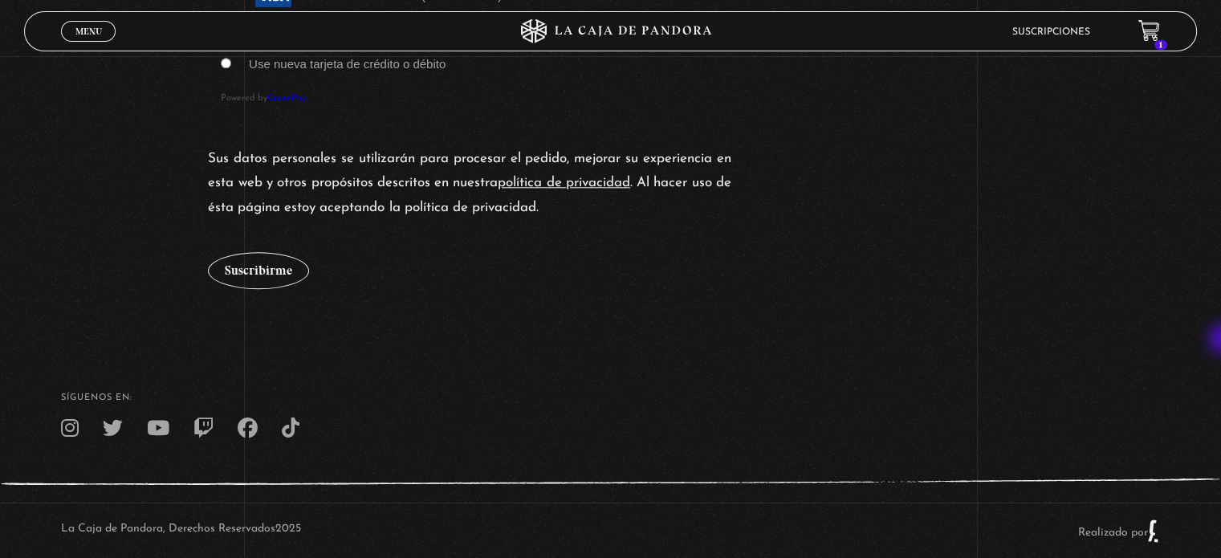
scroll to position [1636, 0]
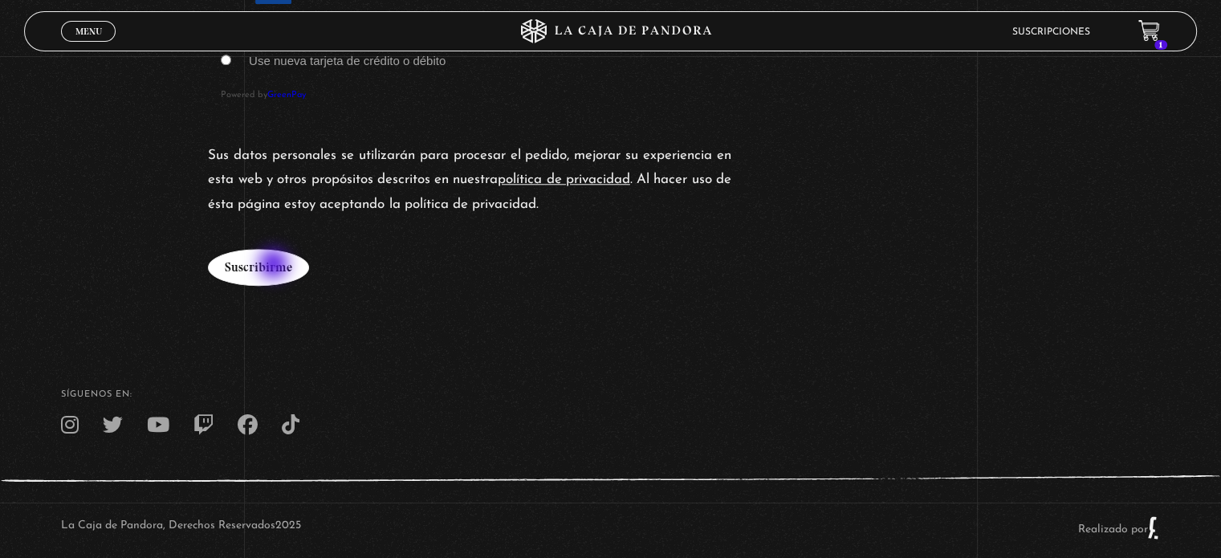
click at [275, 266] on button "Suscribirme" at bounding box center [258, 267] width 101 height 37
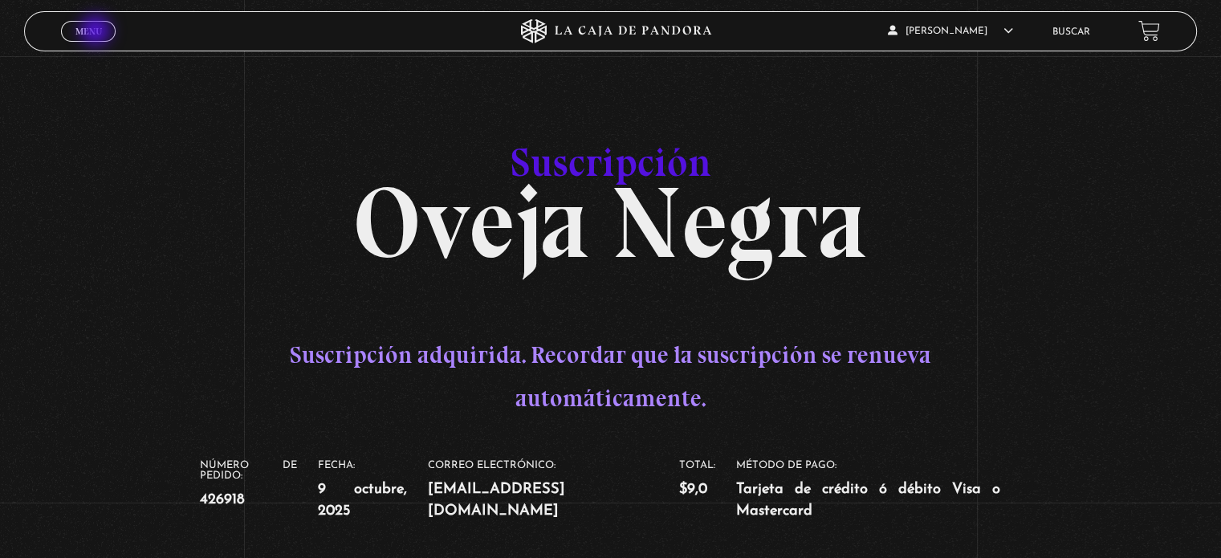
click at [97, 32] on span "Menu" at bounding box center [88, 31] width 26 height 10
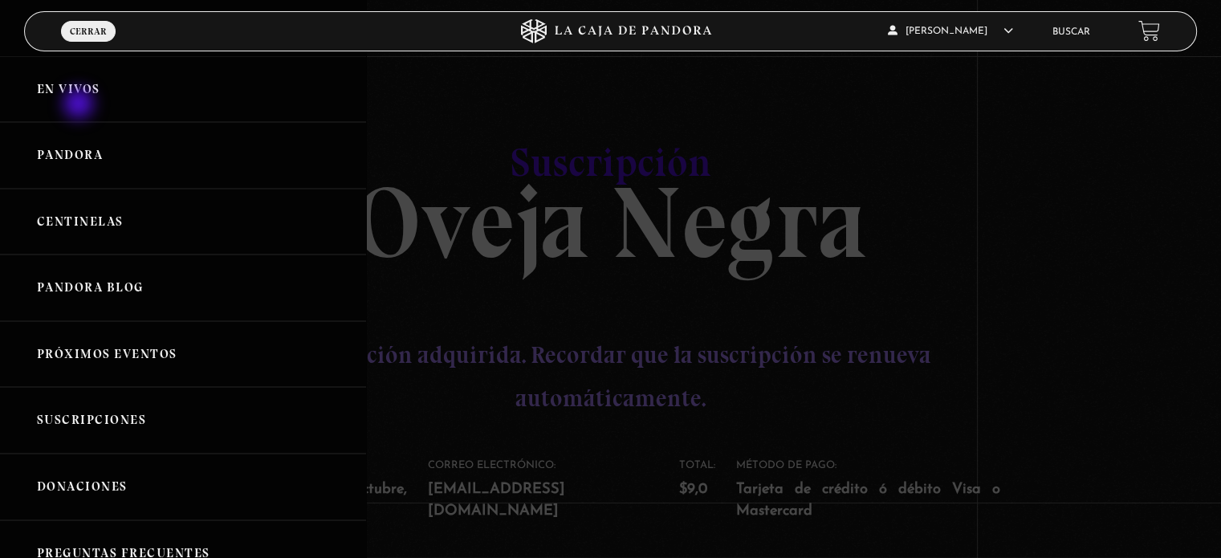
click at [80, 105] on link "En vivos" at bounding box center [183, 89] width 366 height 67
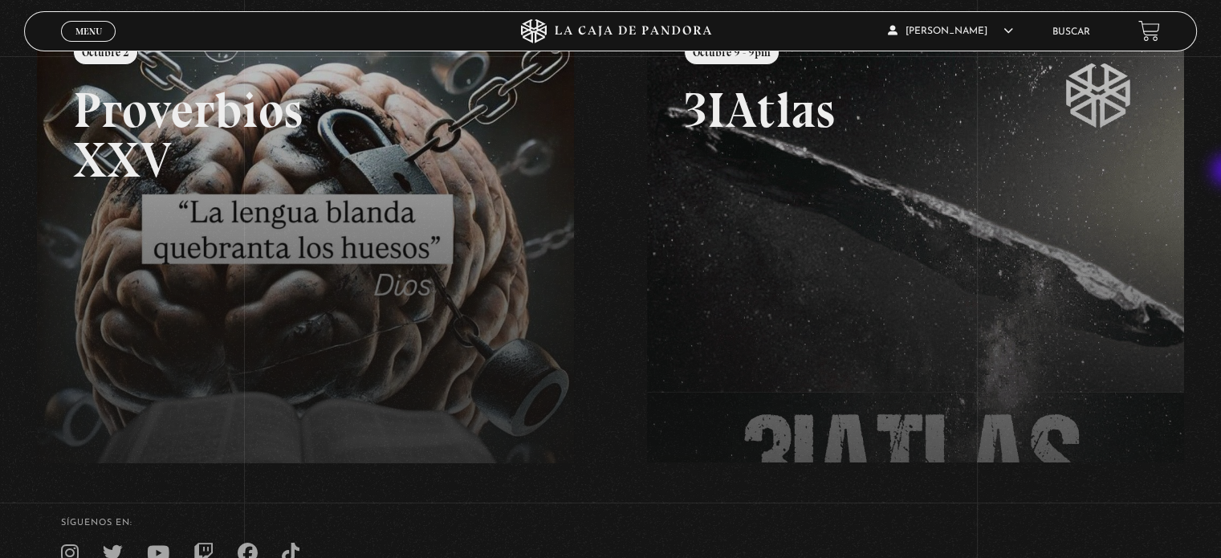
scroll to position [200, 0]
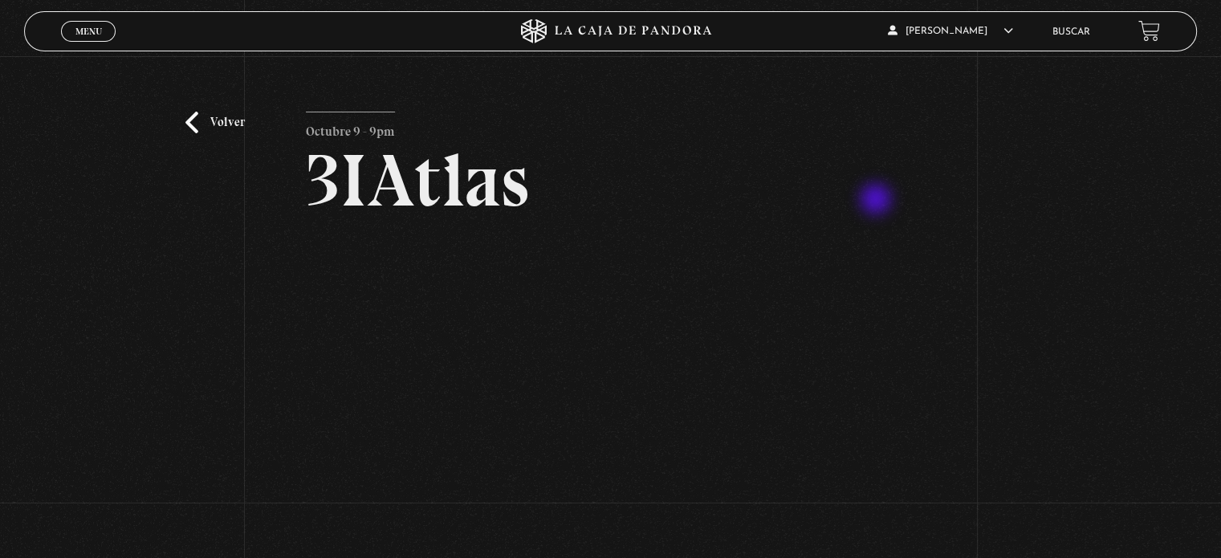
click at [877, 201] on h2 "3IAtlas" at bounding box center [610, 181] width 609 height 74
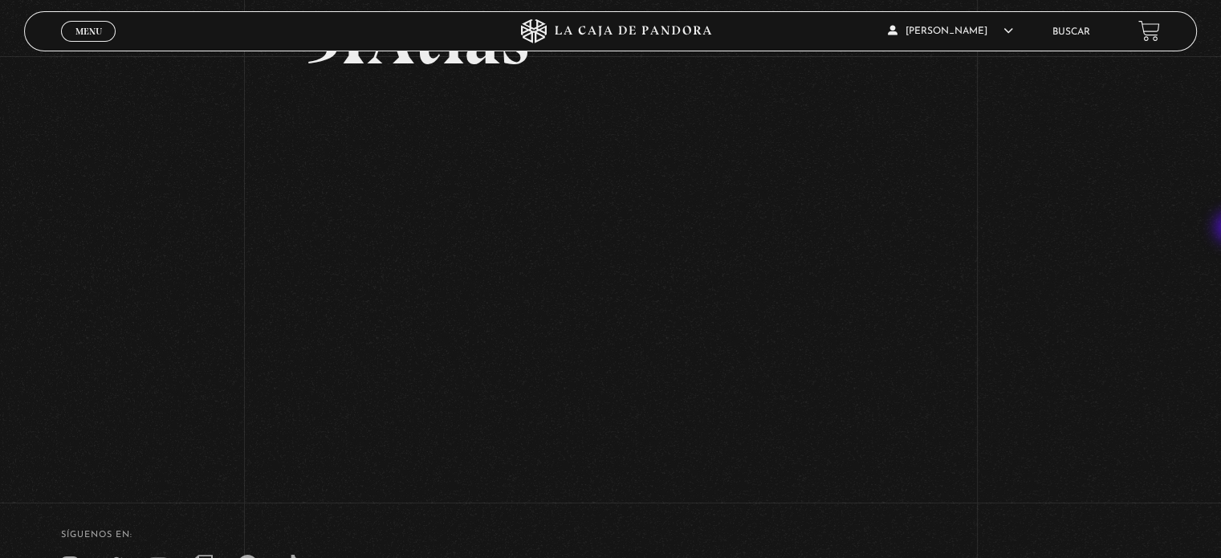
scroll to position [149, 0]
